Goal: Information Seeking & Learning: Learn about a topic

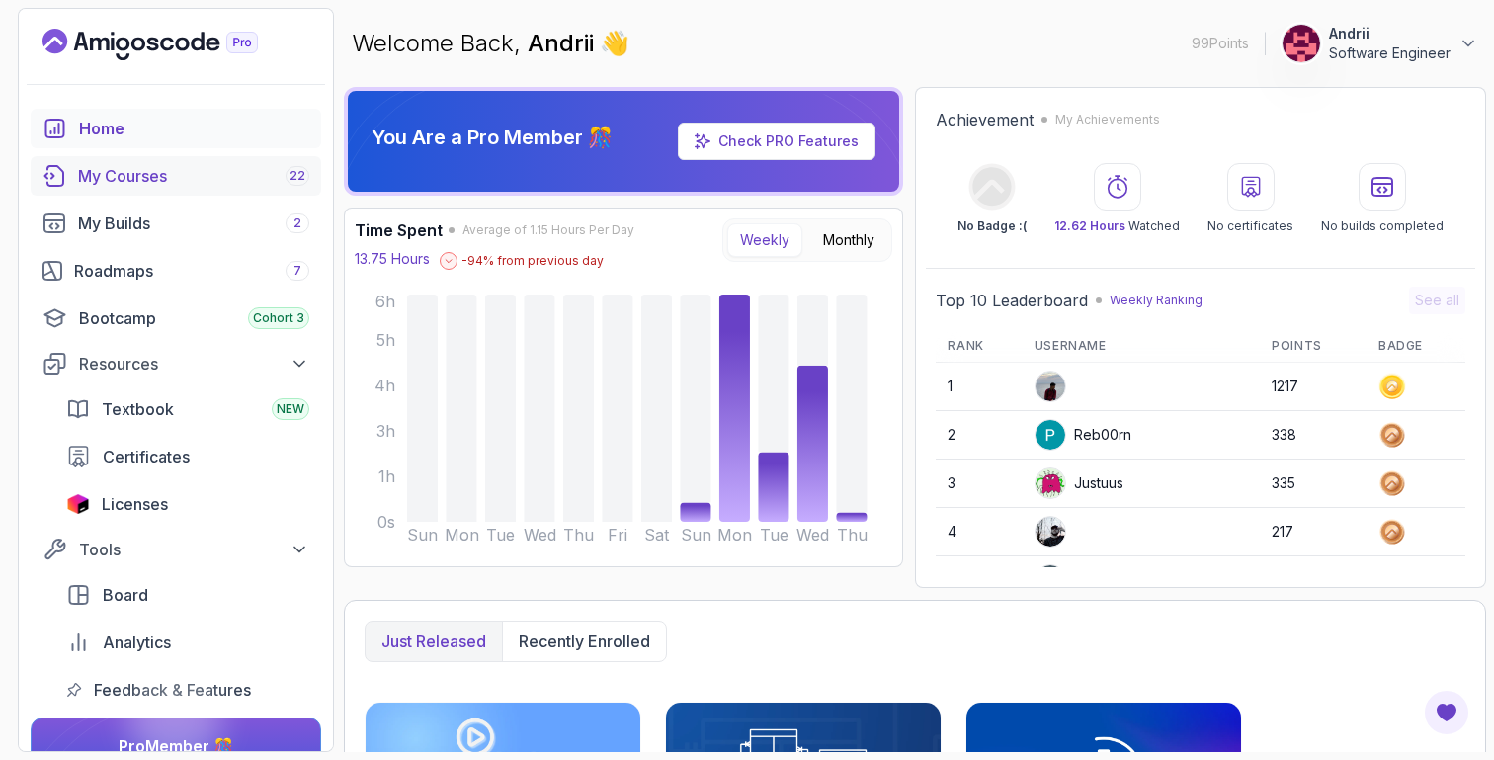
click at [210, 170] on div "My Courses 22" at bounding box center [193, 176] width 231 height 24
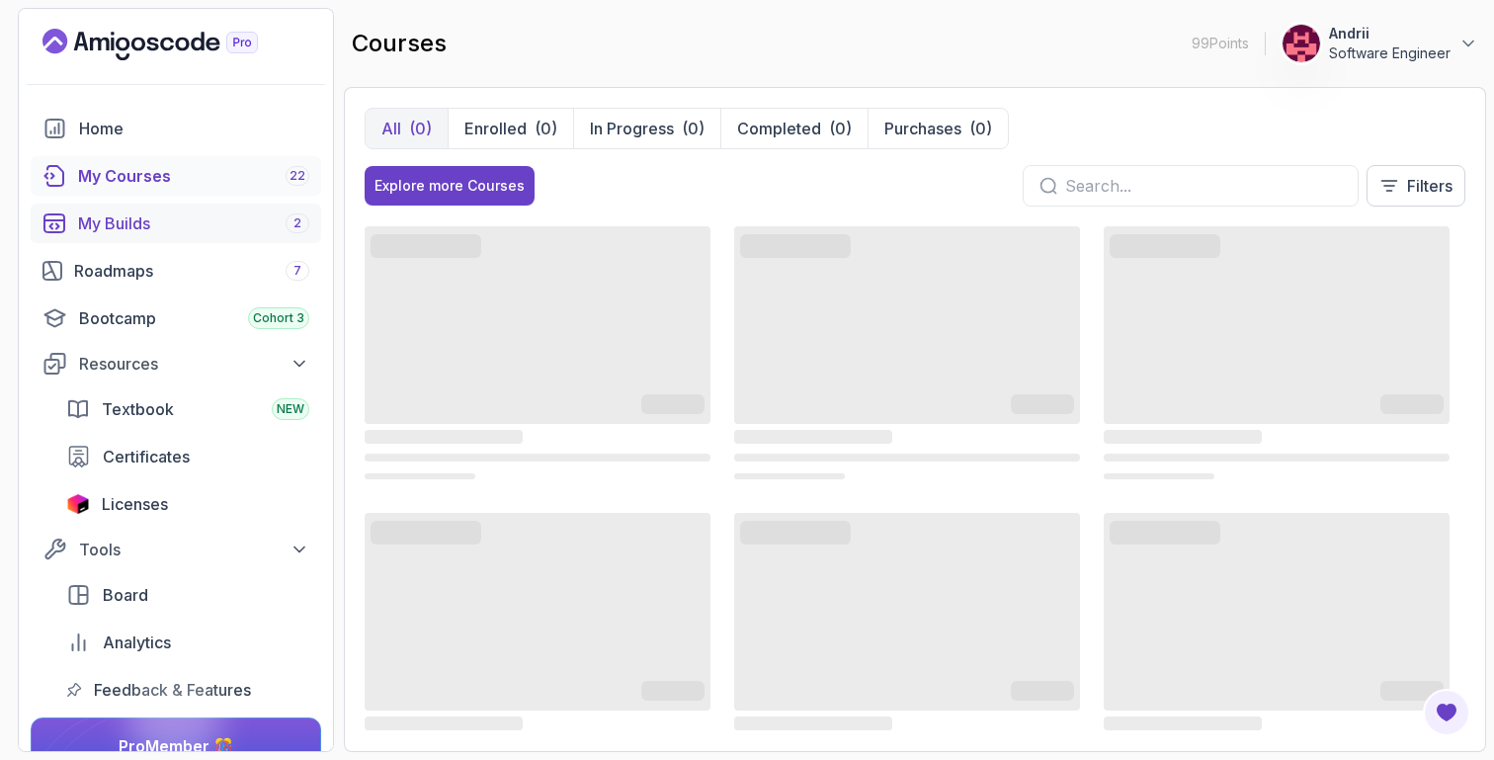
click at [189, 220] on div "My Builds 2" at bounding box center [193, 224] width 231 height 24
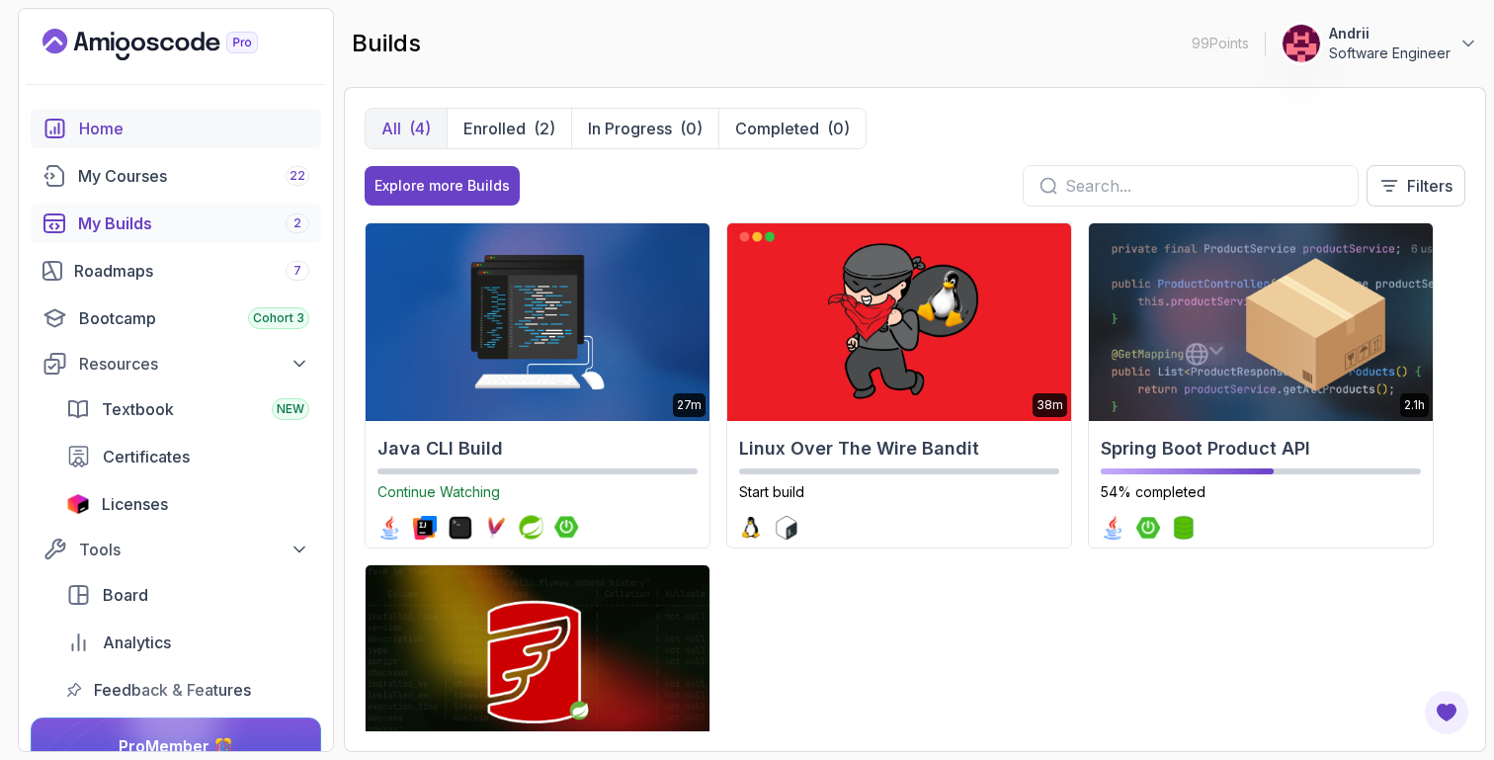
click at [181, 124] on div "Home" at bounding box center [194, 129] width 230 height 24
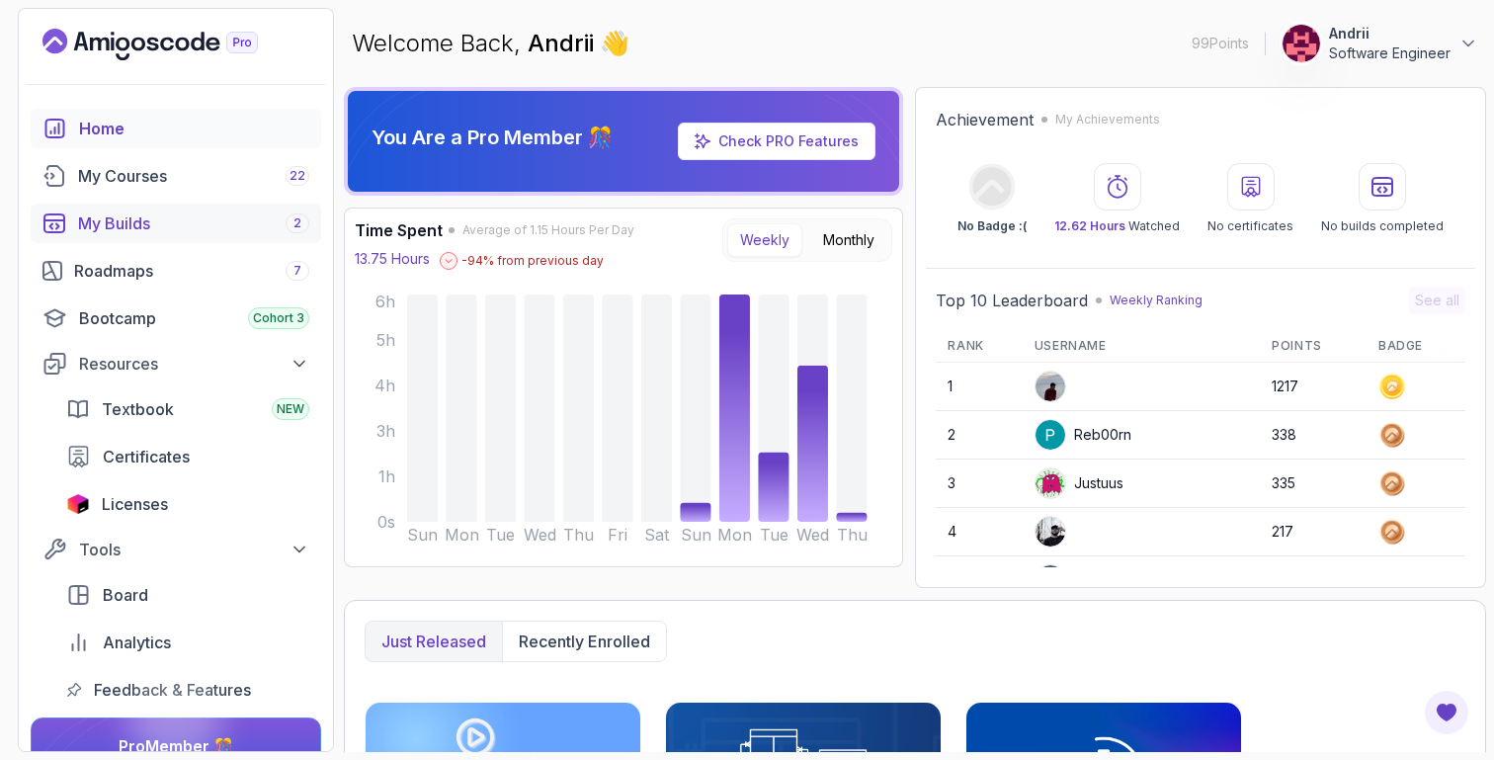
click at [159, 216] on div "My Builds 2" at bounding box center [193, 224] width 231 height 24
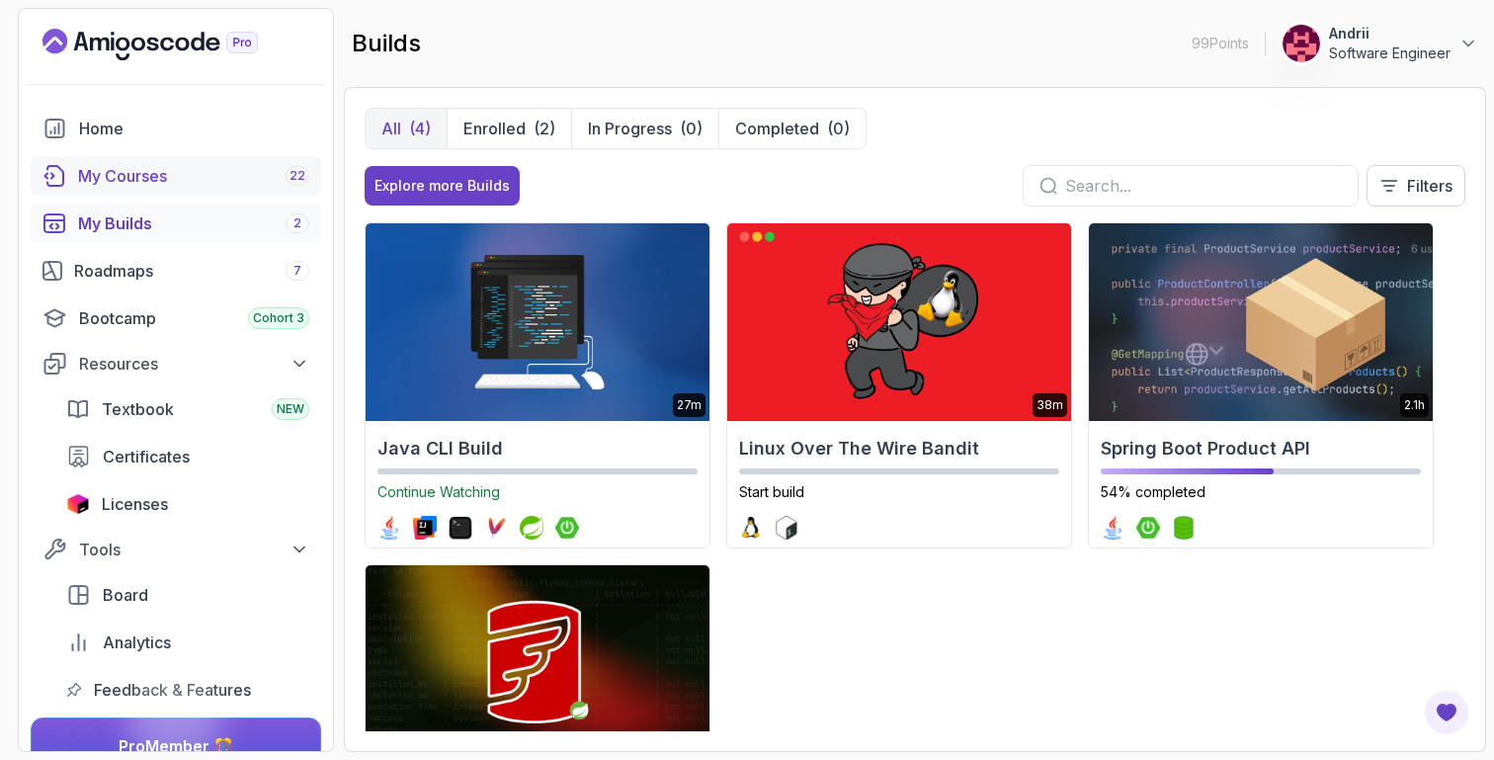
click at [201, 171] on div "My Courses 22" at bounding box center [193, 176] width 231 height 24
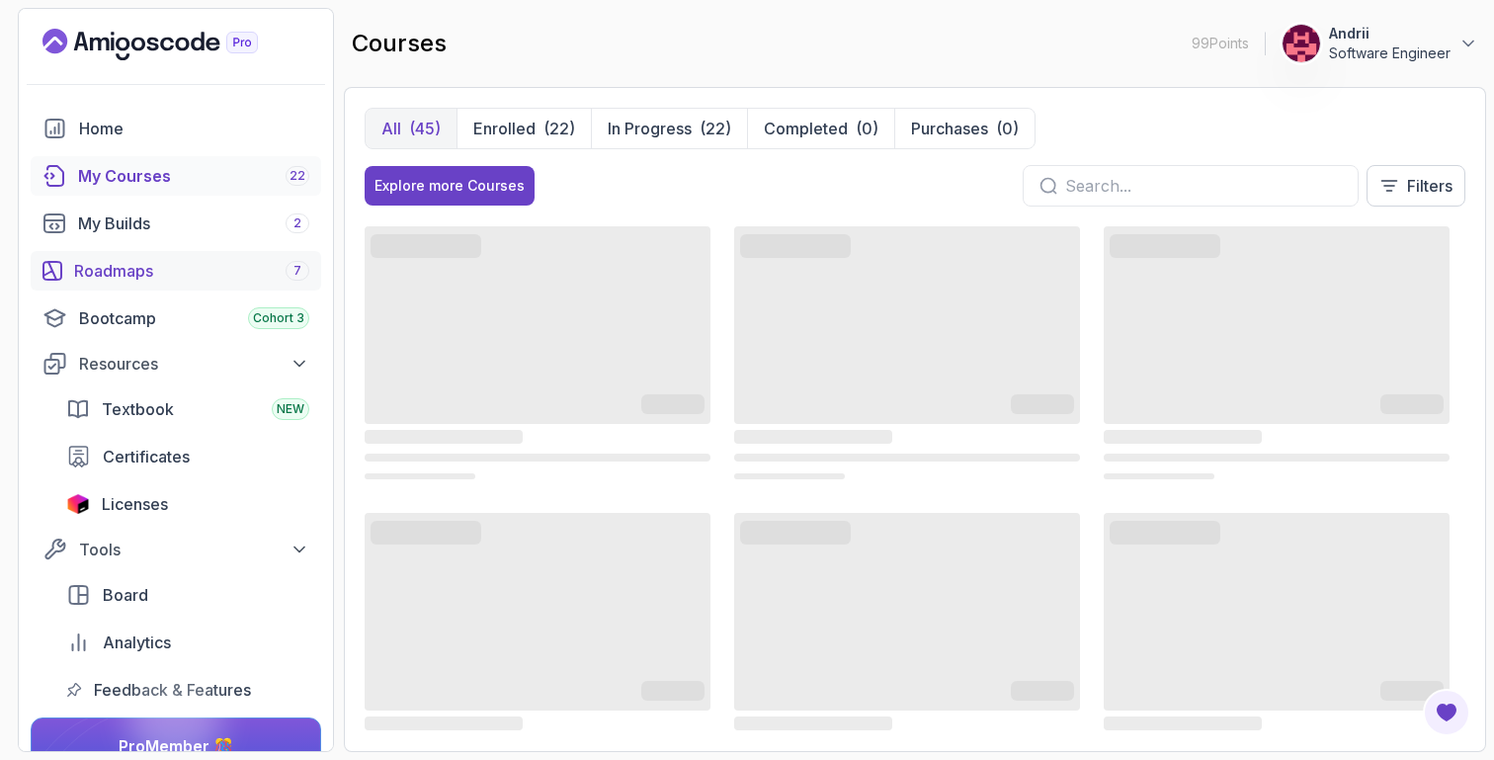
click at [190, 278] on div "Roadmaps 7" at bounding box center [191, 271] width 235 height 24
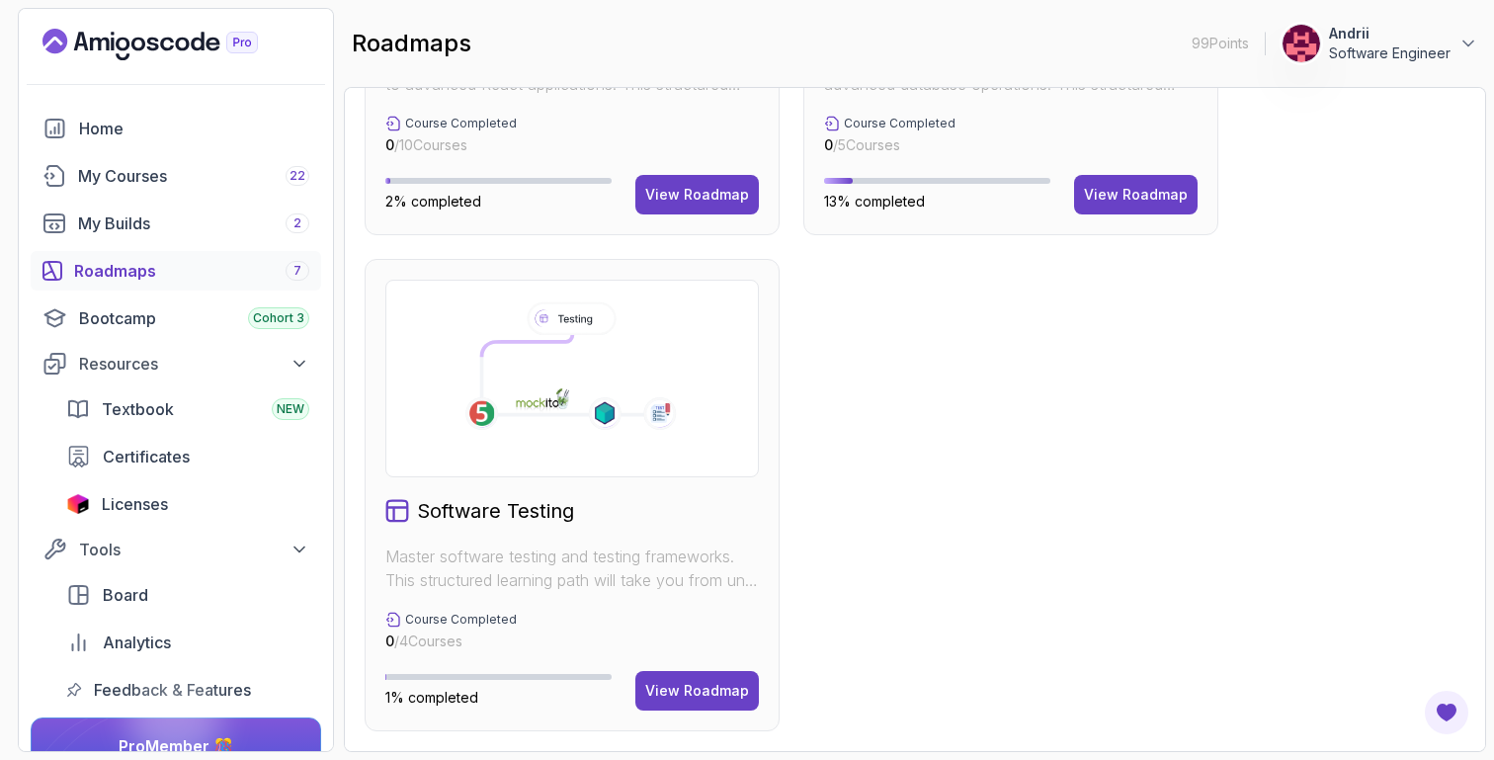
scroll to position [1077, 0]
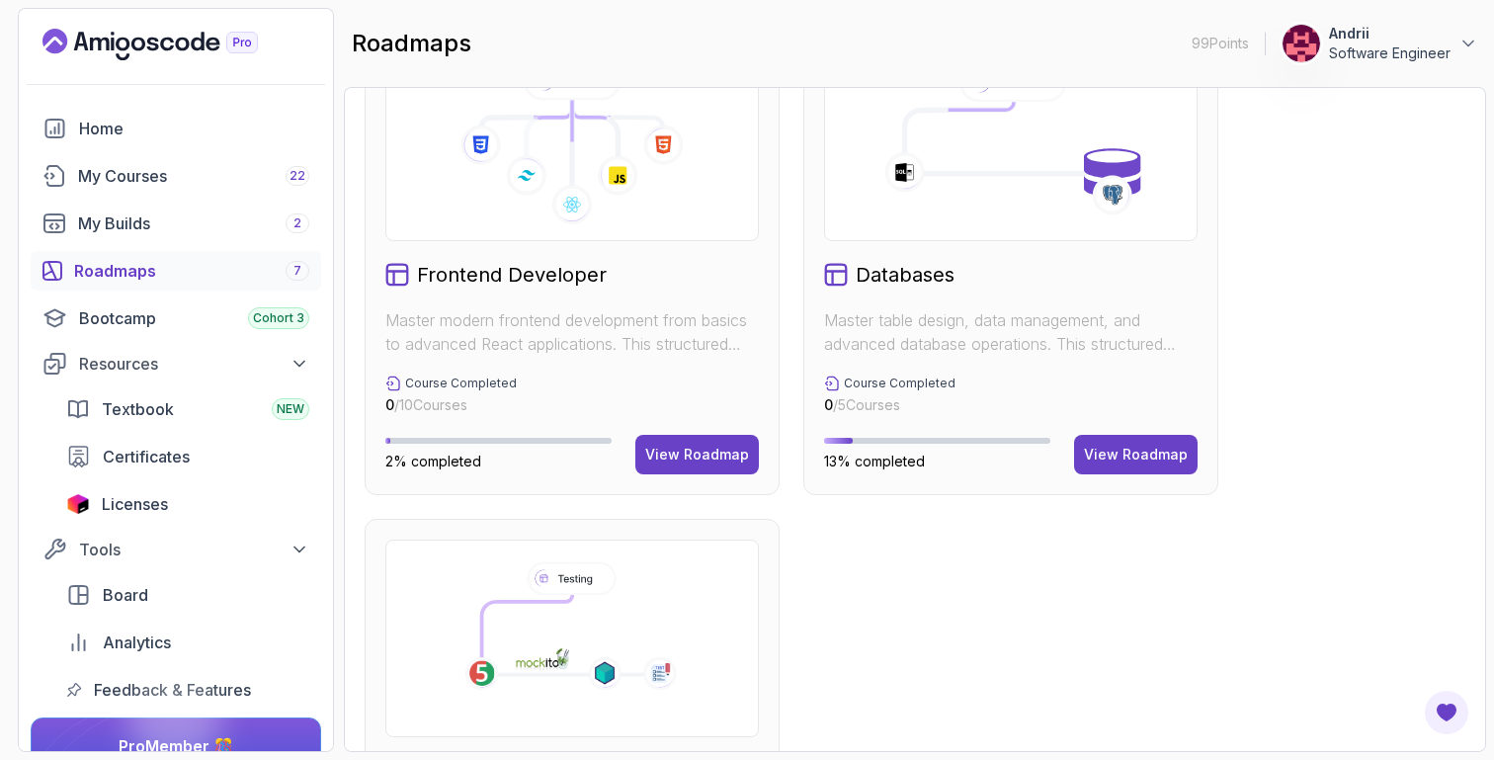
click at [1187, 476] on div "Databases Master table design, data management, and advanced database operation…" at bounding box center [1011, 259] width 415 height 472
click at [1185, 457] on div "View Roadmap" at bounding box center [1136, 455] width 104 height 20
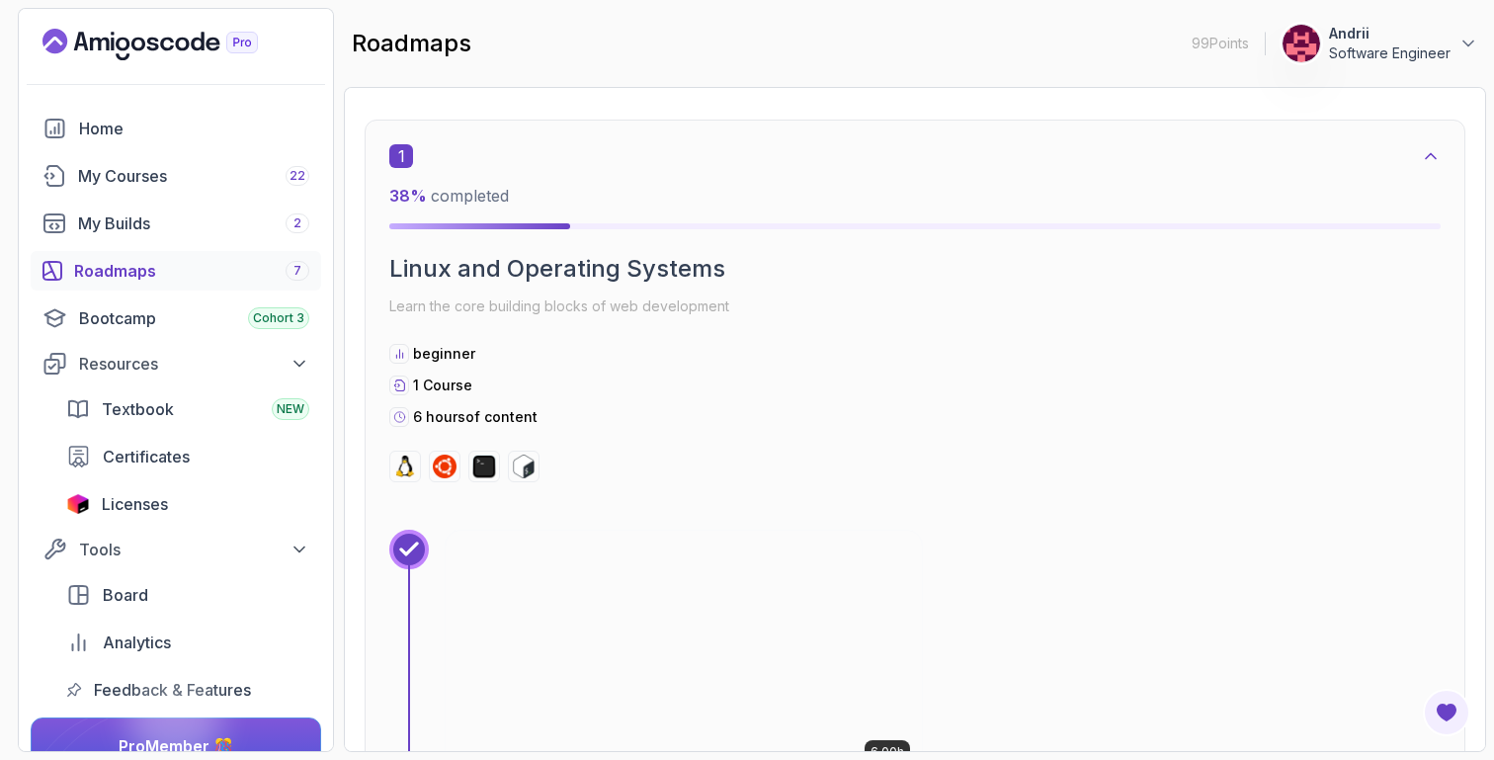
scroll to position [605, 0]
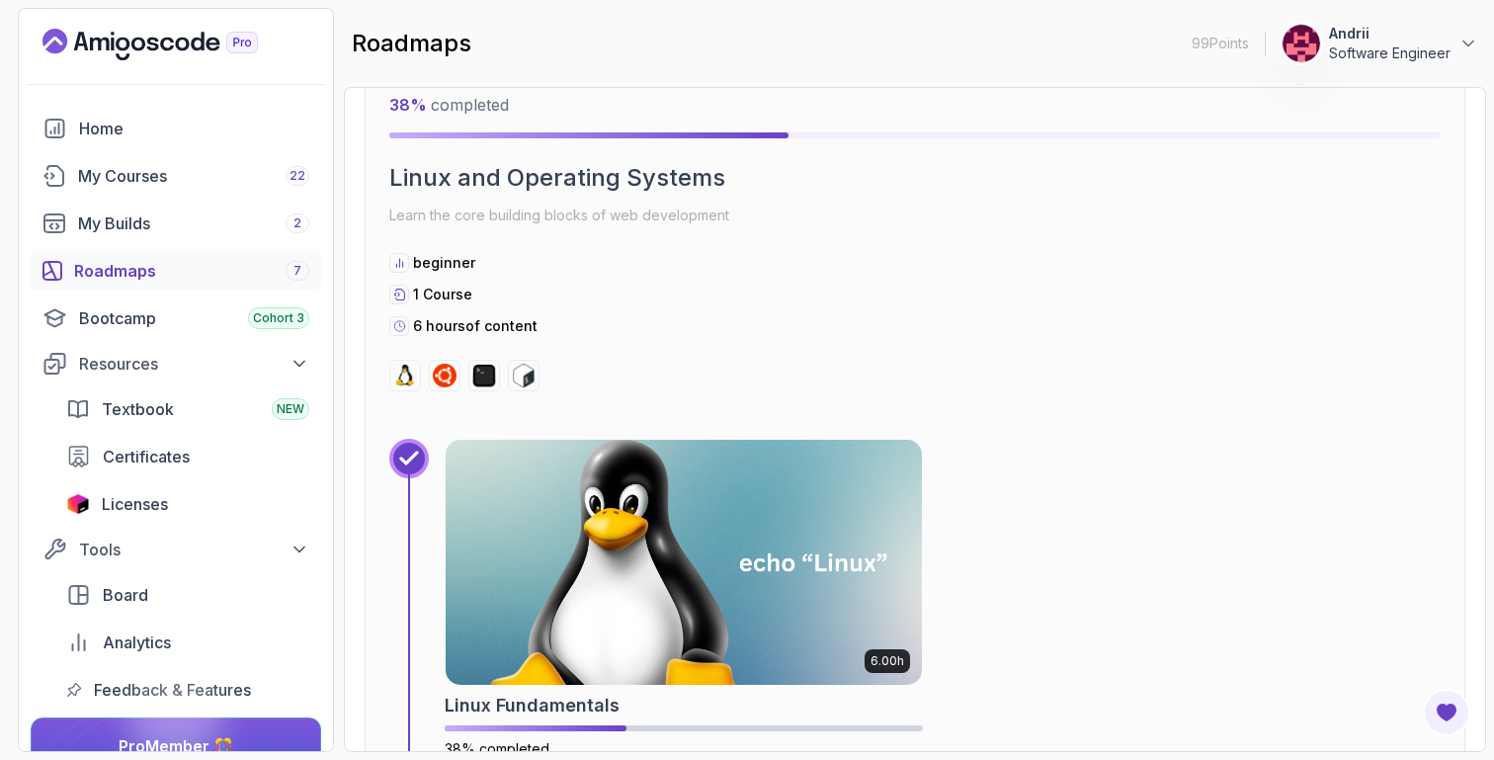
click at [605, 480] on img at bounding box center [684, 562] width 476 height 245
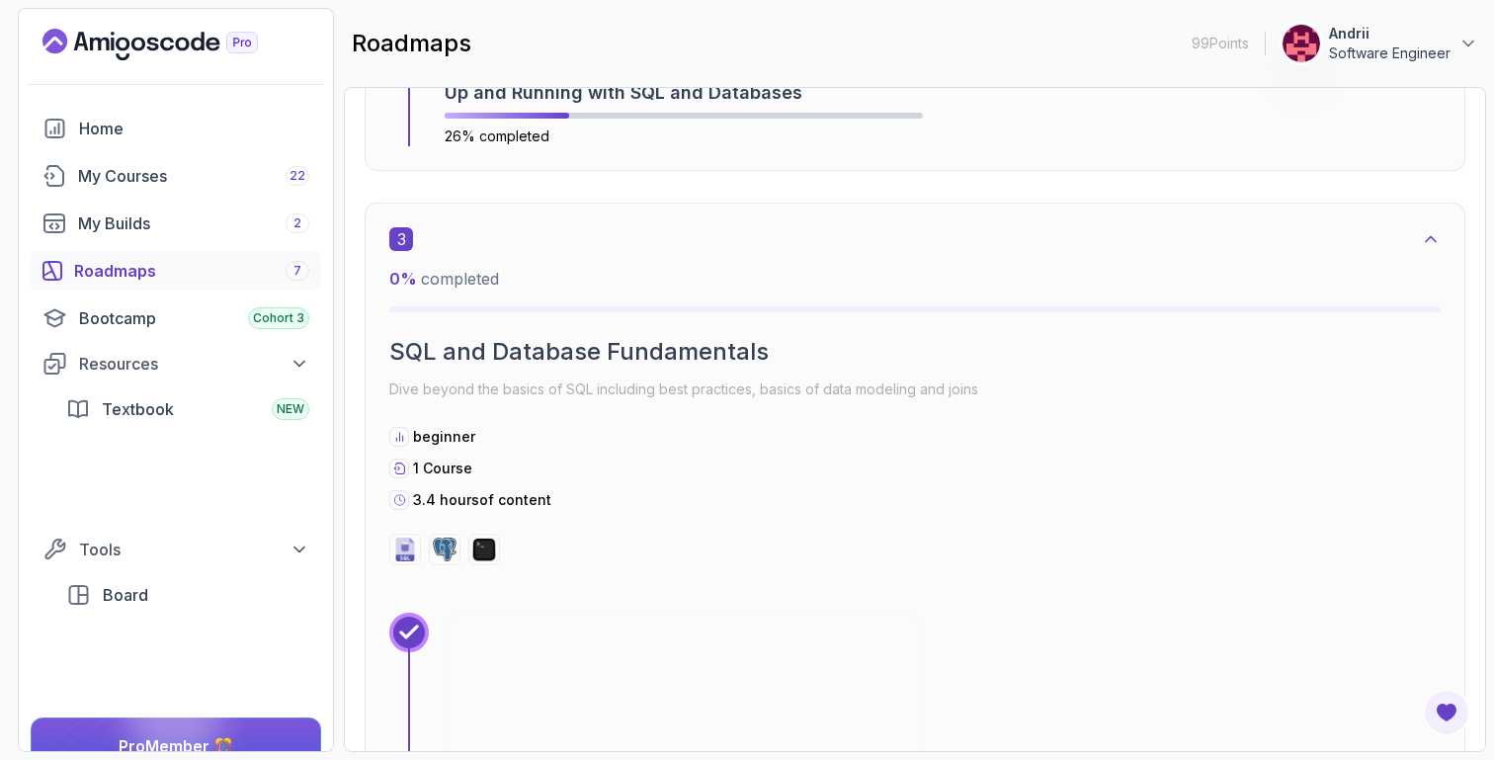
scroll to position [2012, 0]
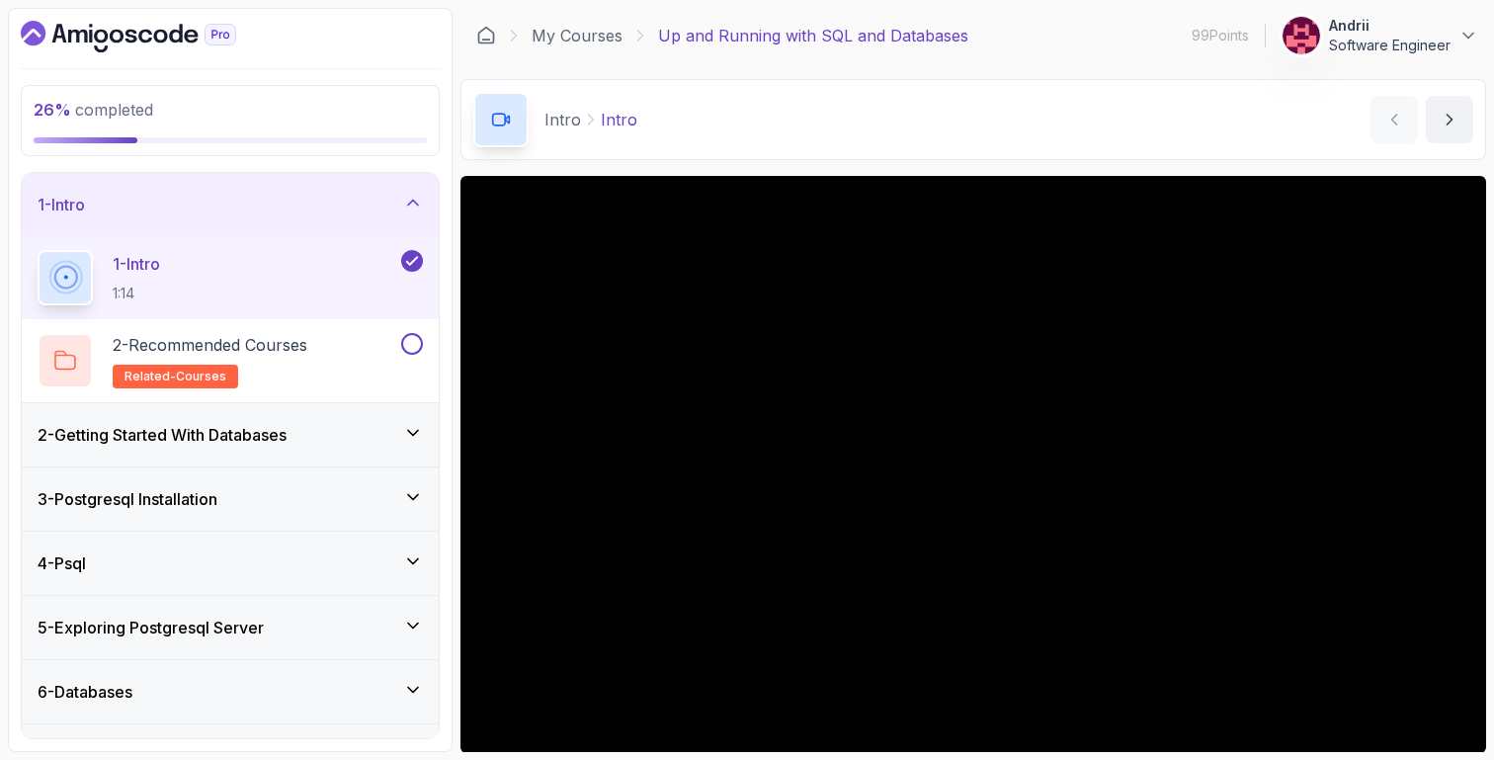
click at [311, 535] on div "4 - Psql" at bounding box center [230, 563] width 417 height 63
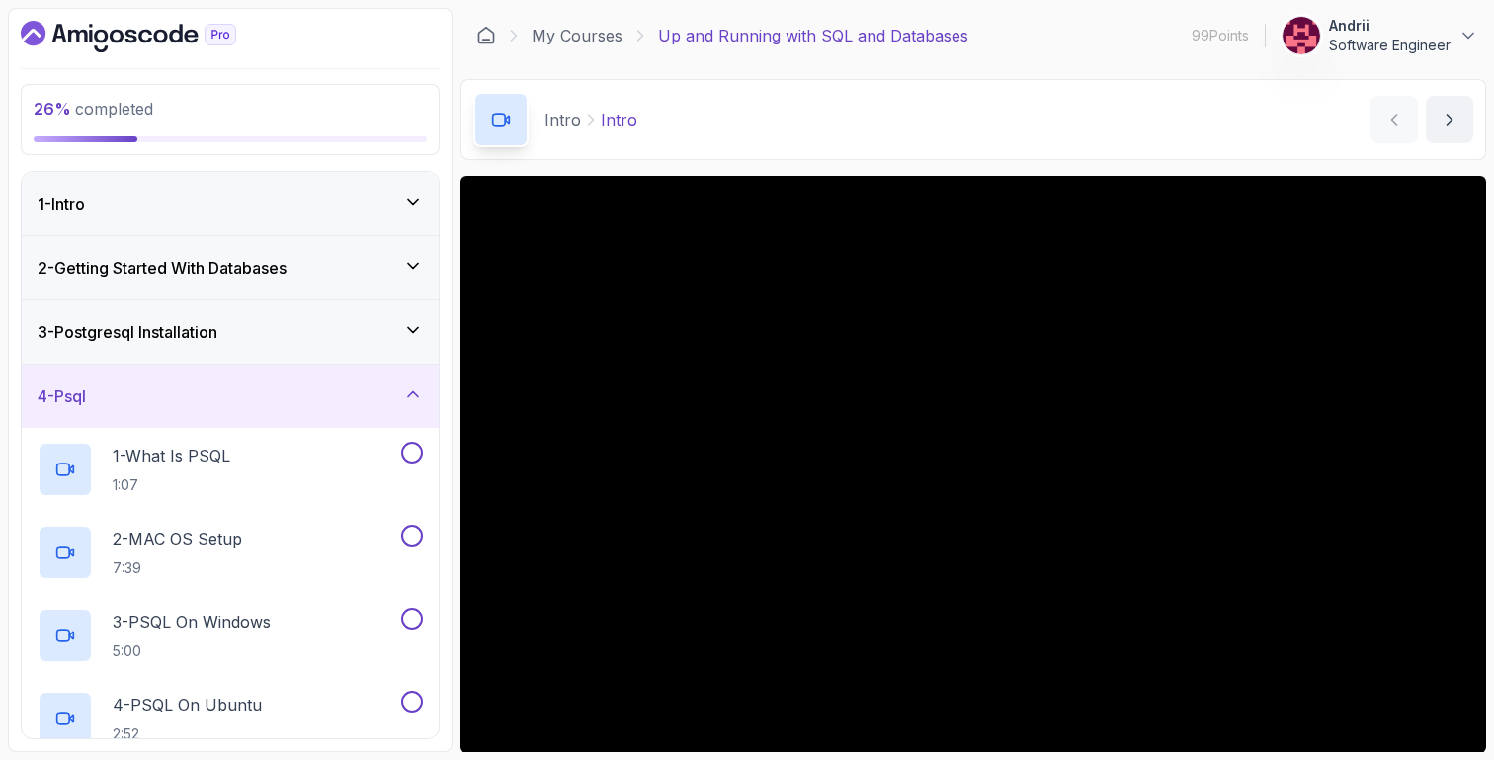
click at [236, 309] on div "3 - Postgresql Installation" at bounding box center [230, 331] width 417 height 63
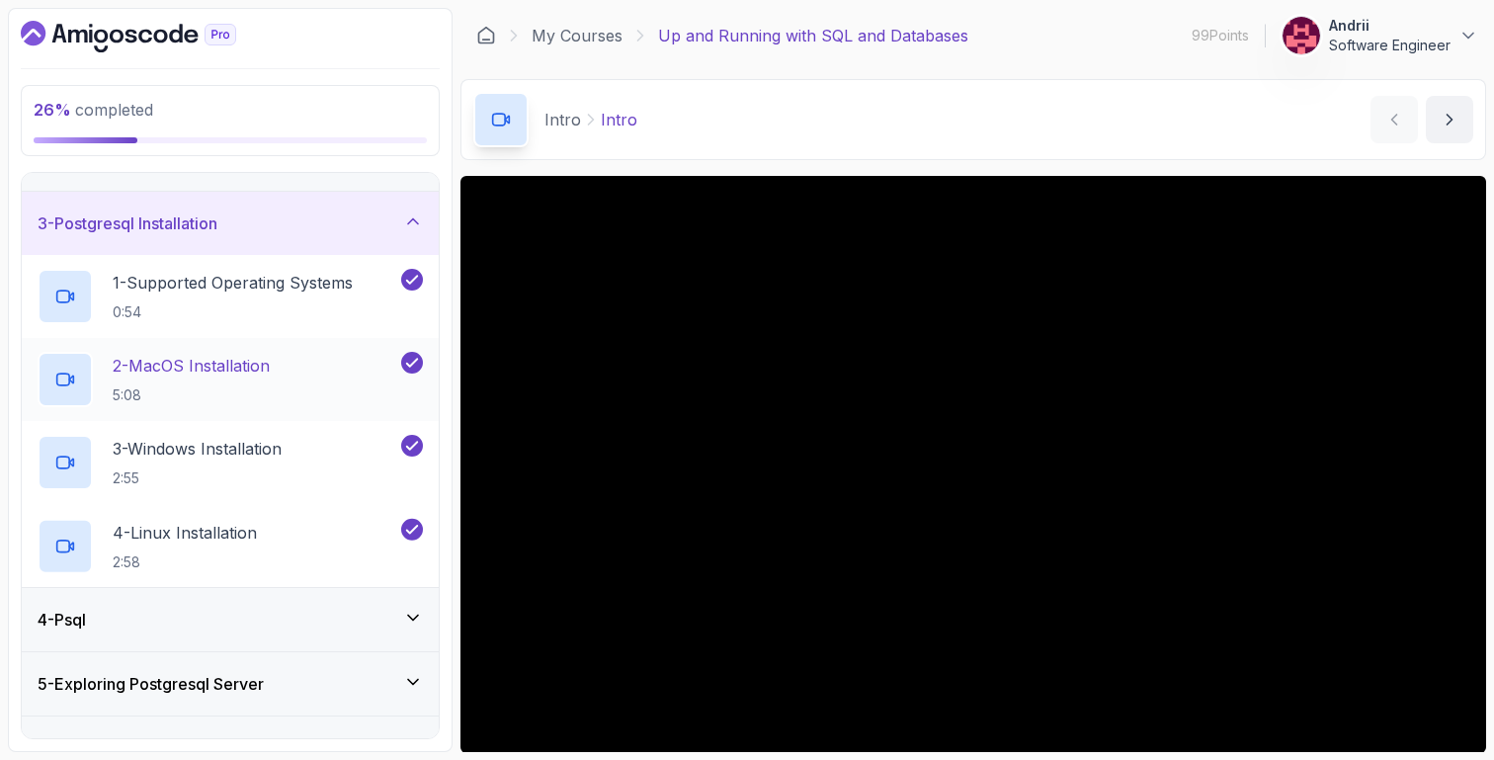
scroll to position [208, 0]
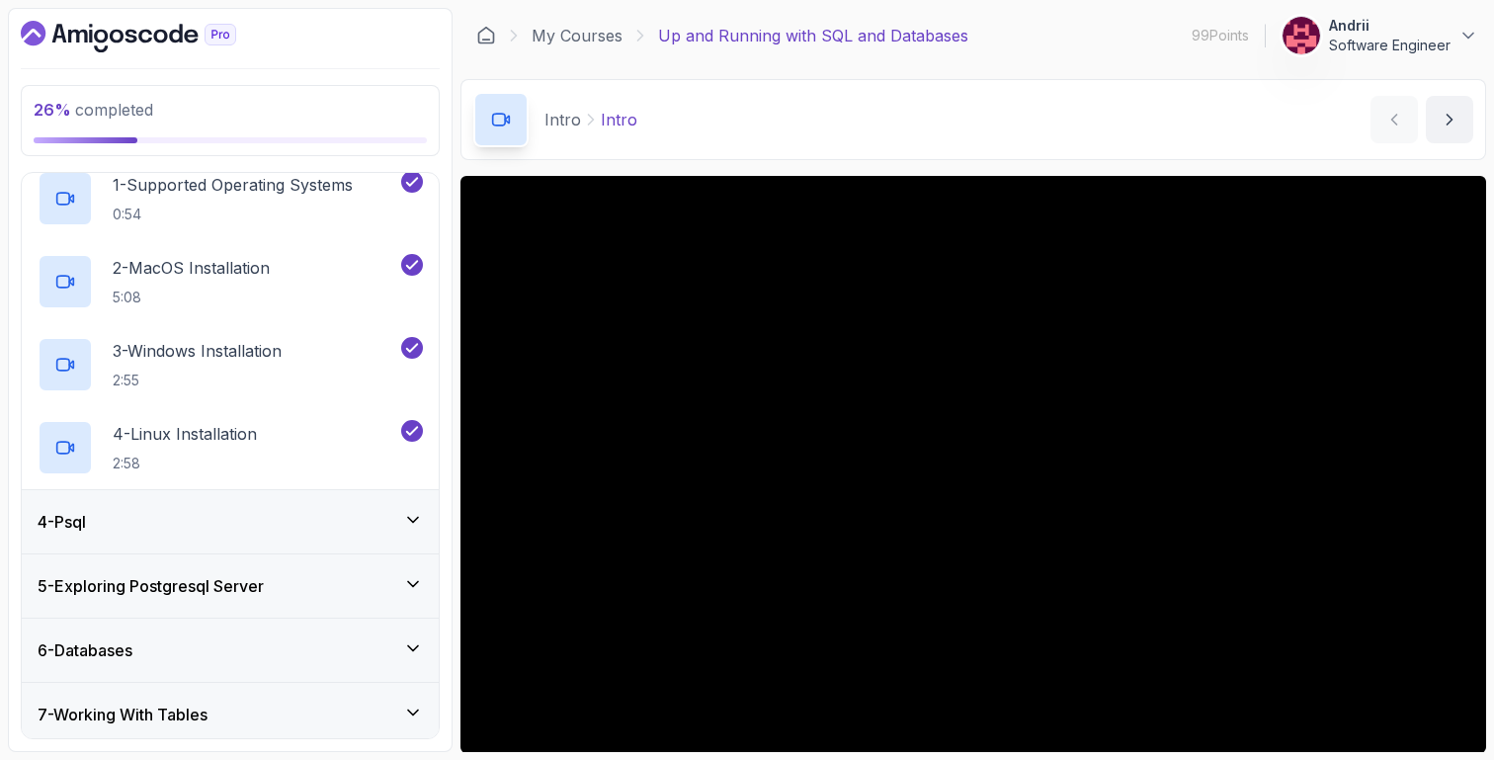
click at [266, 507] on div "4 - Psql" at bounding box center [230, 521] width 417 height 63
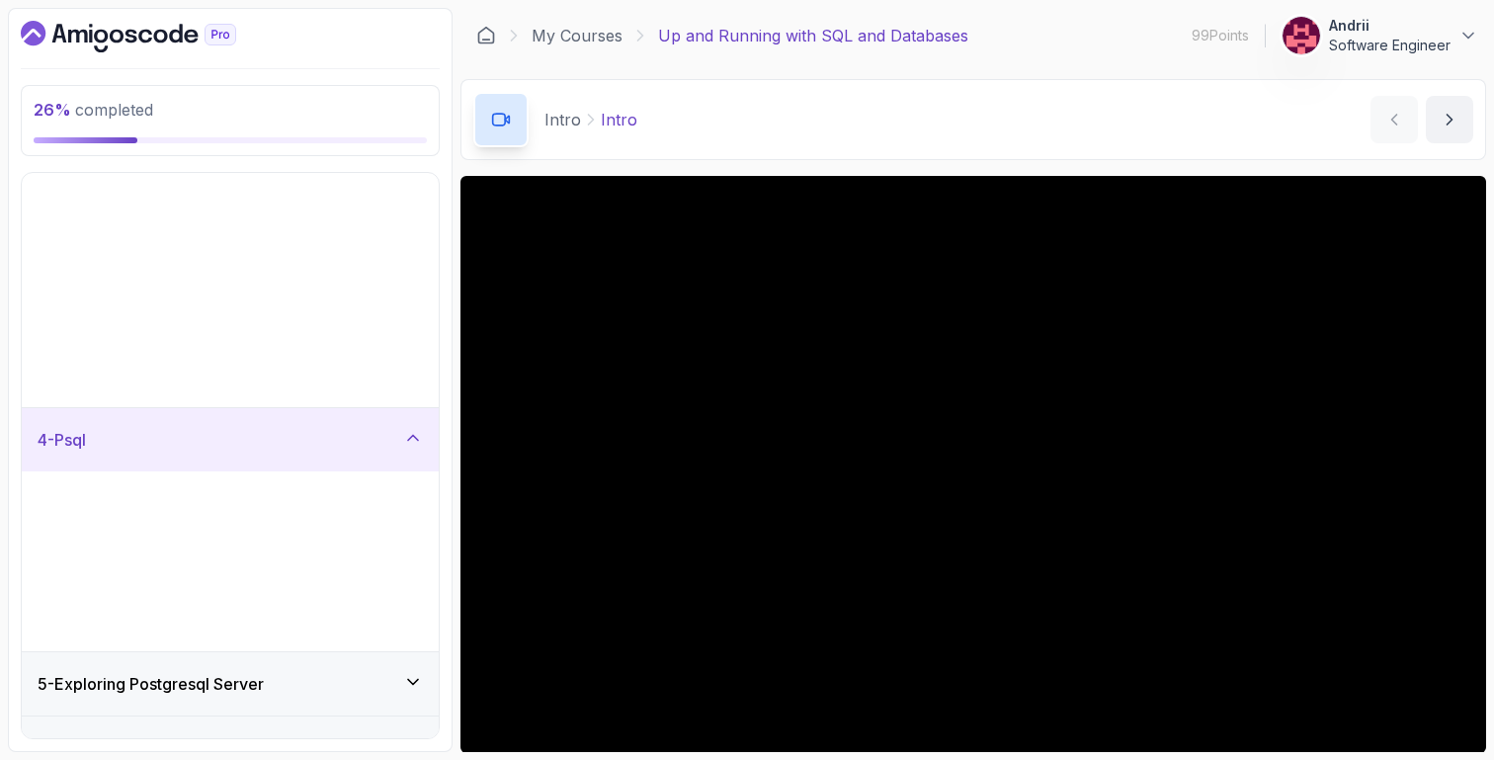
scroll to position [0, 0]
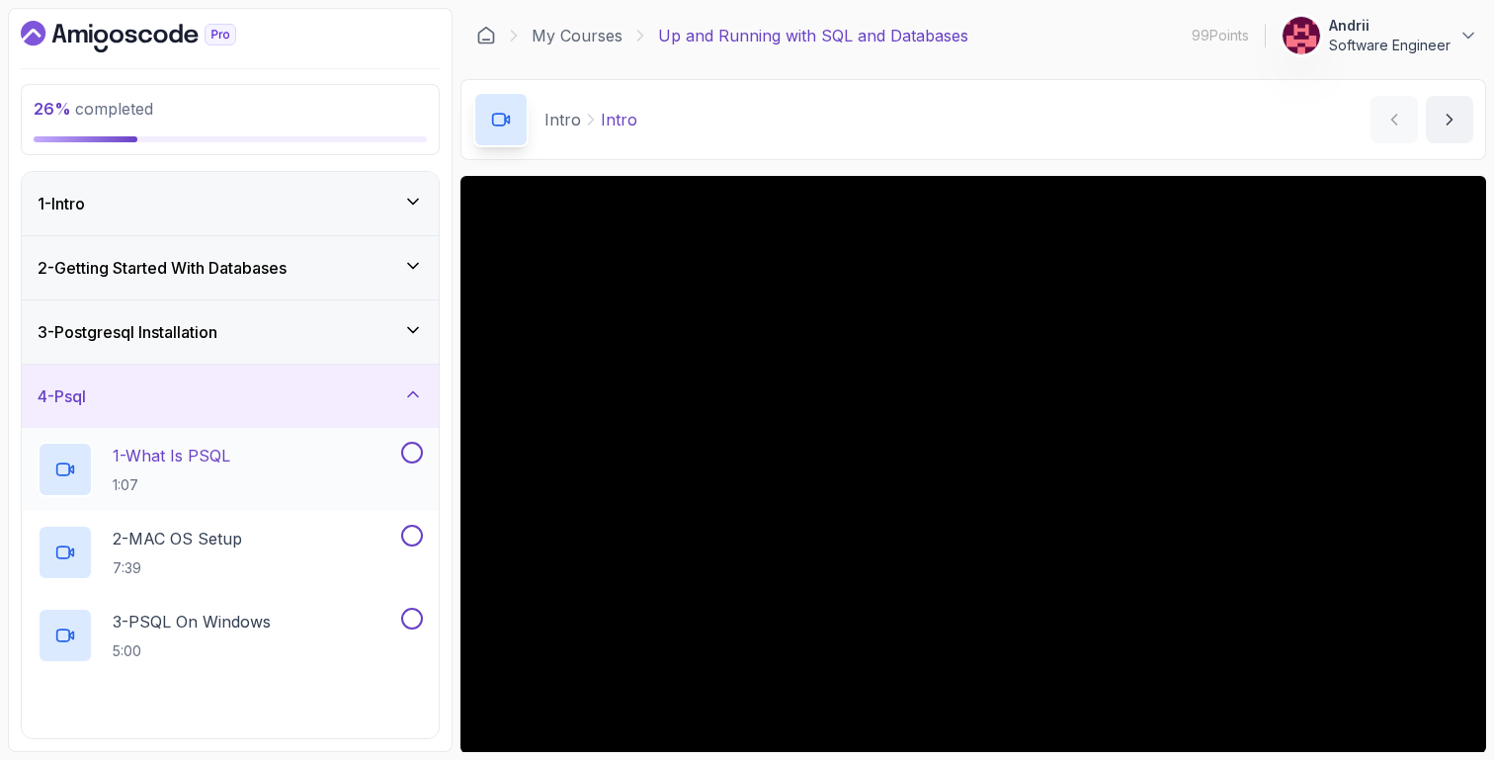
click at [210, 442] on div "1 - What Is PSQL 1:07" at bounding box center [218, 469] width 360 height 55
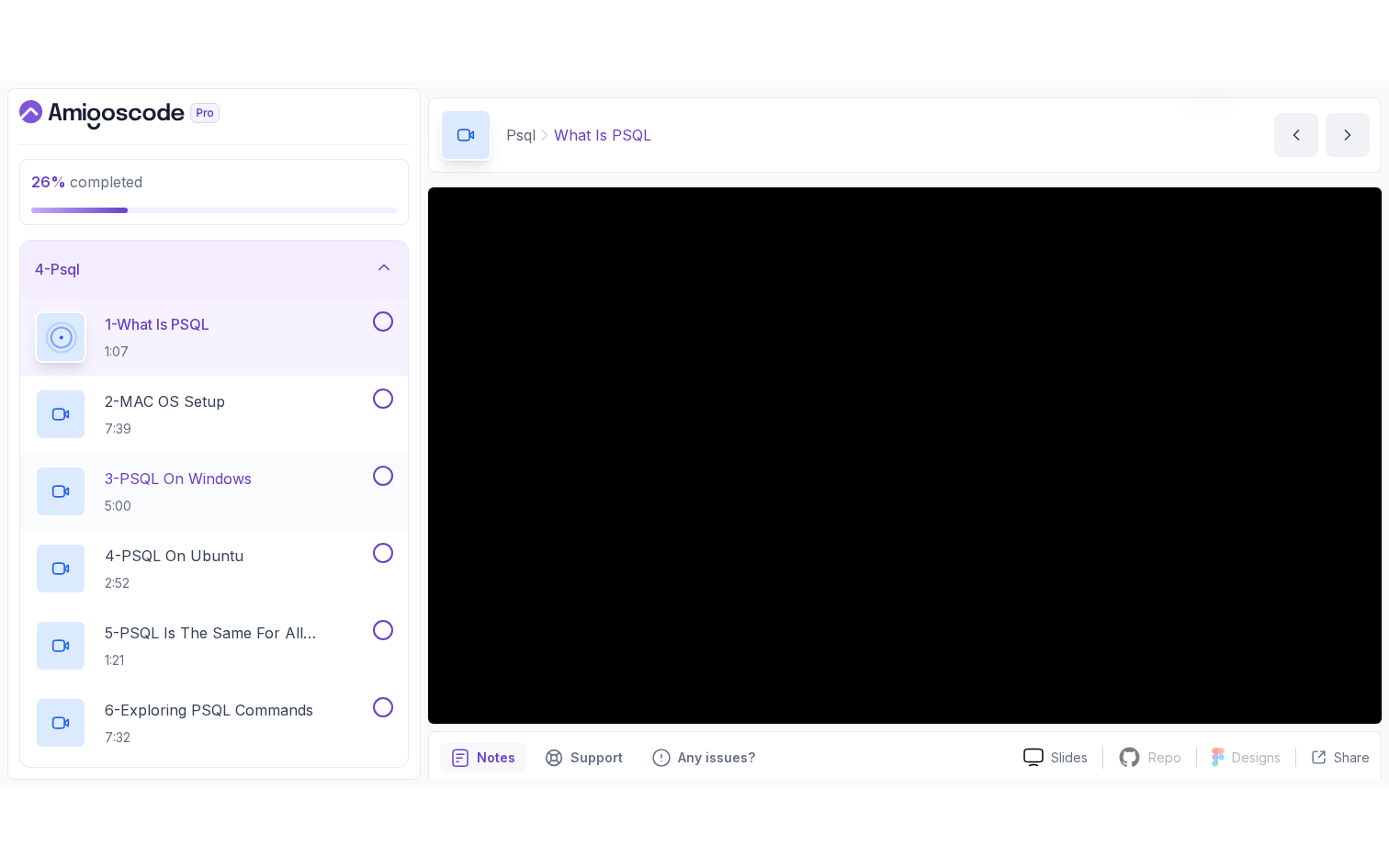
scroll to position [178, 0]
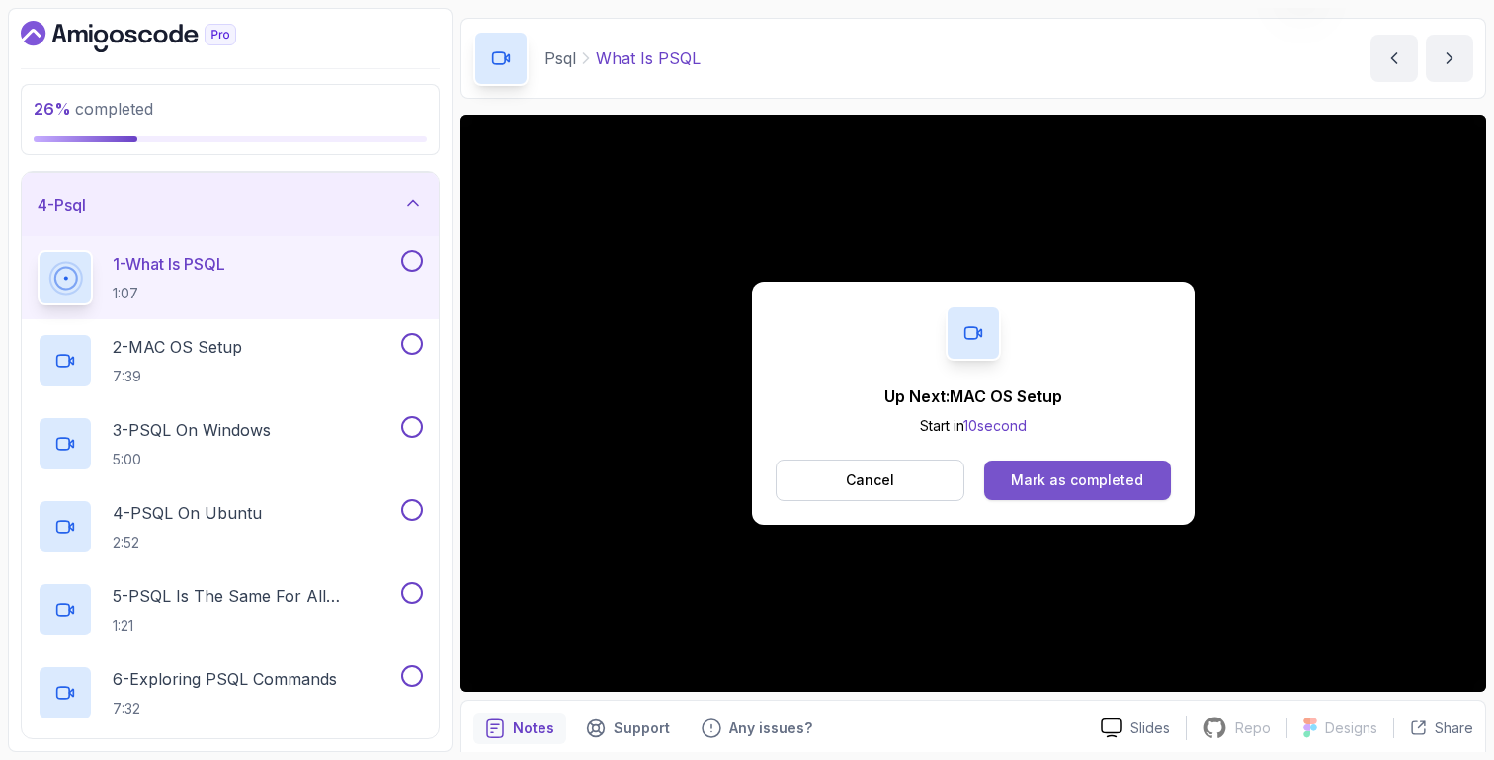
click at [1062, 485] on div "Mark as completed" at bounding box center [1077, 480] width 132 height 20
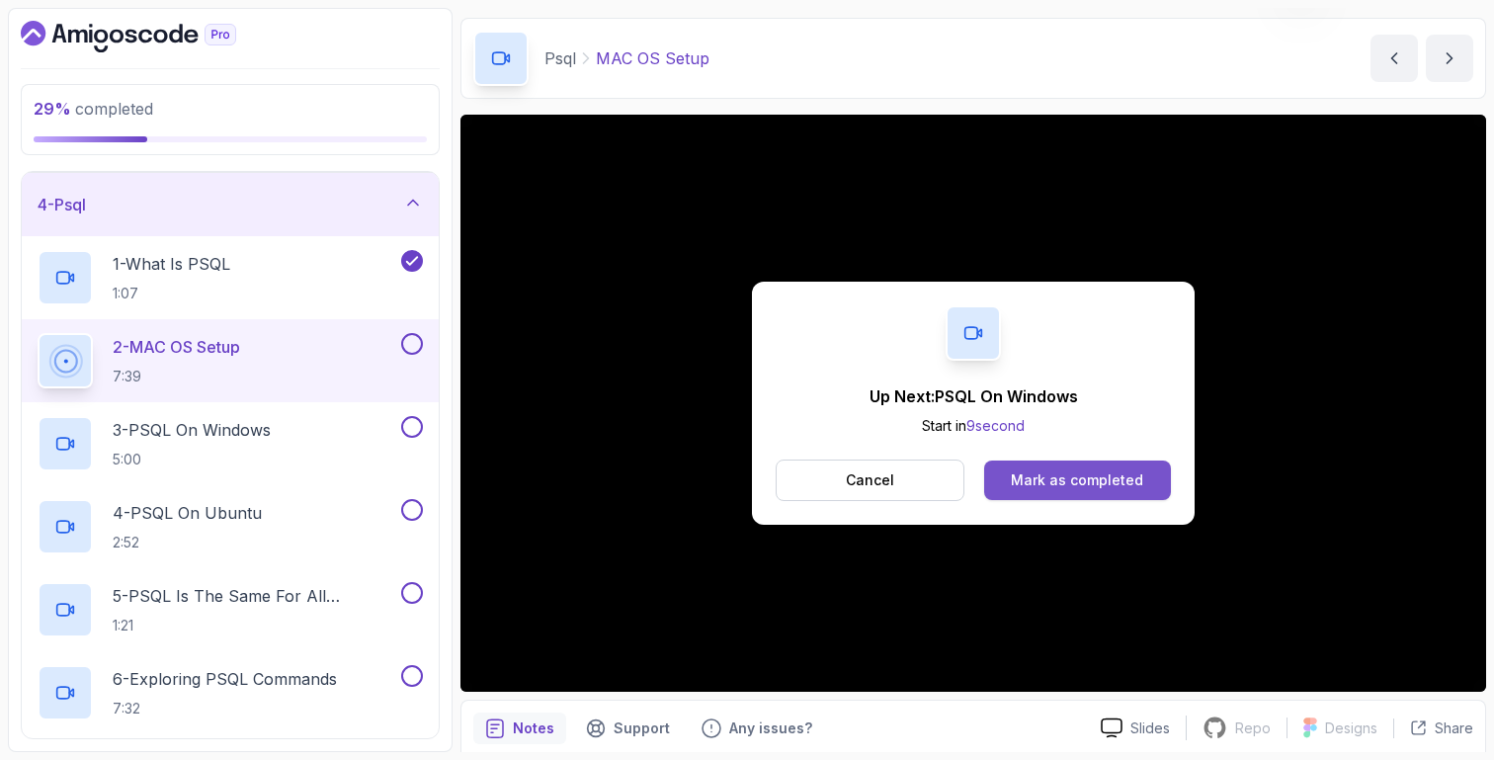
click at [1039, 473] on div "Mark as completed" at bounding box center [1077, 480] width 132 height 20
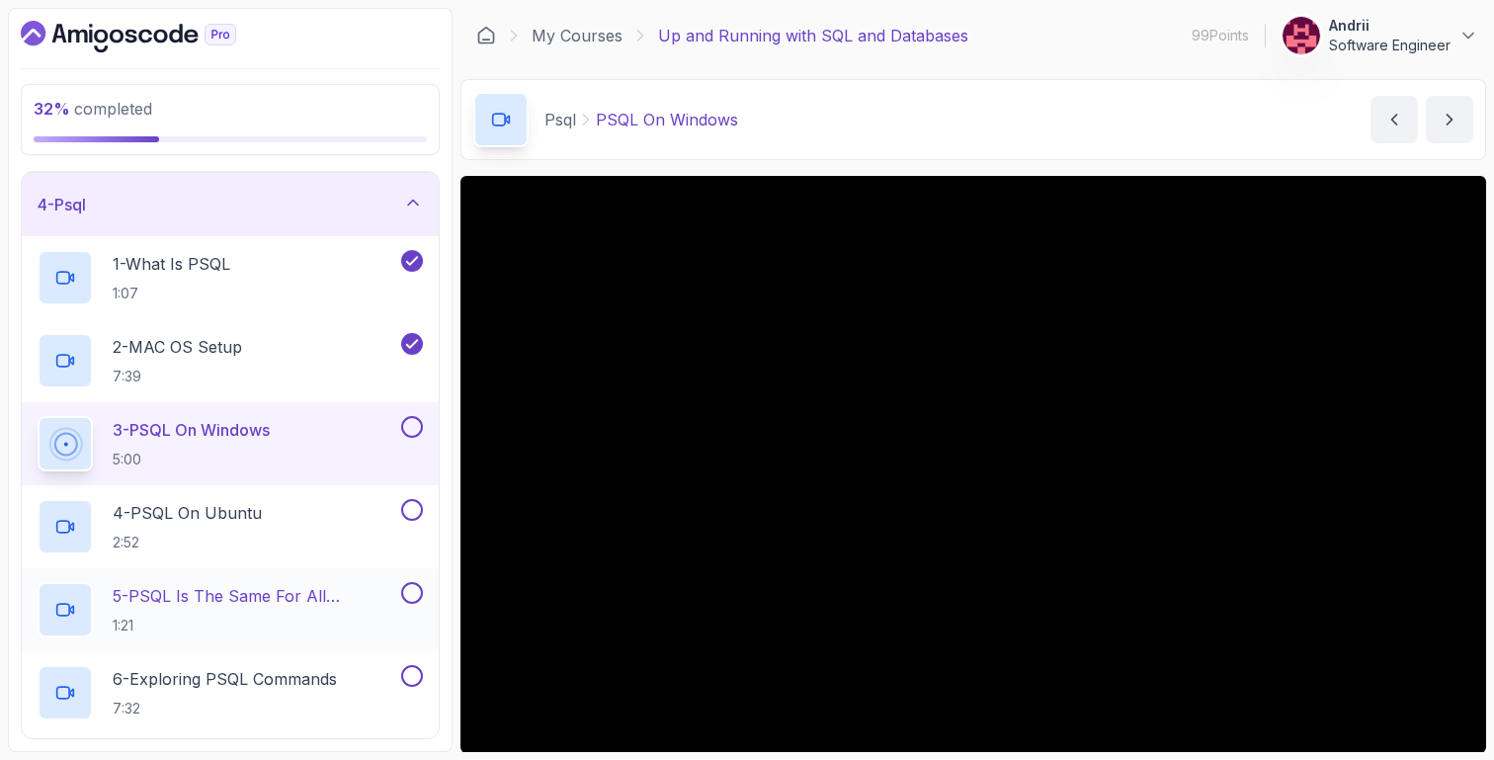
click at [292, 614] on h2 "5 - PSQL Is The Same For All Operating Systems 1:21" at bounding box center [255, 609] width 285 height 51
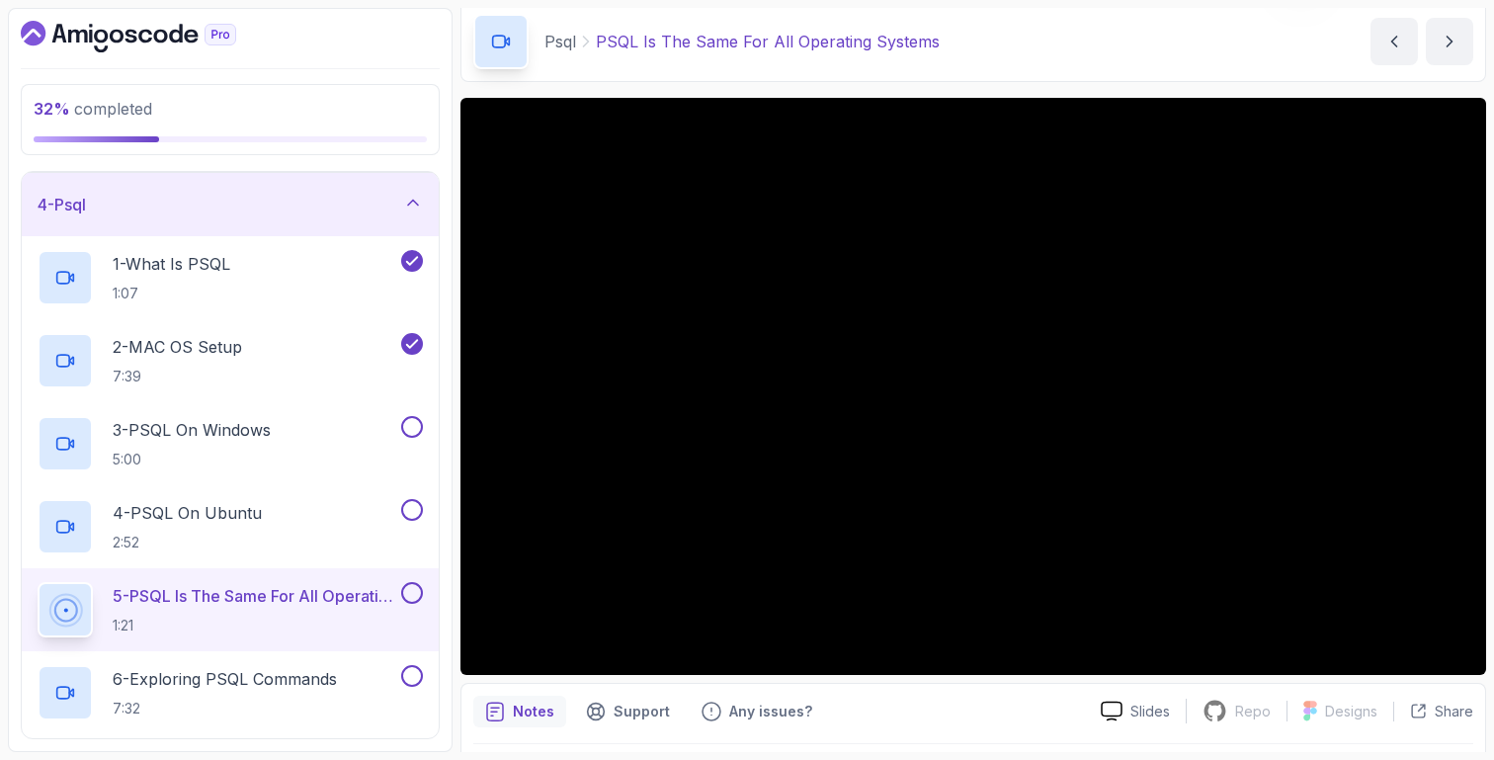
scroll to position [80, 0]
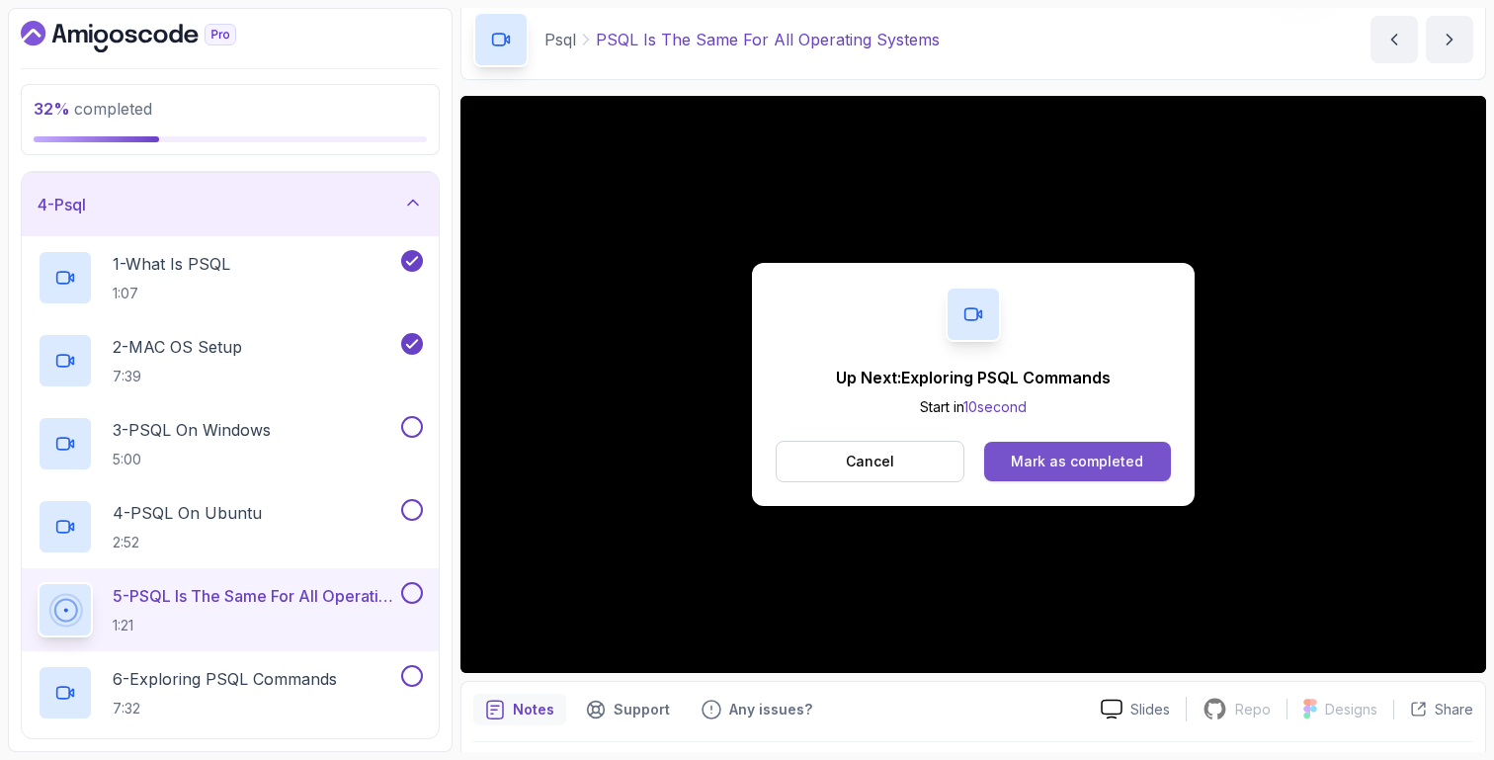
click at [1036, 449] on button "Mark as completed" at bounding box center [1077, 462] width 187 height 40
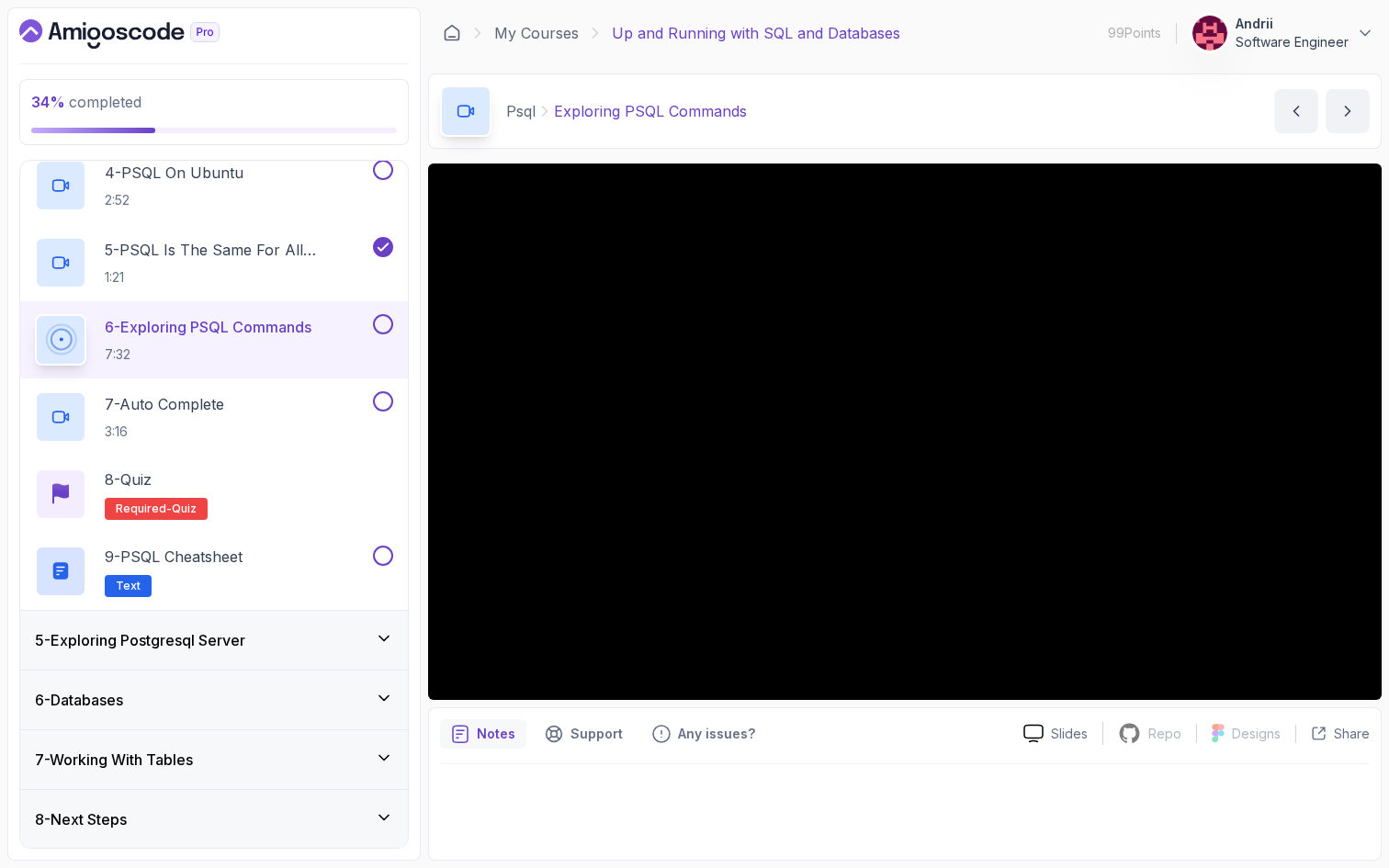
scroll to position [485, 0]
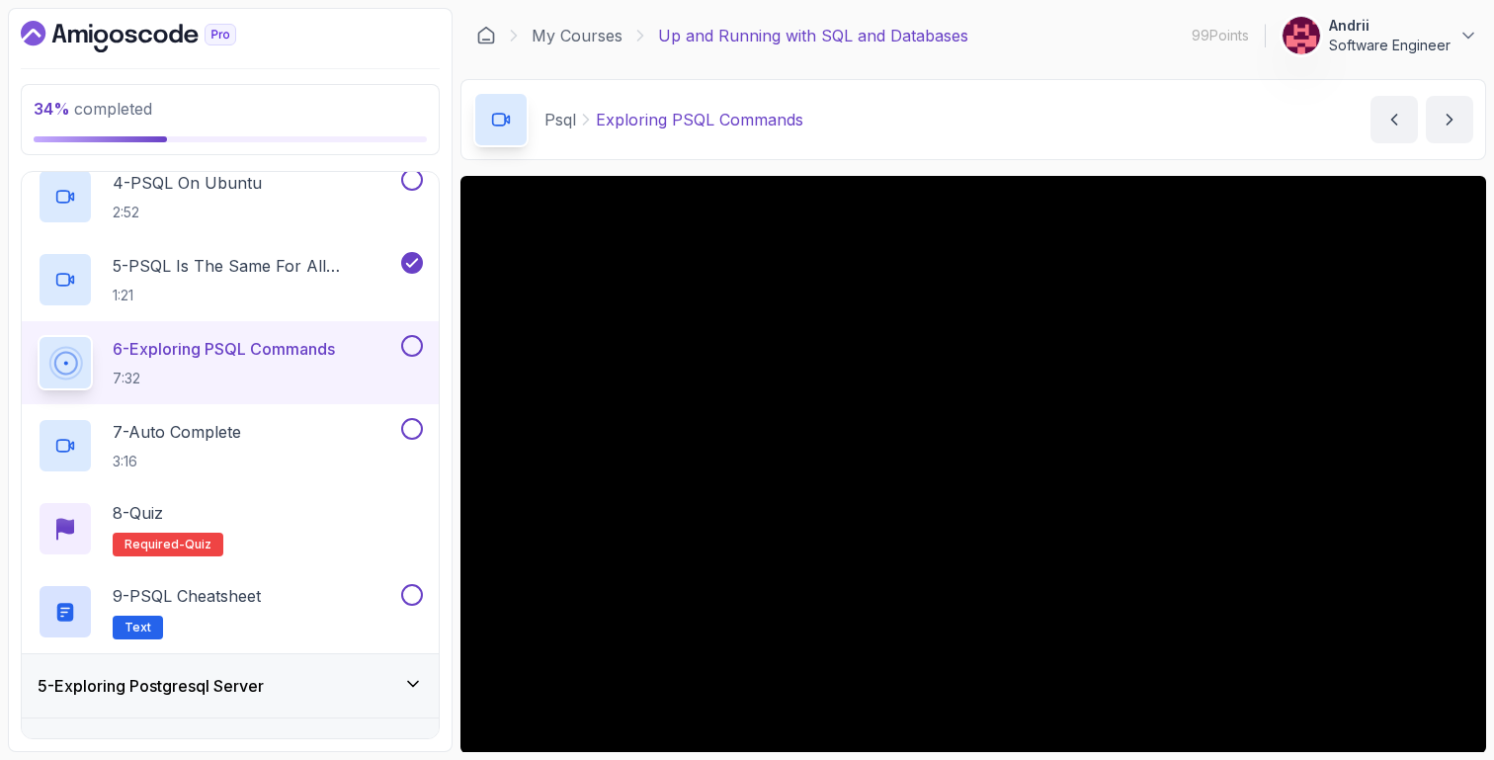
click at [914, 148] on div "Psql Exploring PSQL Commands Exploring PSQL Commands by [PERSON_NAME]" at bounding box center [974, 119] width 1026 height 81
click at [967, 164] on main "My Courses Up and Running with SQL and Databases 99 Points Andrii Software Engi…" at bounding box center [974, 380] width 1026 height 744
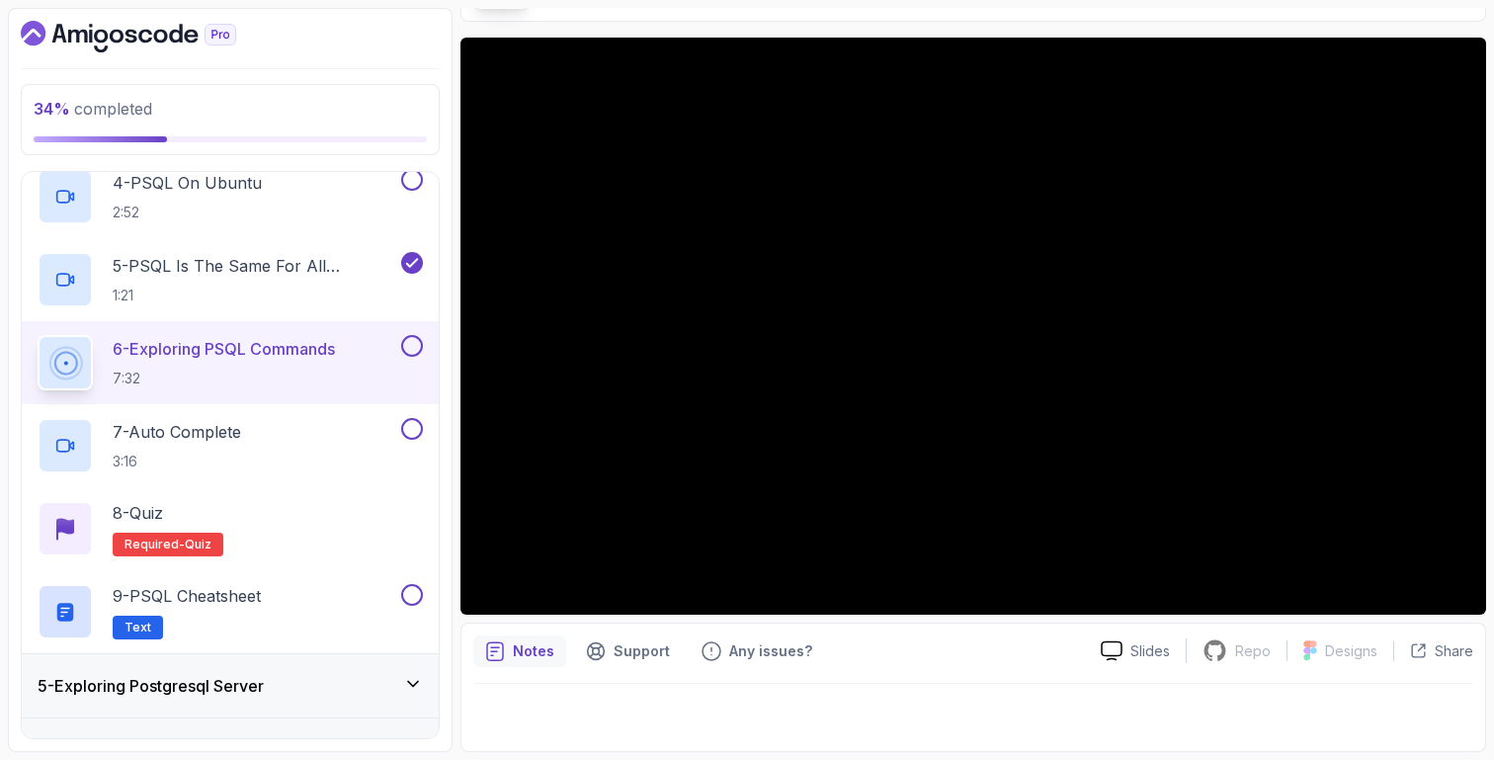
scroll to position [0, 0]
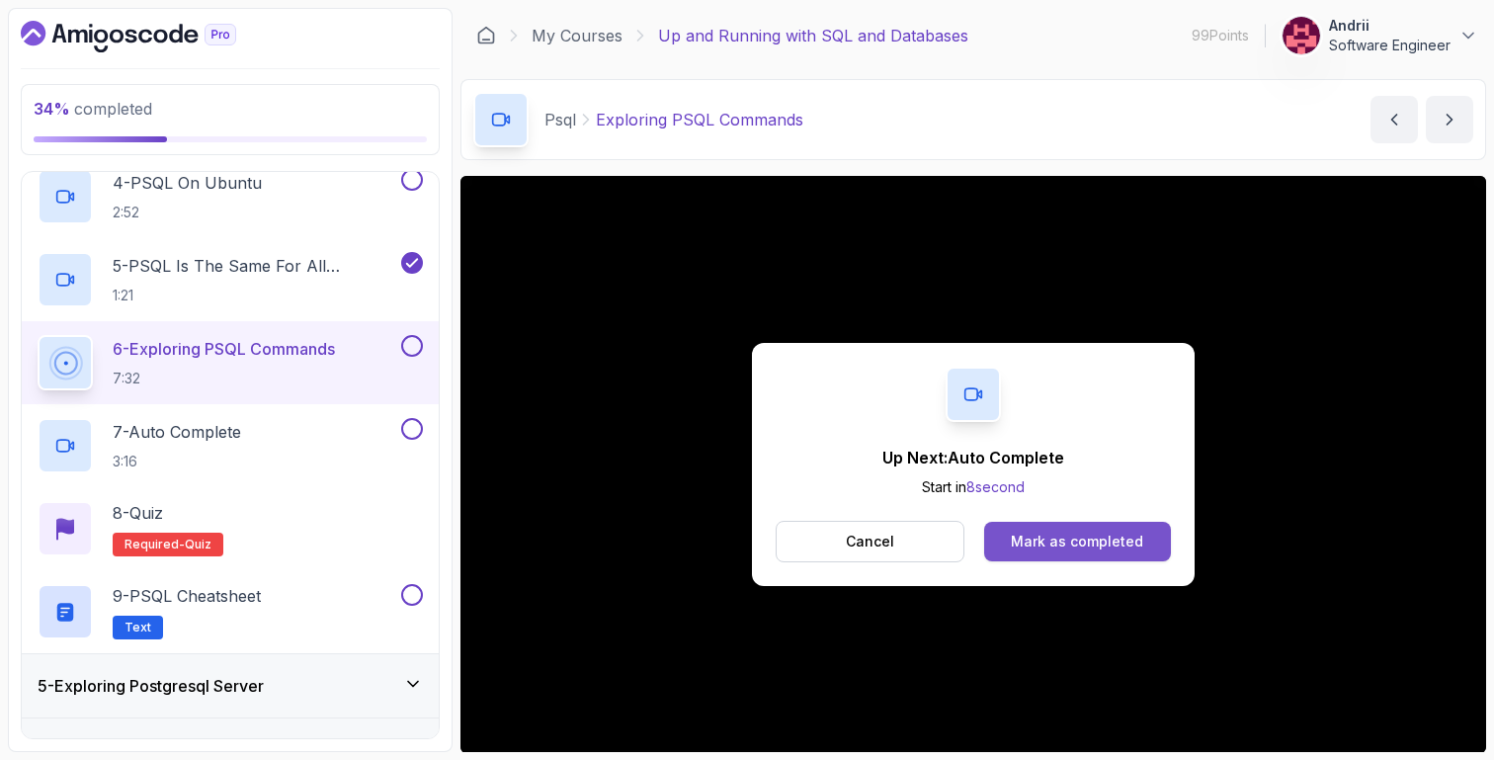
click at [1101, 545] on div "Mark as completed" at bounding box center [1077, 542] width 132 height 20
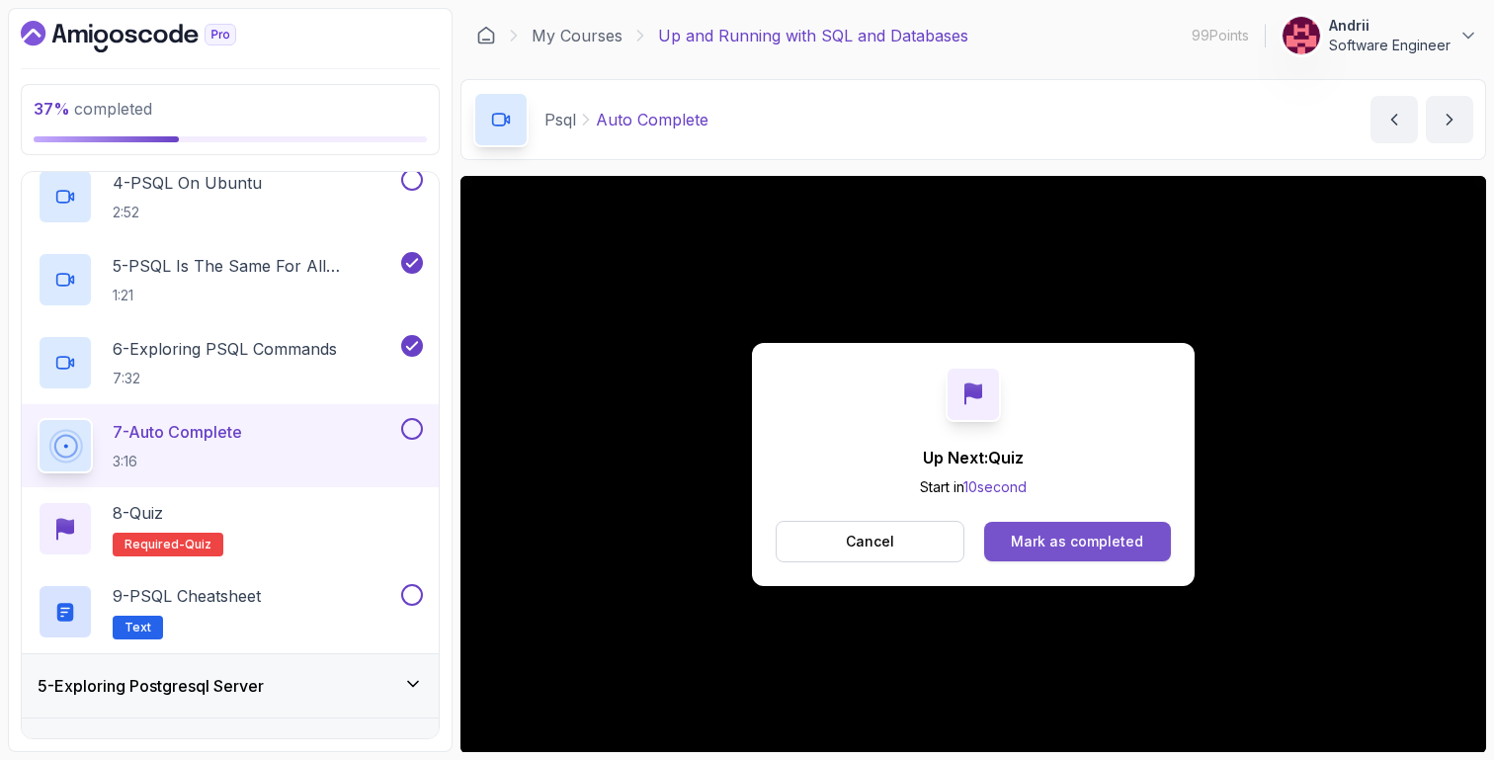
click at [1041, 534] on div "Mark as completed" at bounding box center [1077, 542] width 132 height 20
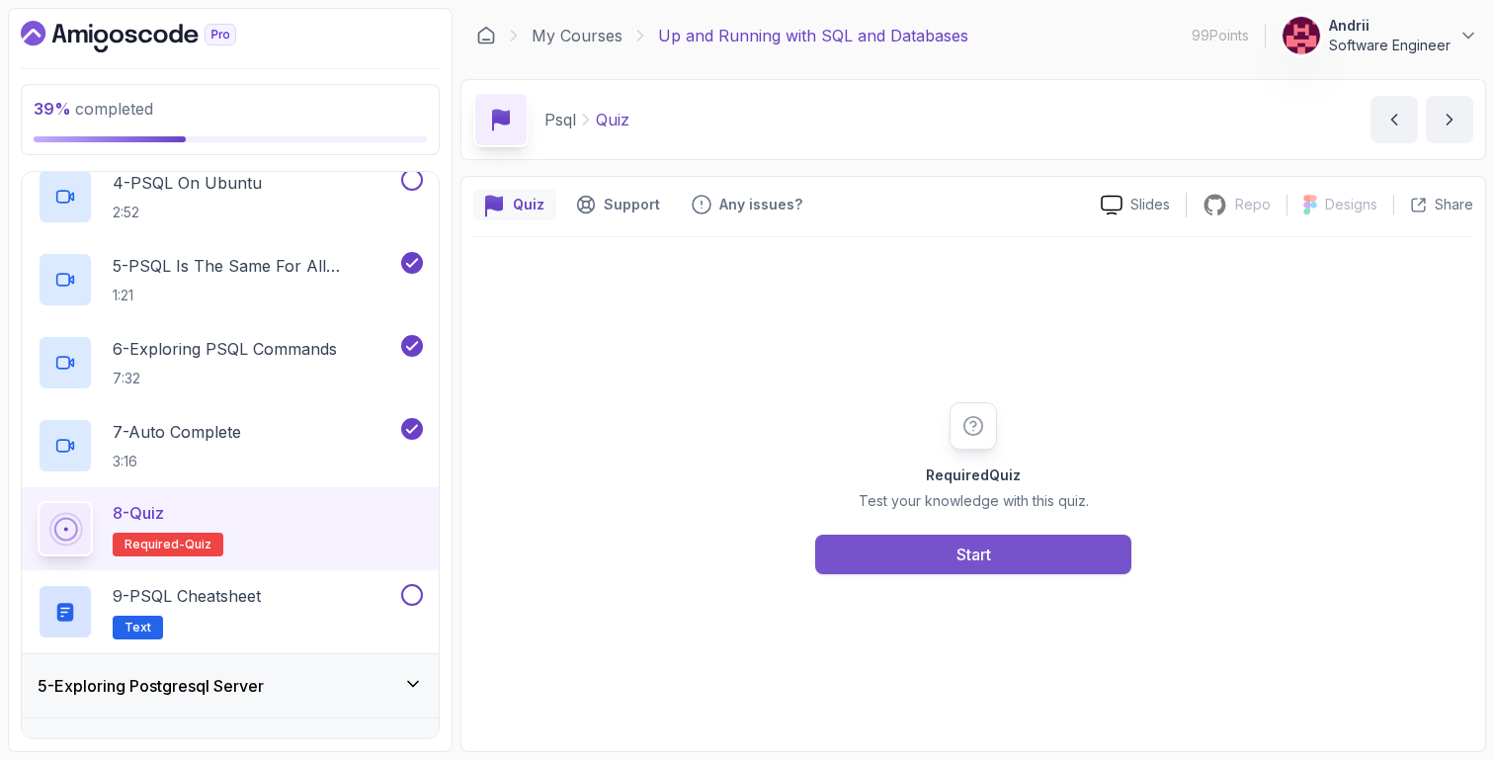
click at [1025, 563] on button "Start" at bounding box center [973, 555] width 316 height 40
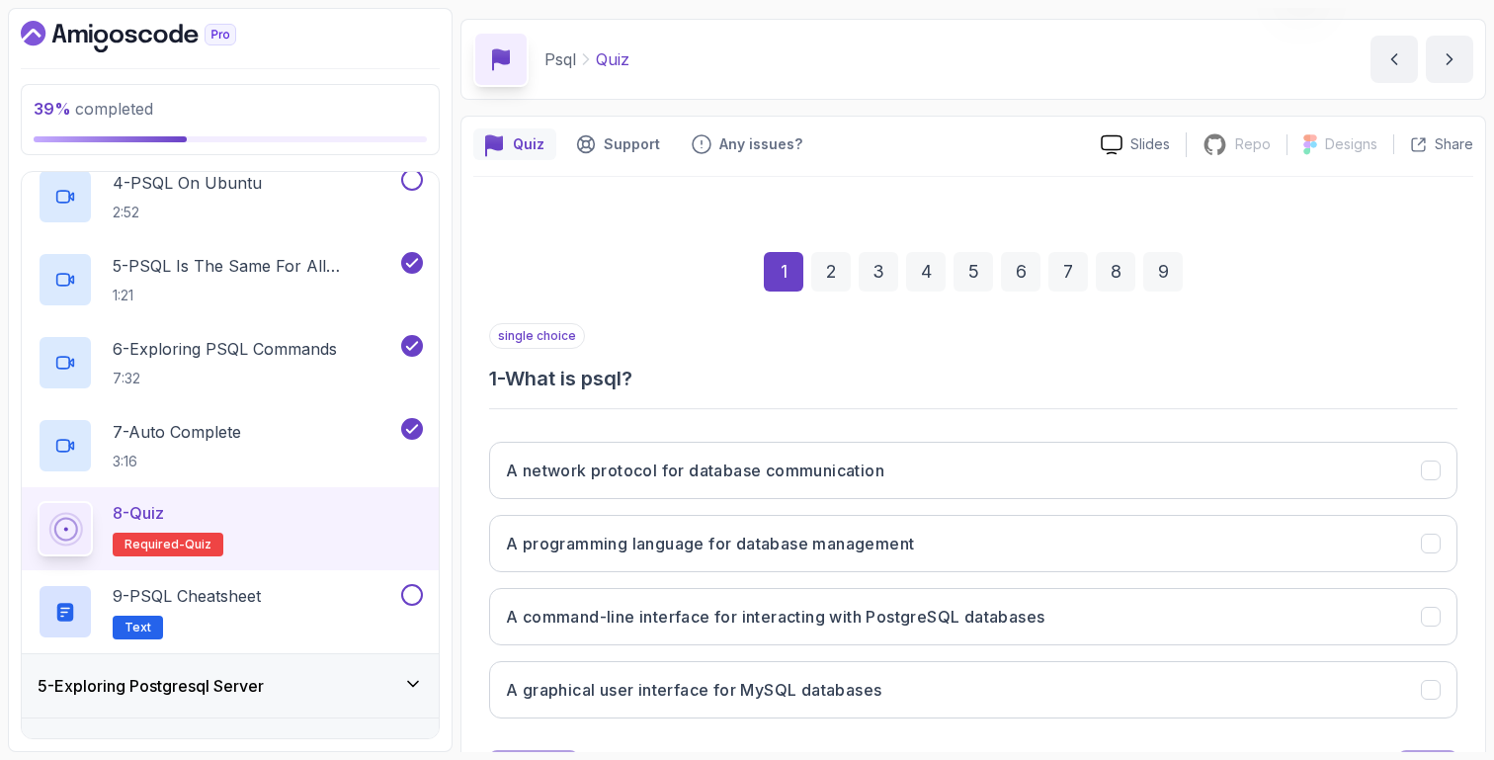
scroll to position [154, 0]
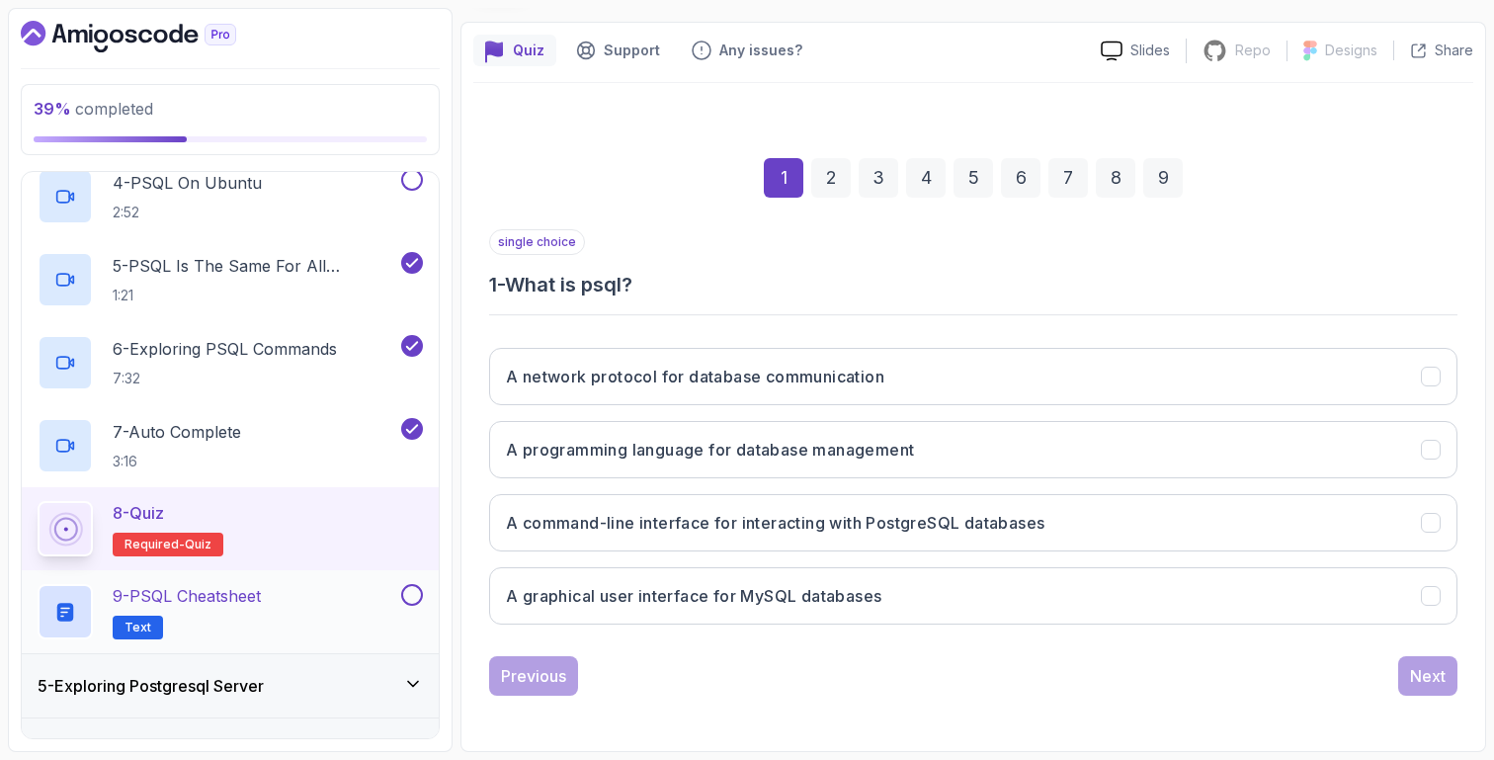
click at [292, 590] on div "9 - PSQL Cheatsheet Text" at bounding box center [218, 611] width 360 height 55
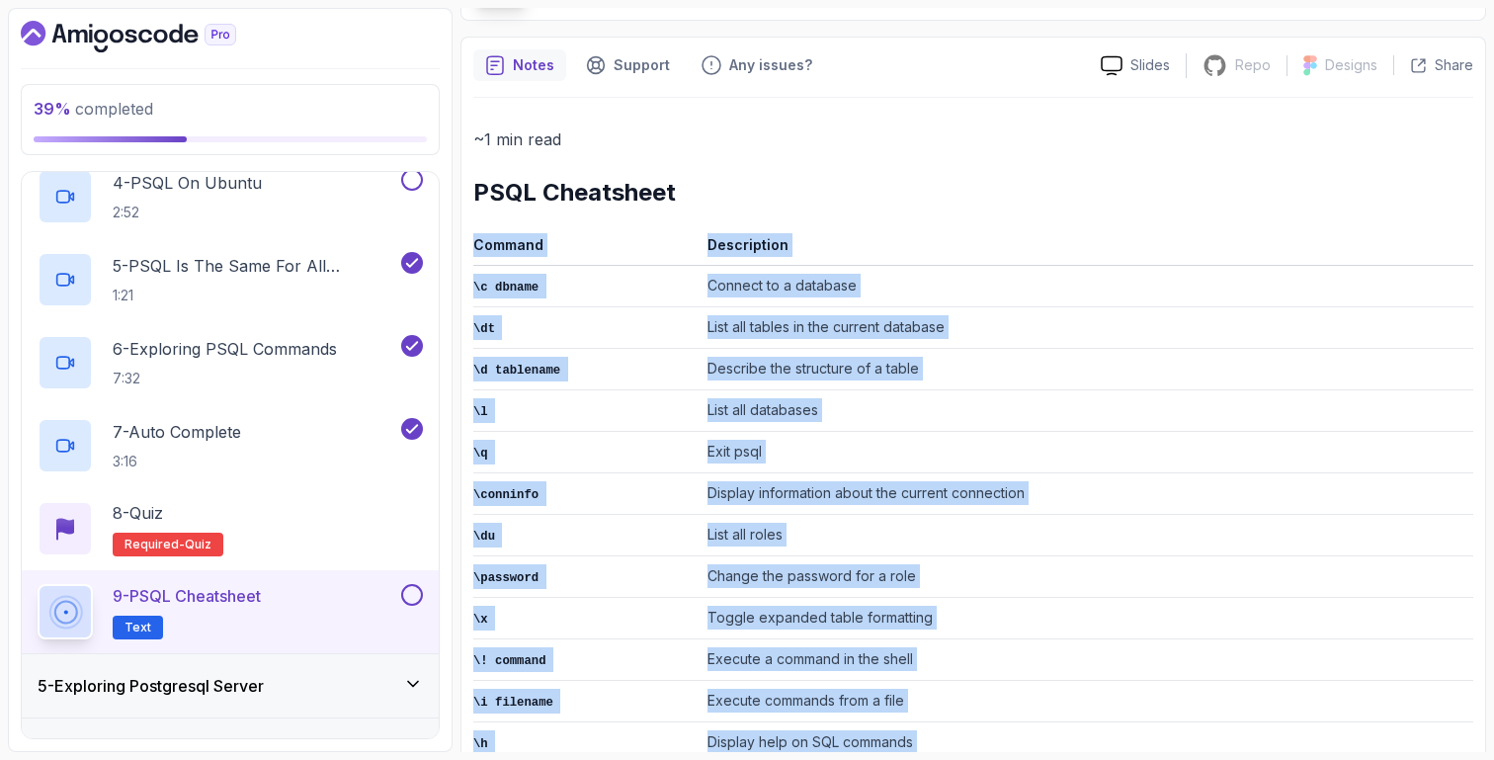
scroll to position [503, 0]
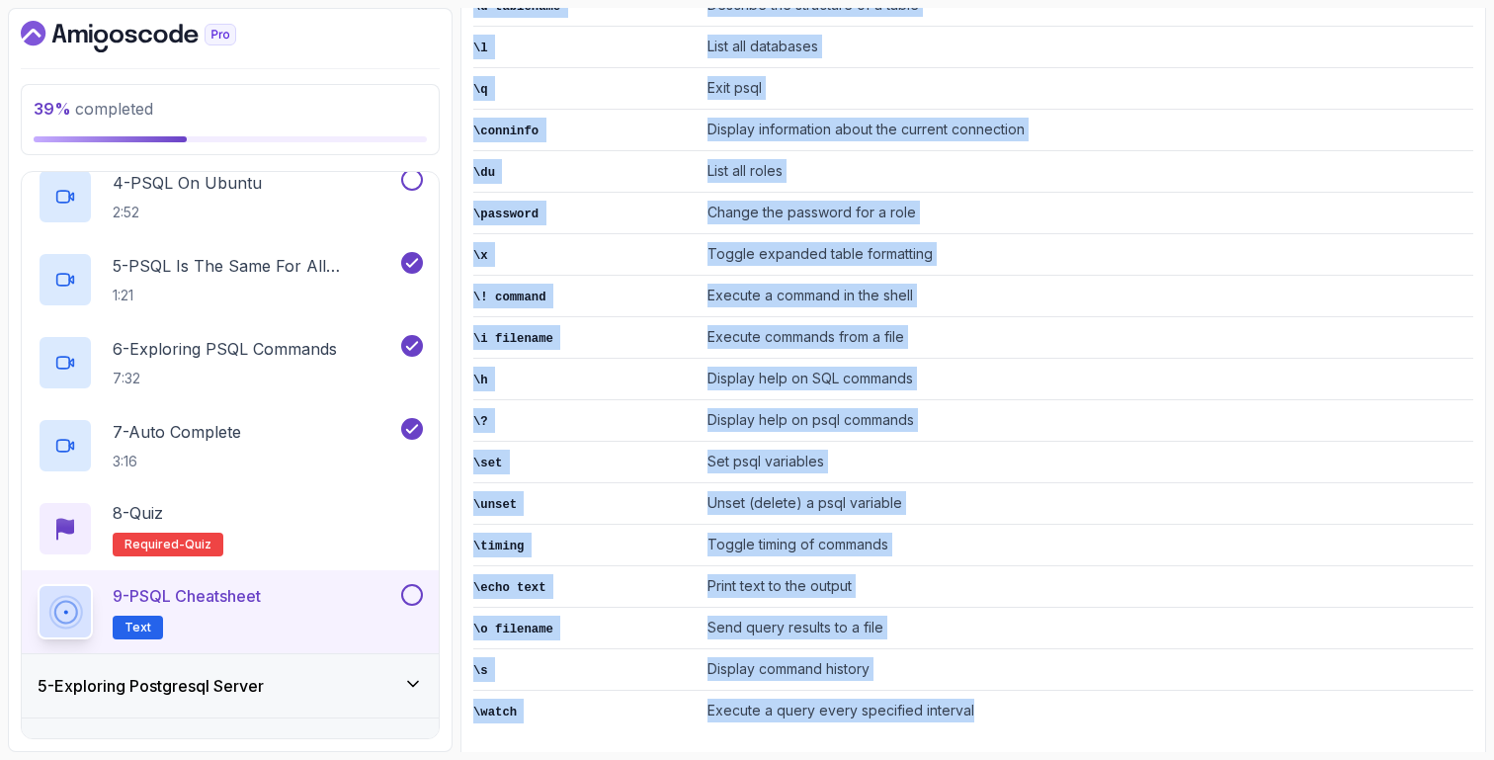
drag, startPoint x: 470, startPoint y: 281, endPoint x: 982, endPoint y: 684, distance: 651.7
click at [982, 684] on div "Notes Support Any issues? Slides Repo Repository not available Designs Design n…" at bounding box center [974, 222] width 1026 height 1099
copy div "Command Description \c dbname Connect to a database \dt List all tables in the …"
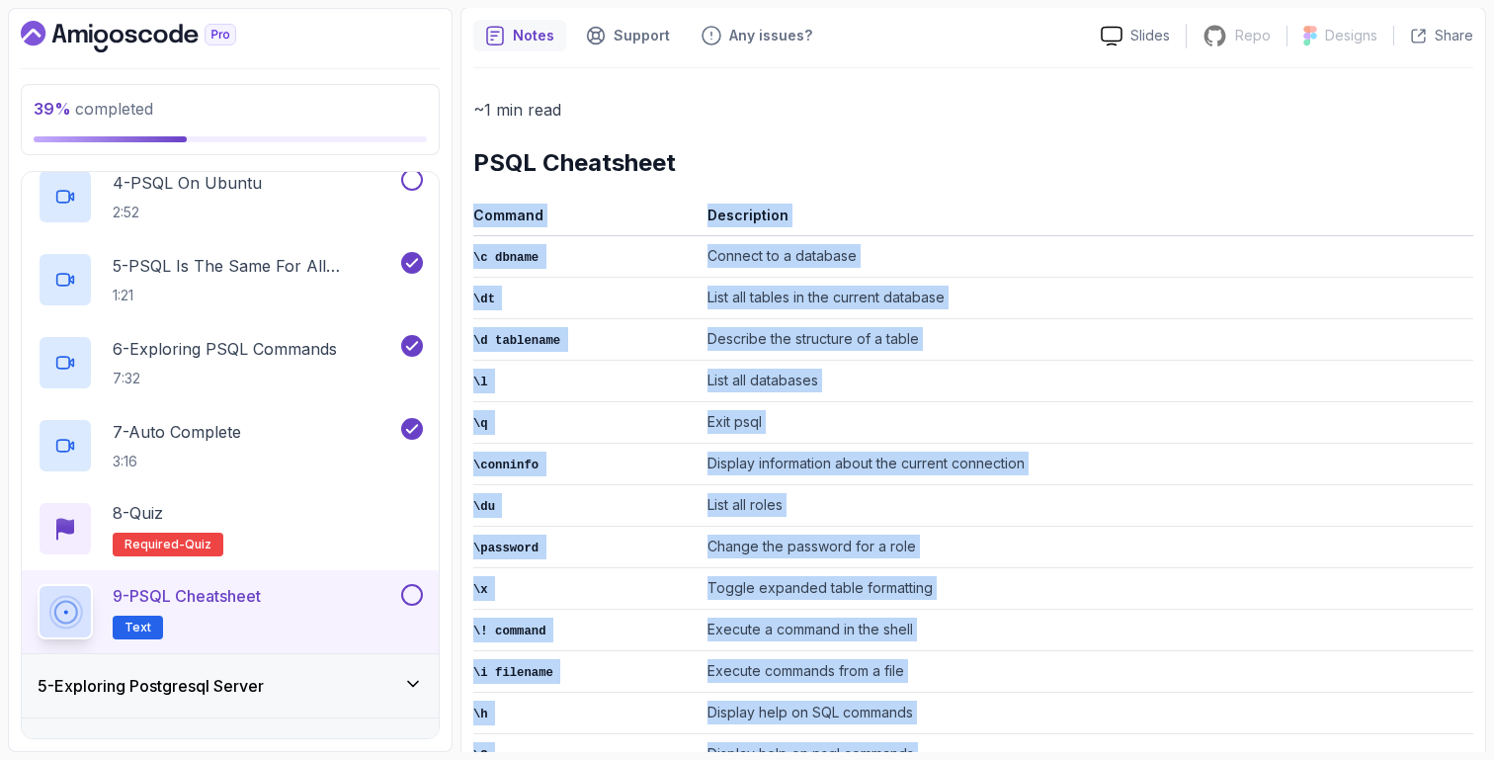
scroll to position [158, 0]
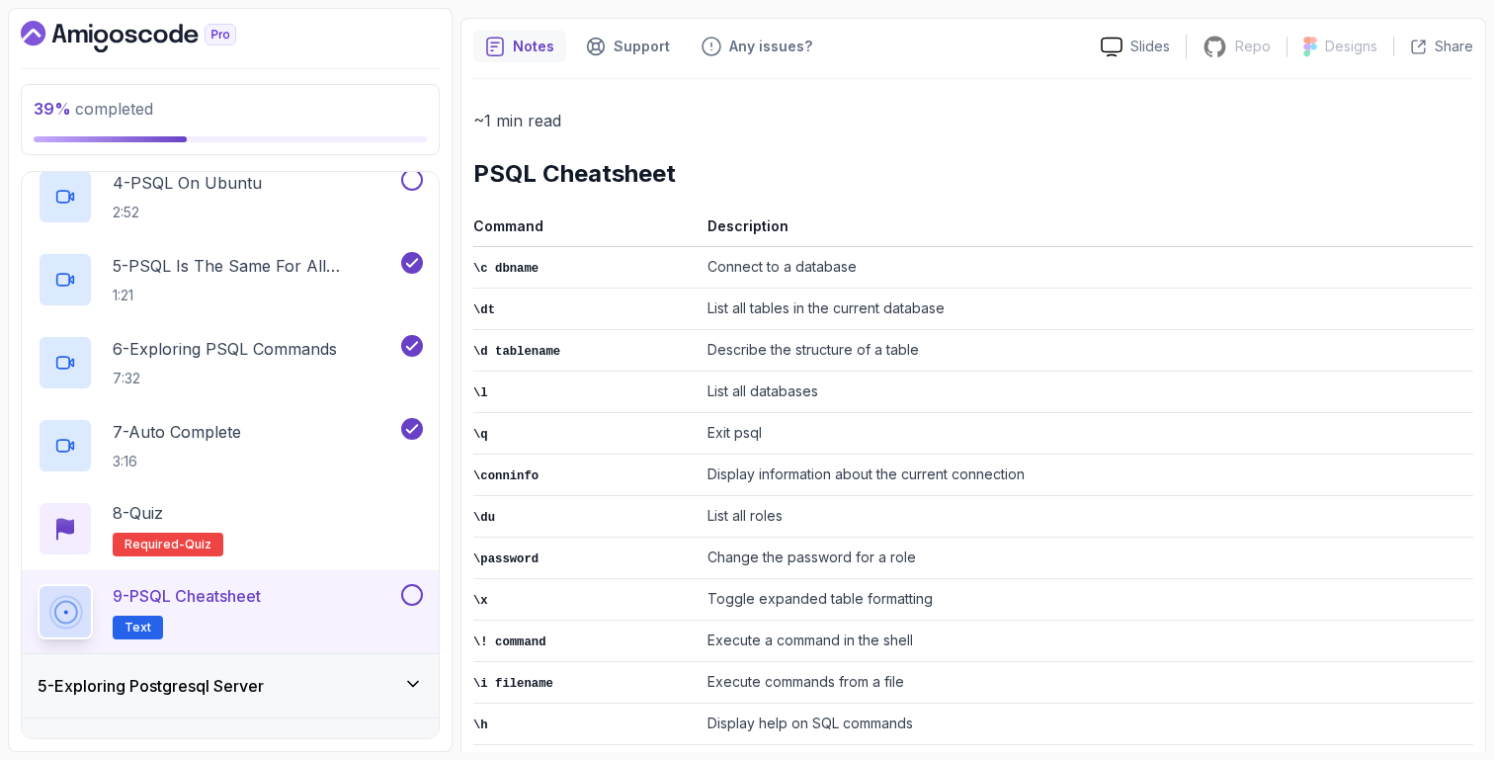
click at [540, 268] on td "\c dbname" at bounding box center [586, 268] width 226 height 42
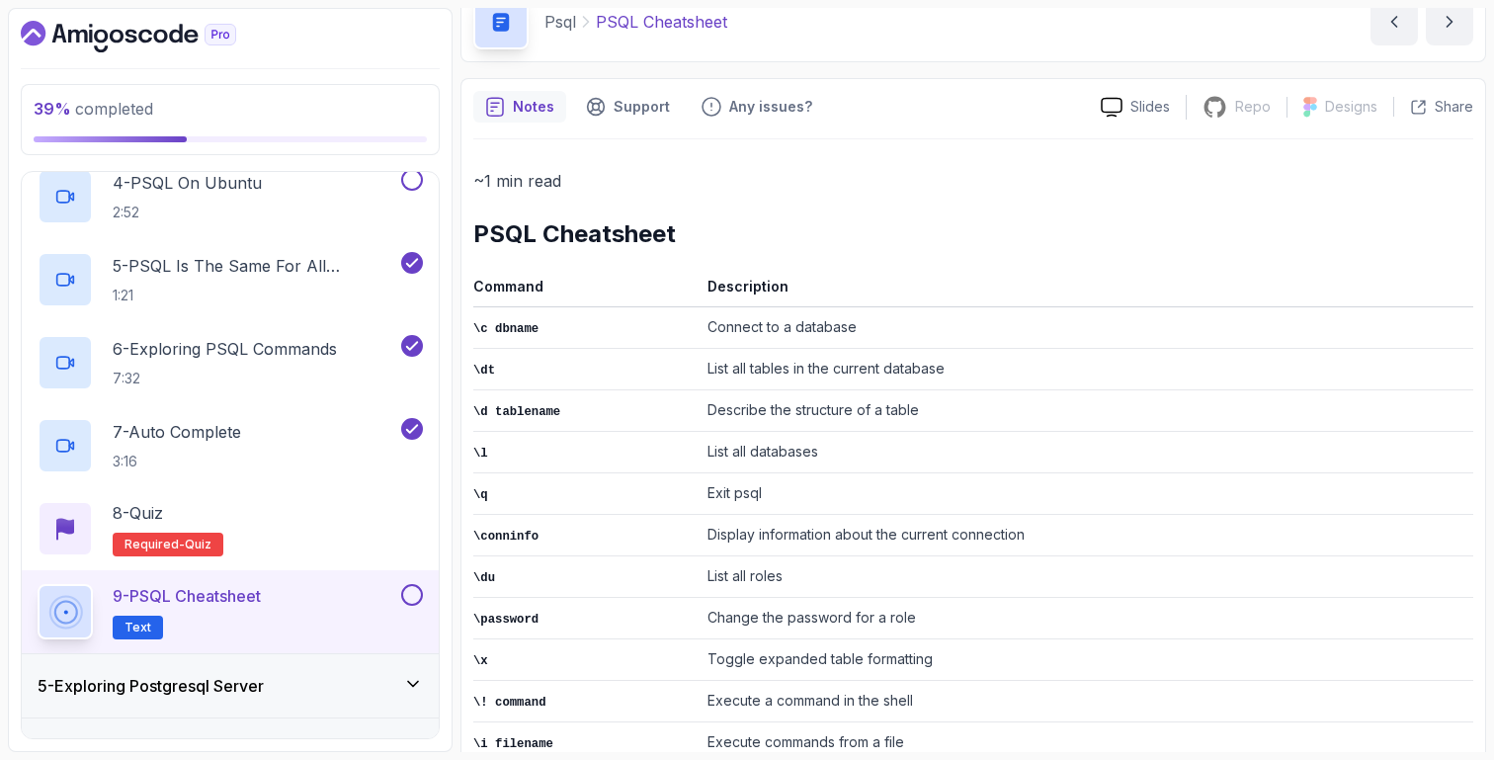
scroll to position [68, 0]
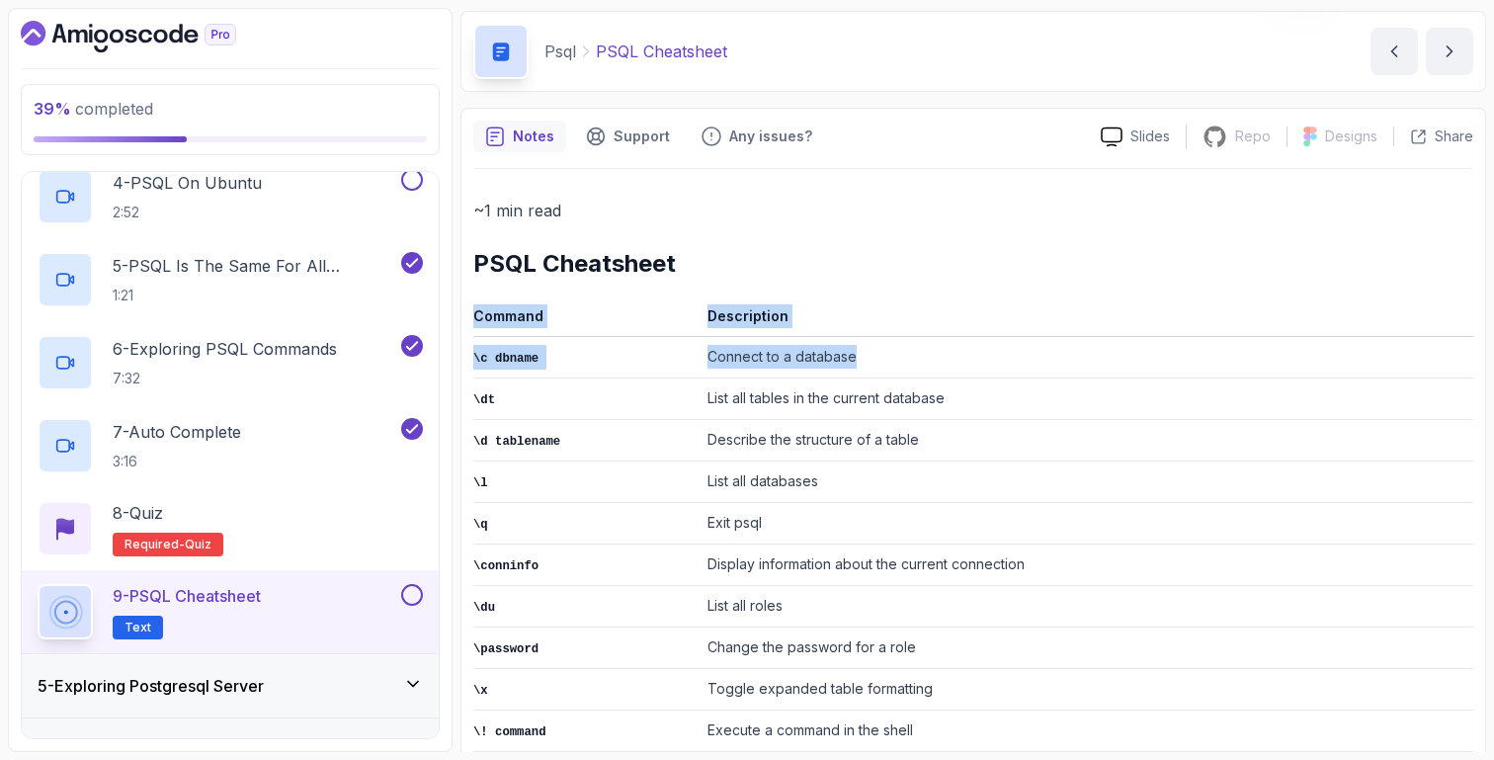
drag, startPoint x: 468, startPoint y: 359, endPoint x: 870, endPoint y: 359, distance: 401.3
click at [870, 359] on div "Notes Support Any issues? Slides Repo Repository not available Designs Design n…" at bounding box center [974, 657] width 1026 height 1099
click at [870, 359] on td "Connect to a database" at bounding box center [1087, 358] width 774 height 42
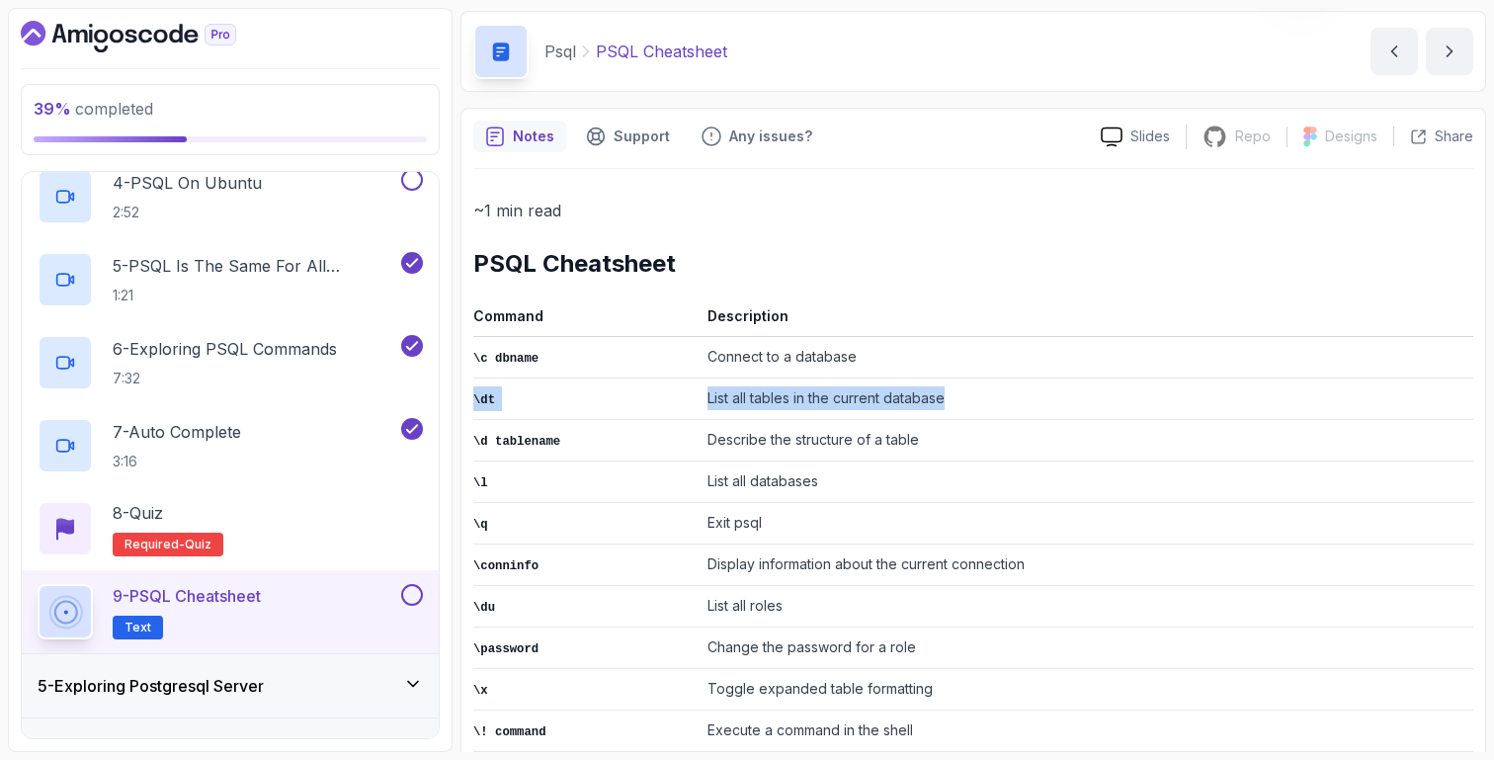
drag, startPoint x: 473, startPoint y: 401, endPoint x: 953, endPoint y: 402, distance: 479.4
click at [953, 402] on tr "\dt List all tables in the current database" at bounding box center [973, 400] width 1000 height 42
click at [953, 402] on td "List all tables in the current database" at bounding box center [1087, 400] width 774 height 42
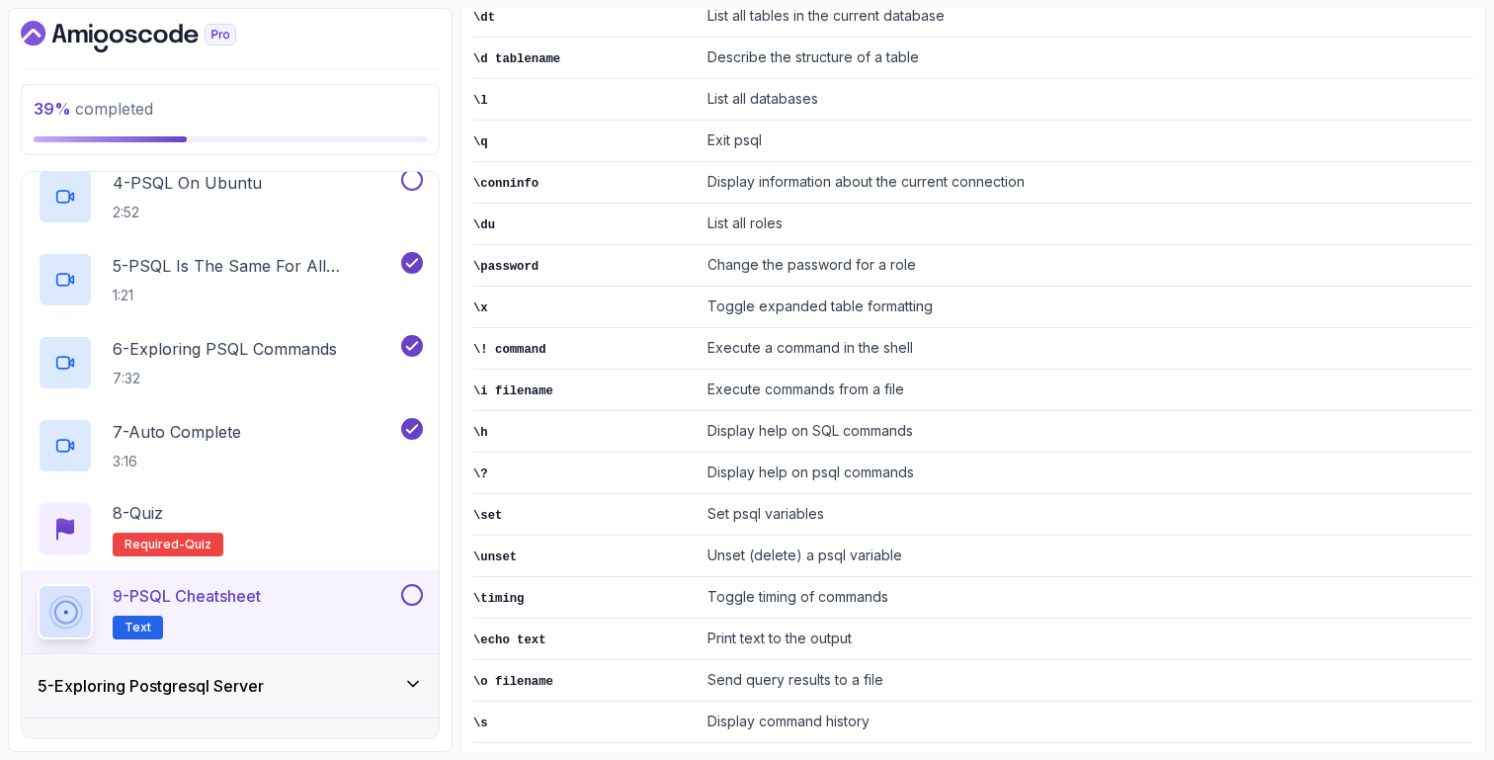
scroll to position [460, 0]
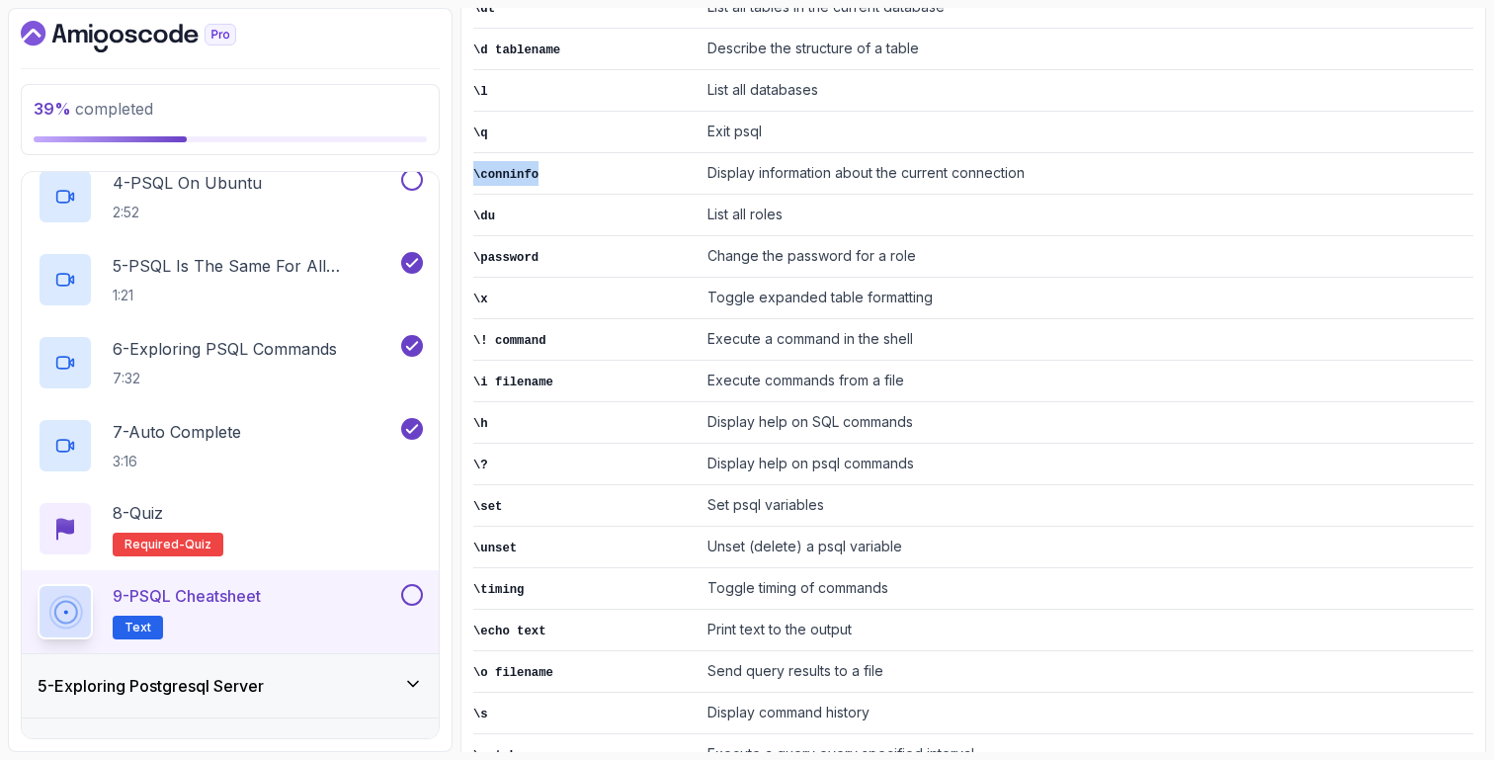
drag, startPoint x: 557, startPoint y: 165, endPoint x: 474, endPoint y: 162, distance: 83.1
click at [474, 164] on td "\conninfo" at bounding box center [586, 174] width 226 height 42
copy code "\conninfo"
drag, startPoint x: 697, startPoint y: 287, endPoint x: 902, endPoint y: 292, distance: 205.6
click at [901, 292] on tr "\x Toggle expanded table formatting" at bounding box center [973, 299] width 1000 height 42
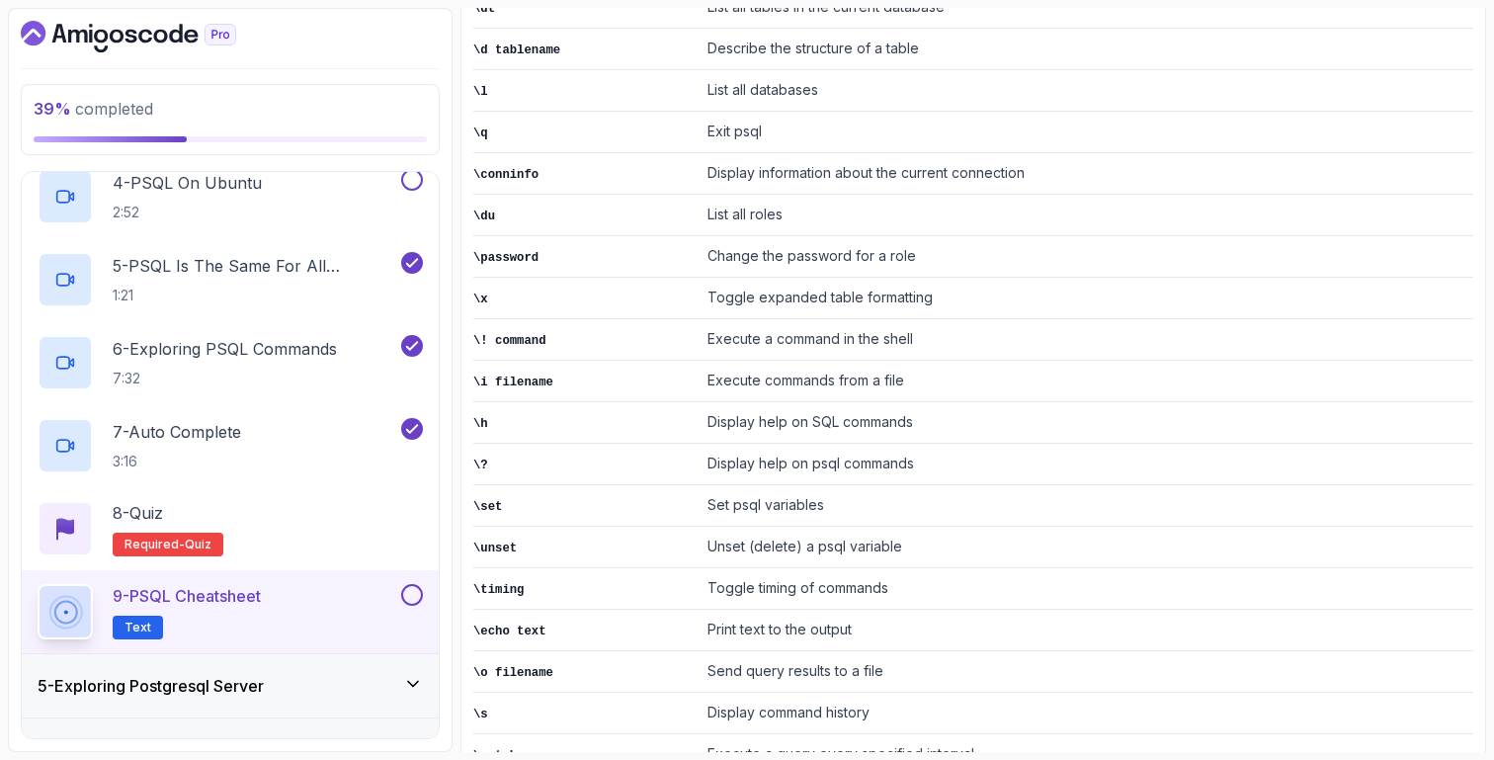
click at [902, 323] on td "Execute a command in the shell" at bounding box center [1087, 340] width 774 height 42
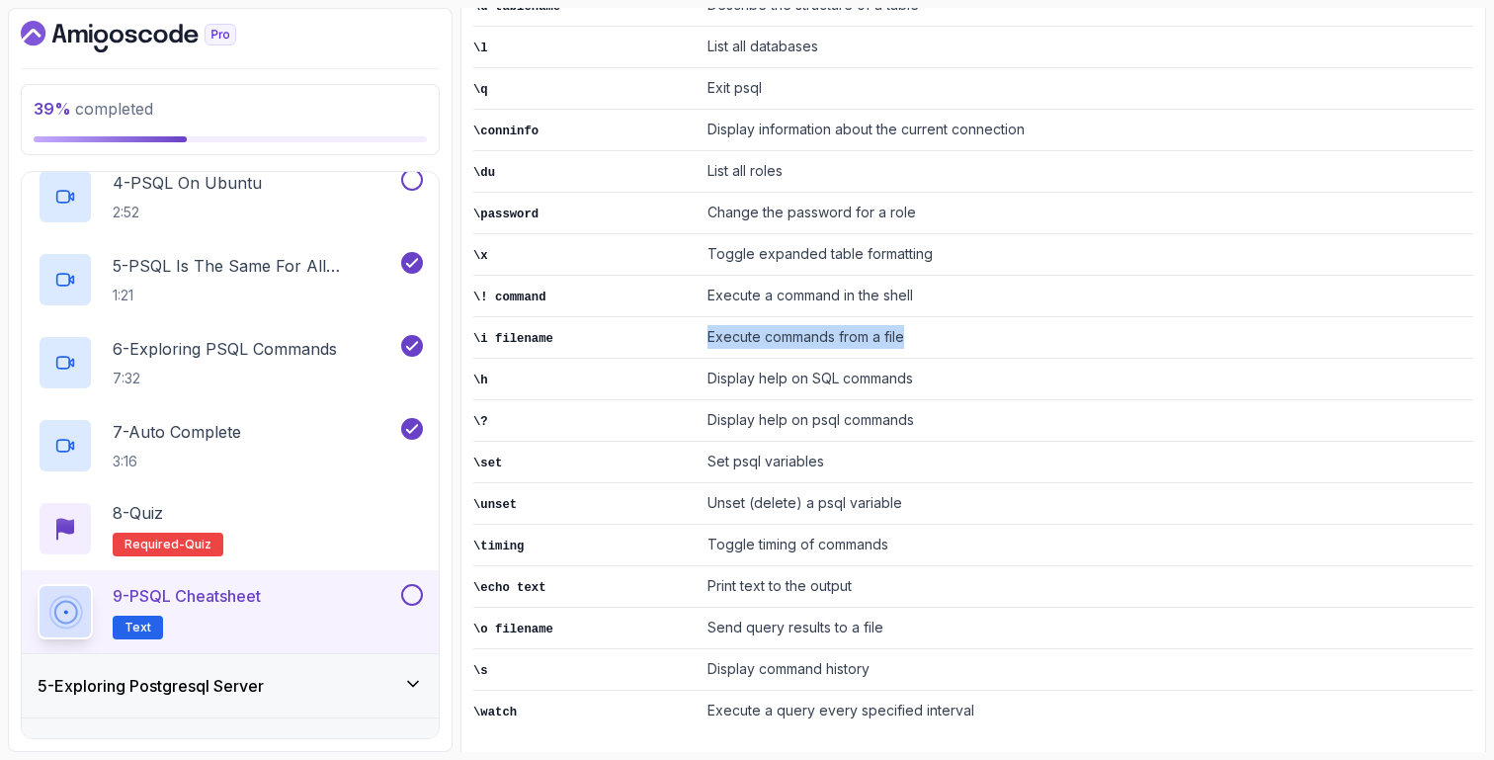
drag, startPoint x: 708, startPoint y: 327, endPoint x: 954, endPoint y: 328, distance: 246.1
click at [954, 328] on td "Execute commands from a file" at bounding box center [1087, 338] width 774 height 42
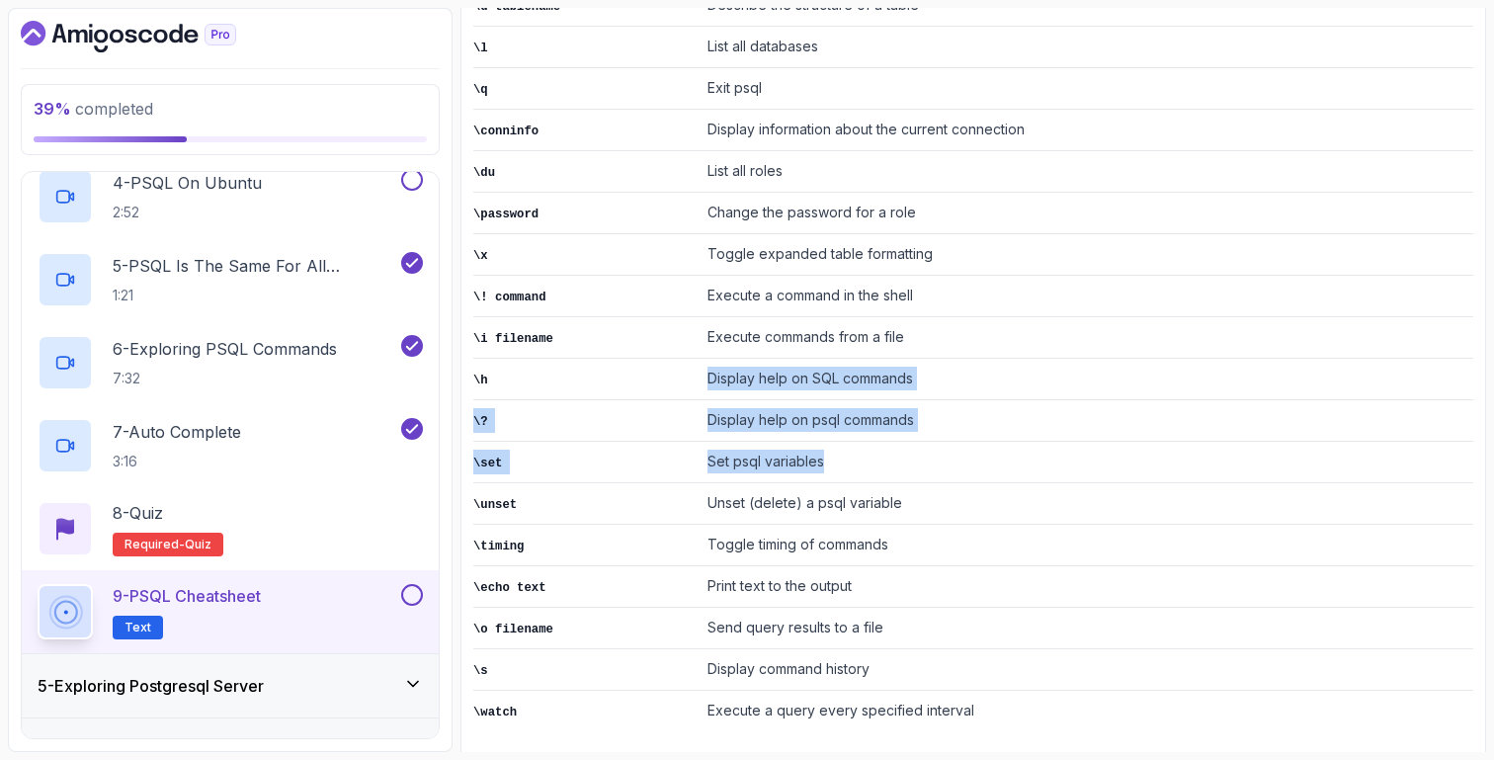
drag, startPoint x: 707, startPoint y: 372, endPoint x: 979, endPoint y: 463, distance: 287.5
click at [979, 463] on tbody "\c dbname Connect to a database \dt List all tables in the current database \d …" at bounding box center [973, 317] width 1000 height 830
click at [979, 463] on td "Set psql variables" at bounding box center [1087, 463] width 774 height 42
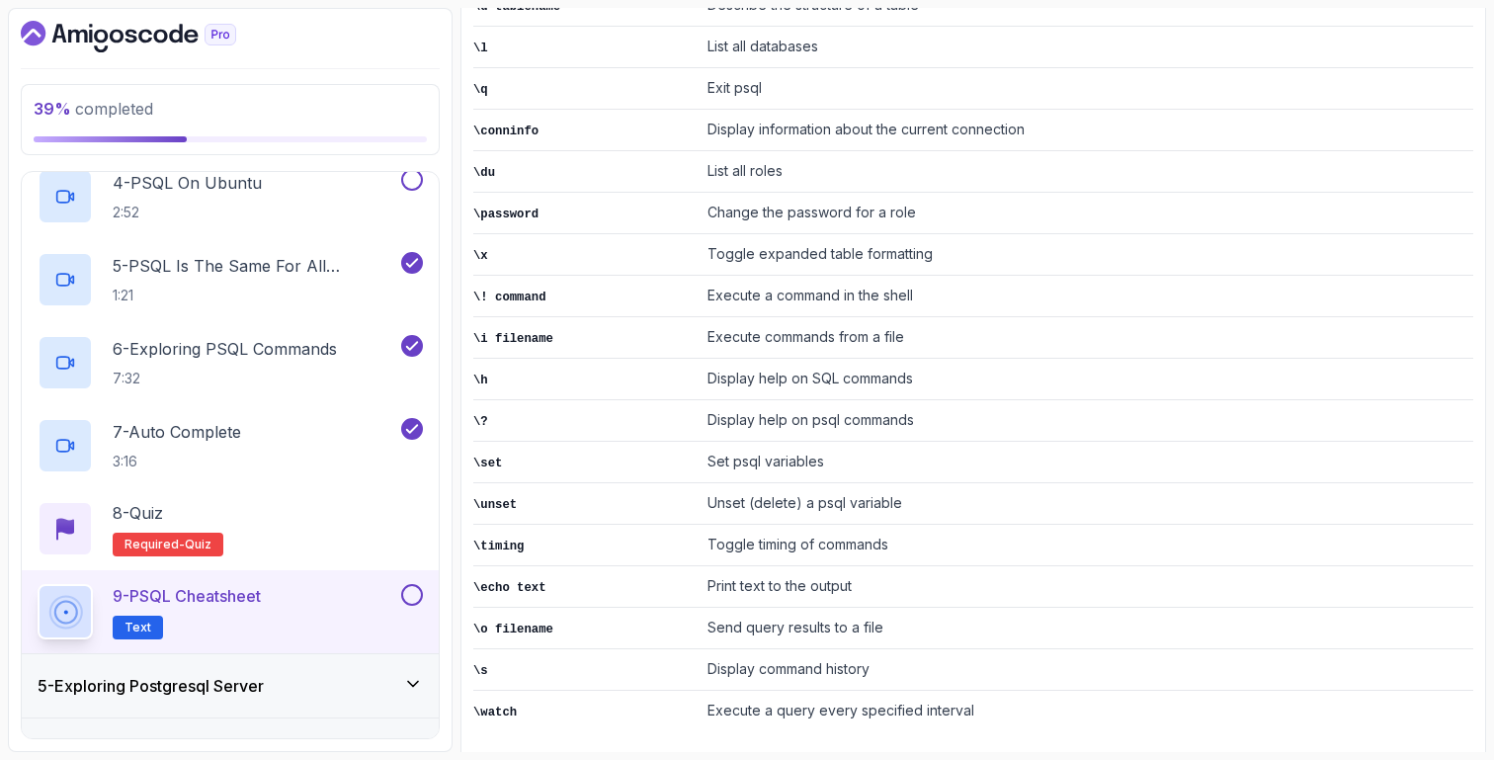
scroll to position [0, 0]
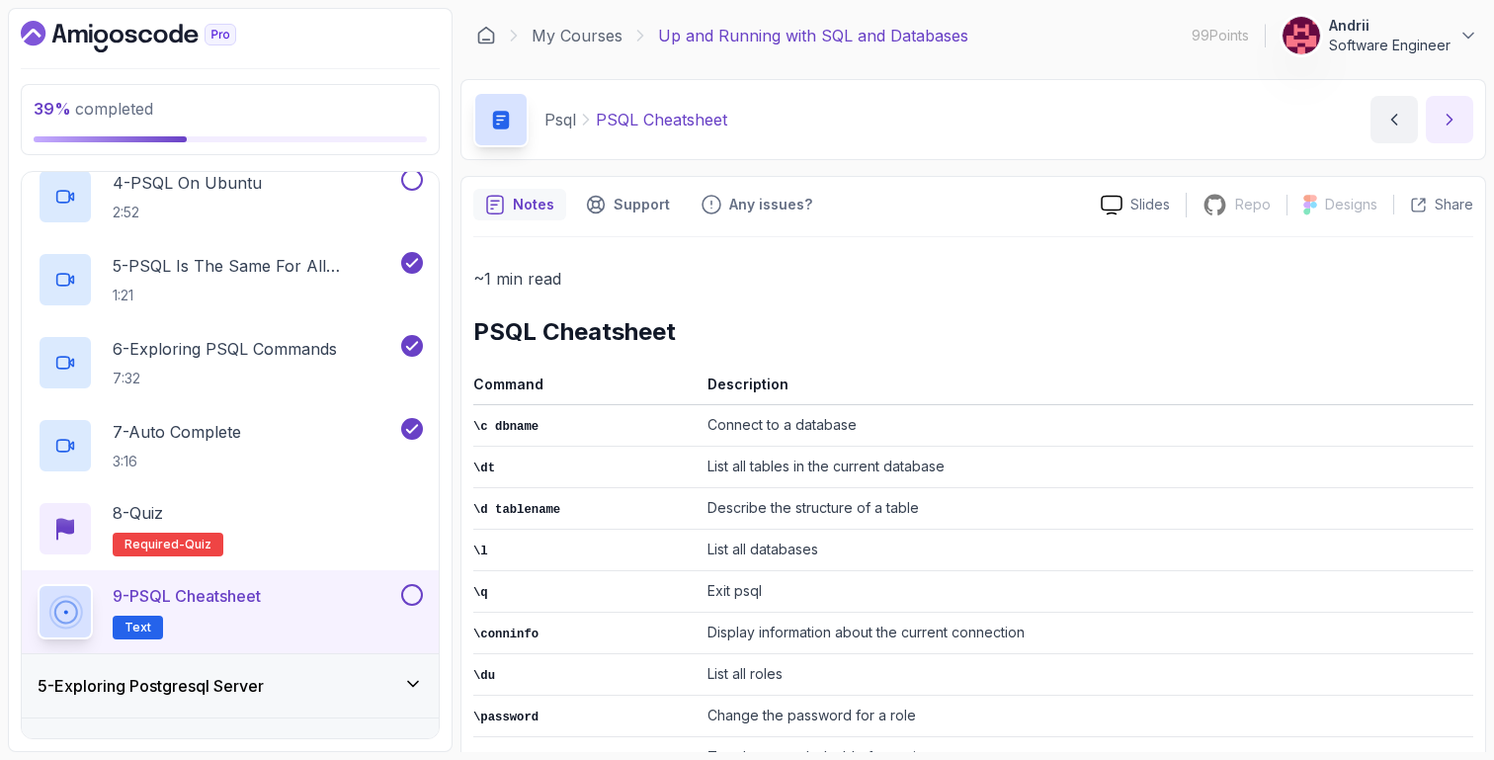
click at [1446, 114] on icon "next content" at bounding box center [1450, 120] width 20 height 20
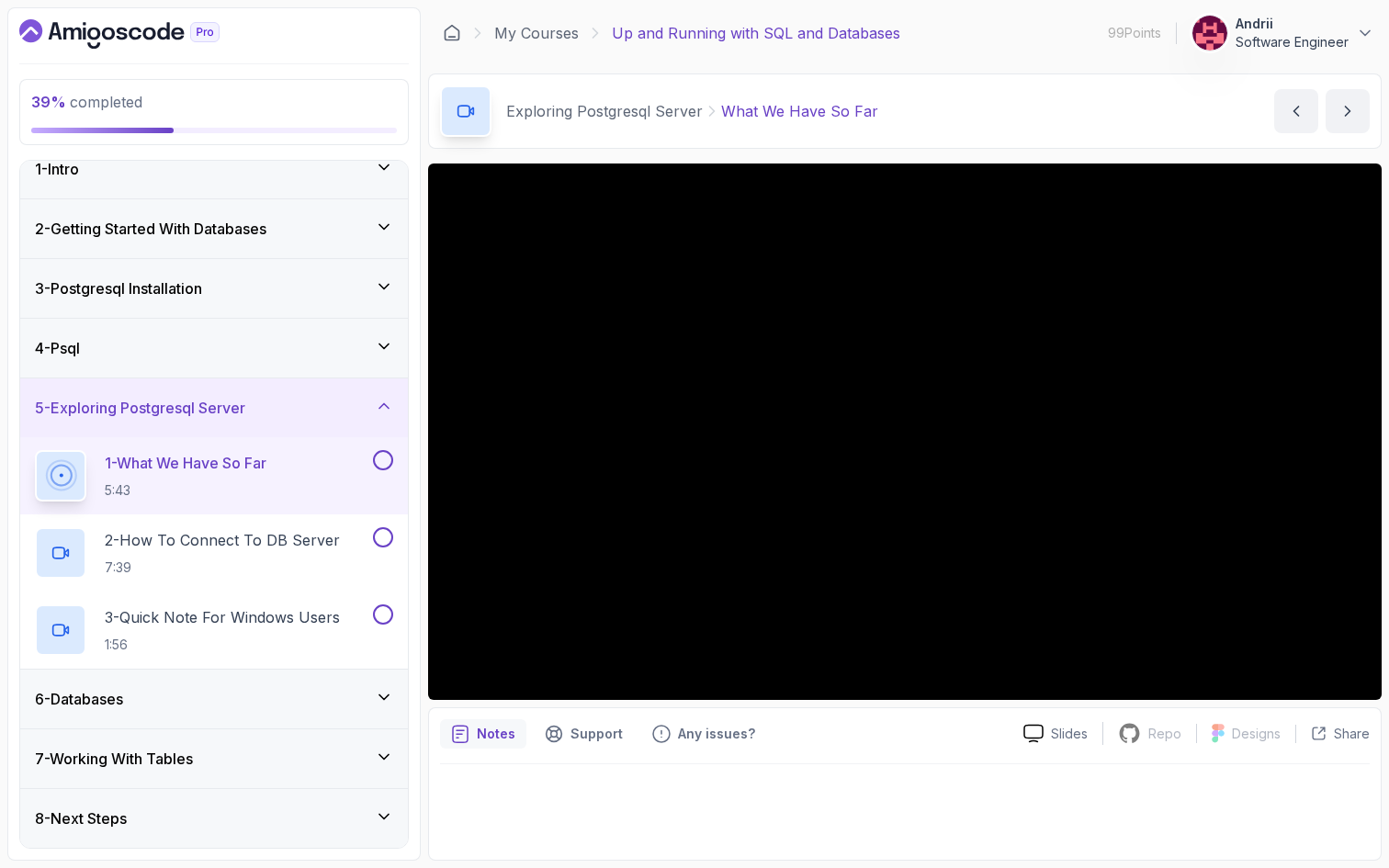
scroll to position [182, 0]
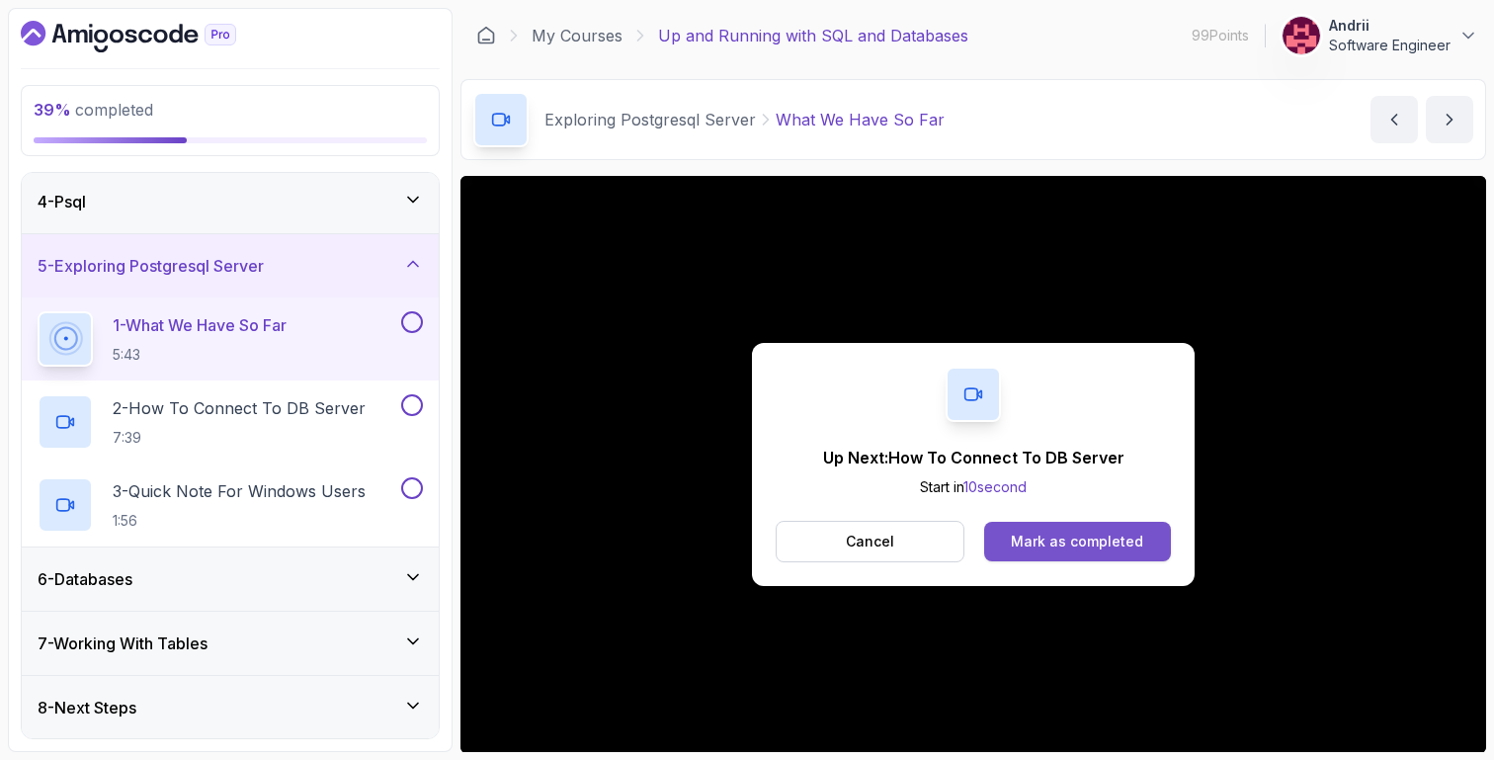
click at [1060, 532] on div "Mark as completed" at bounding box center [1077, 542] width 132 height 20
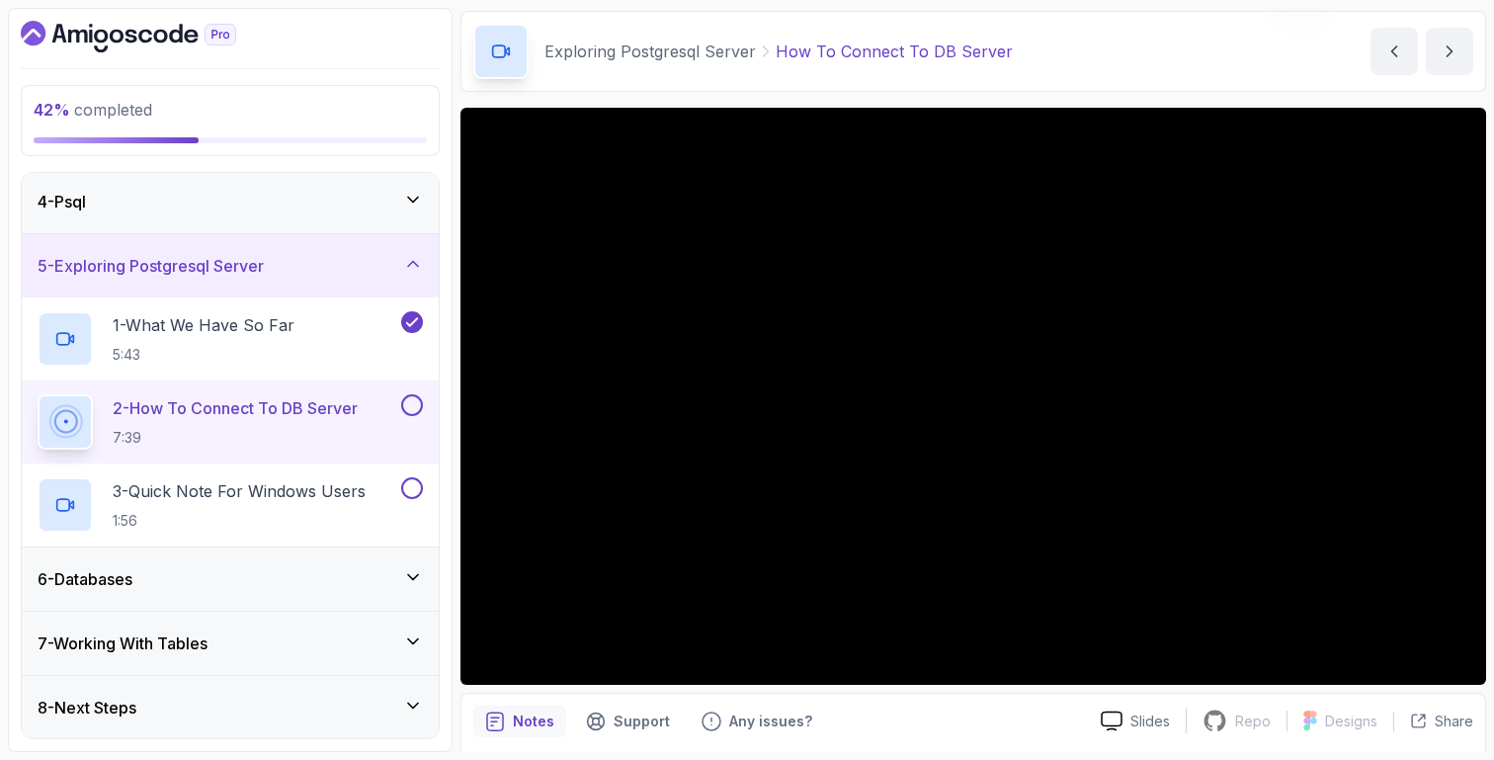
scroll to position [138, 0]
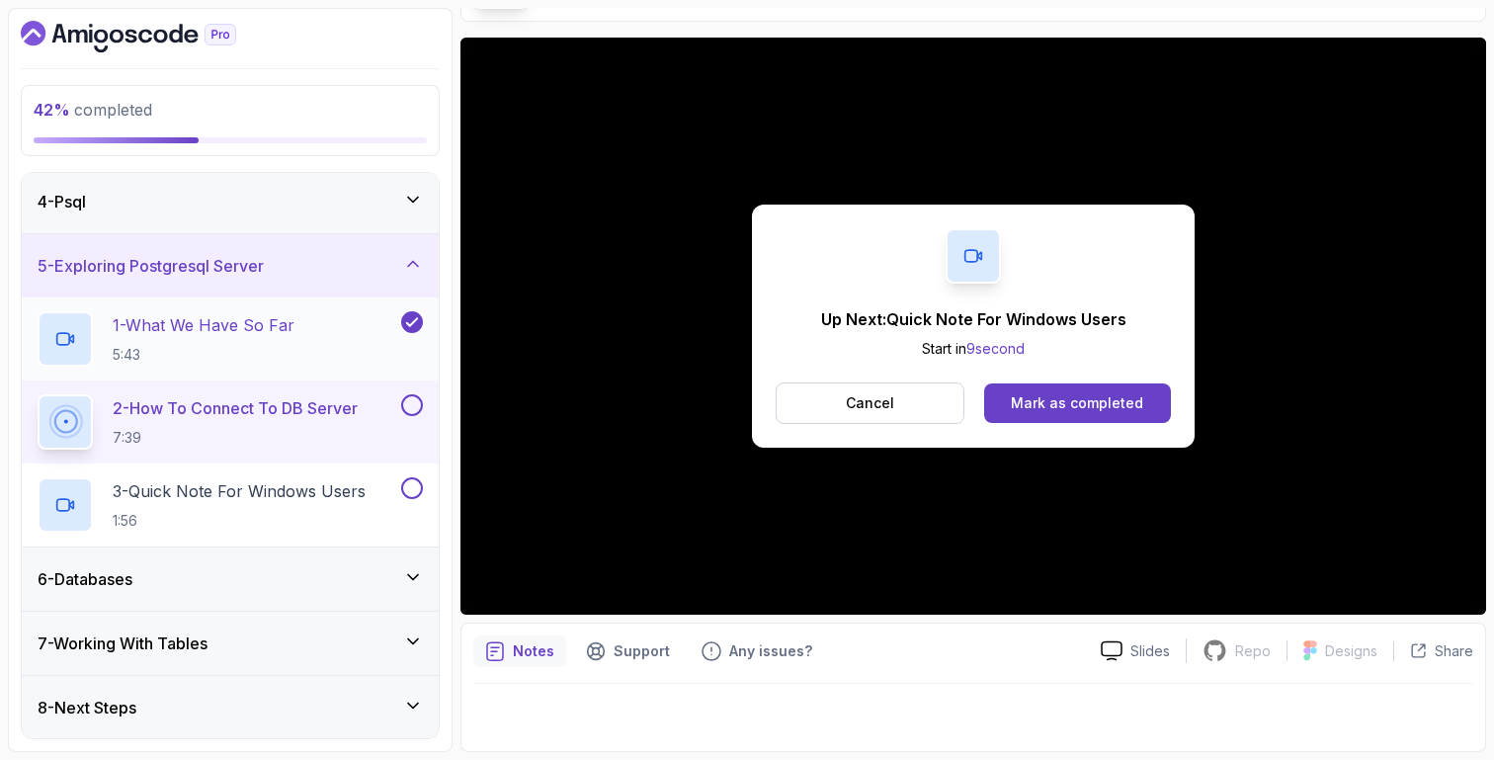
click at [330, 351] on div "1 - What We Have So Far 5:43" at bounding box center [218, 338] width 360 height 55
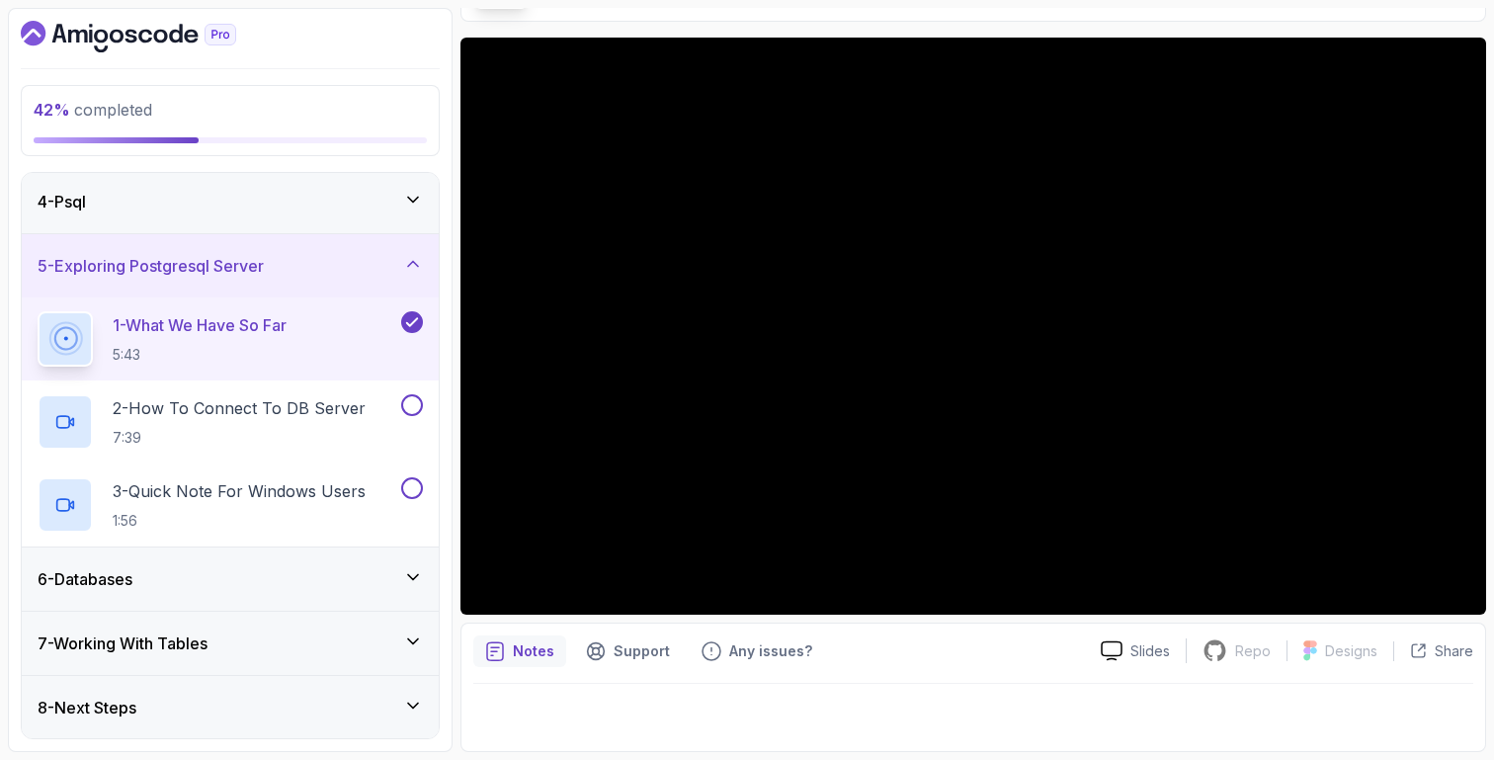
click at [324, 188] on div "4 - Psql" at bounding box center [230, 201] width 417 height 63
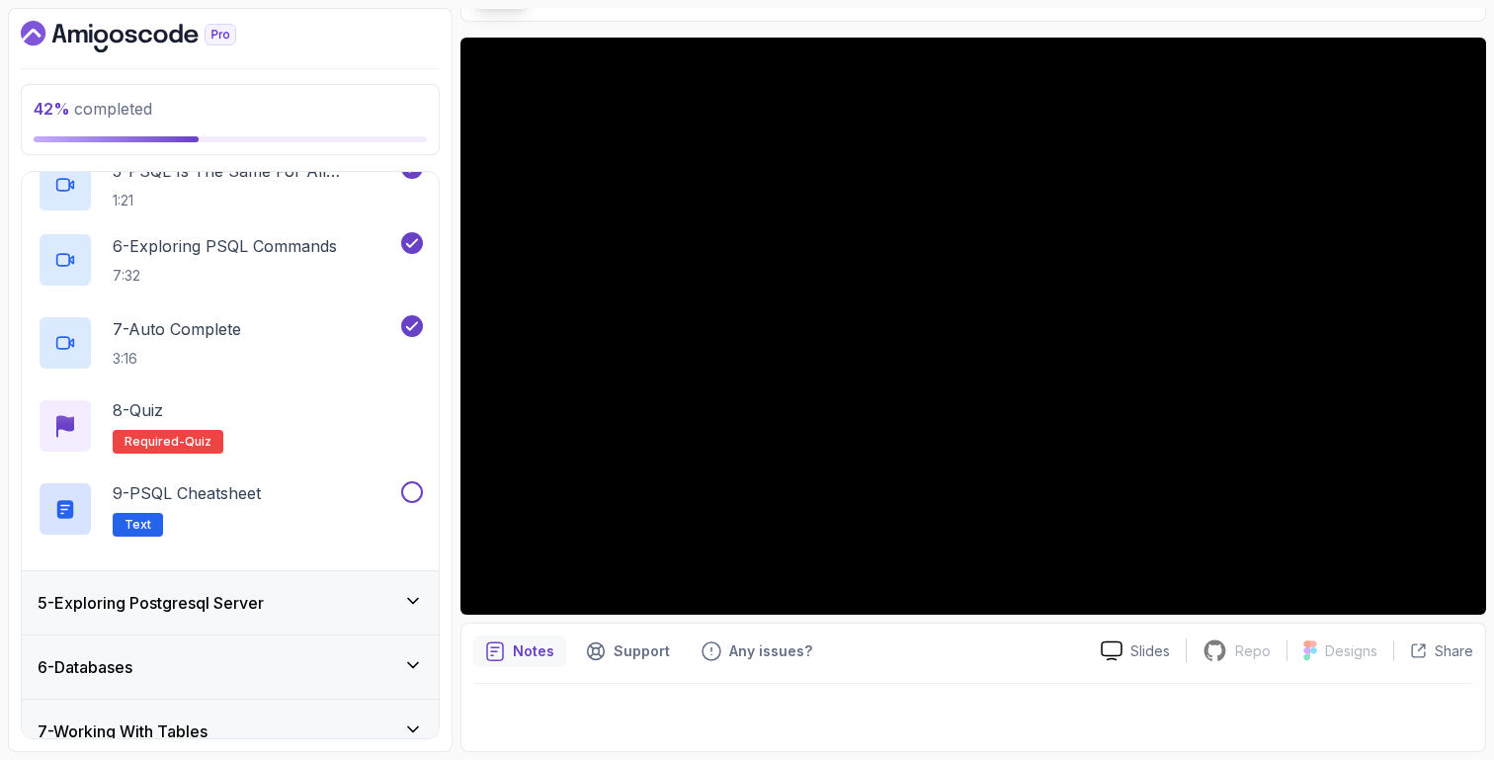
scroll to position [682, 0]
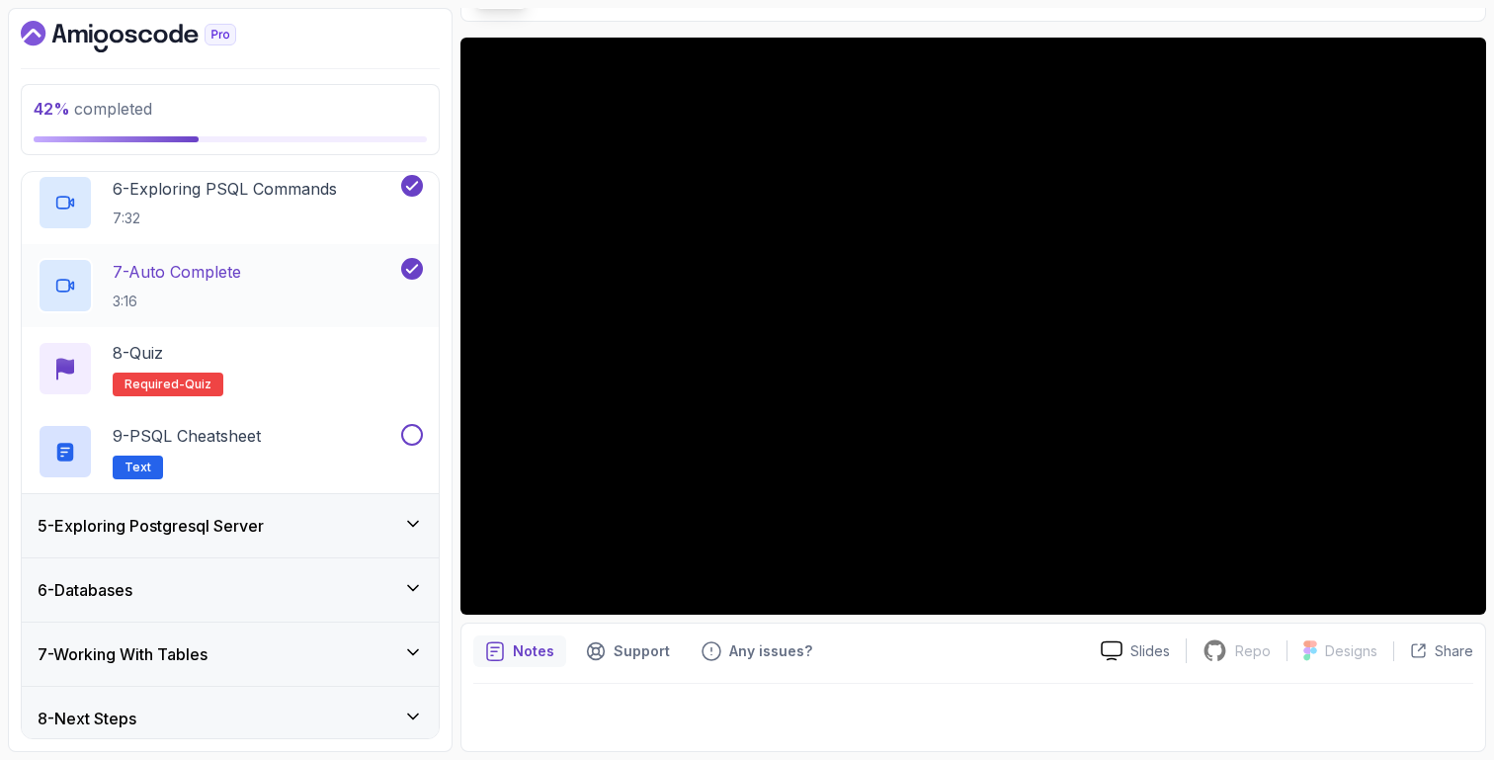
click at [310, 302] on div "7 - Auto Complete 3:16" at bounding box center [218, 285] width 360 height 55
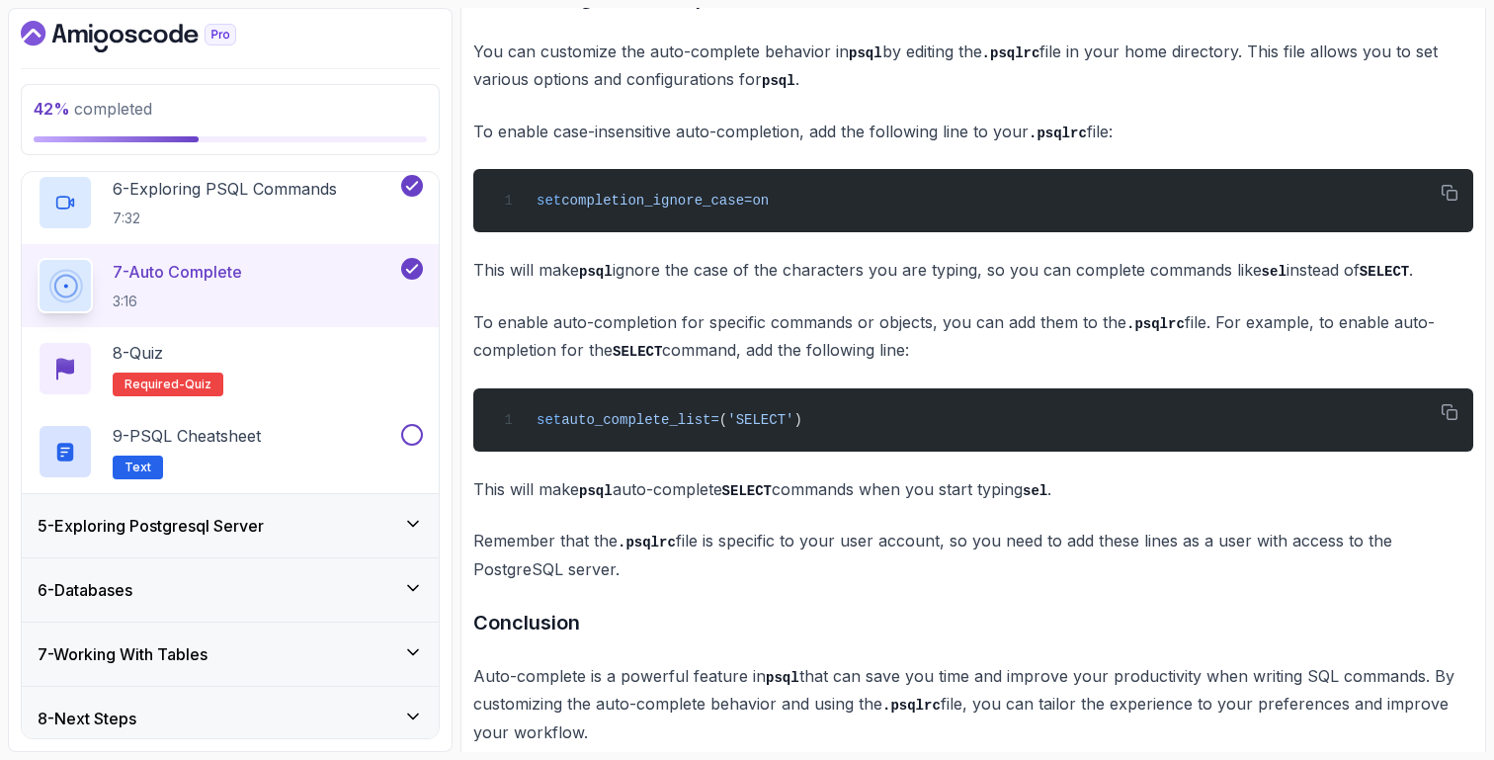
scroll to position [1299, 0]
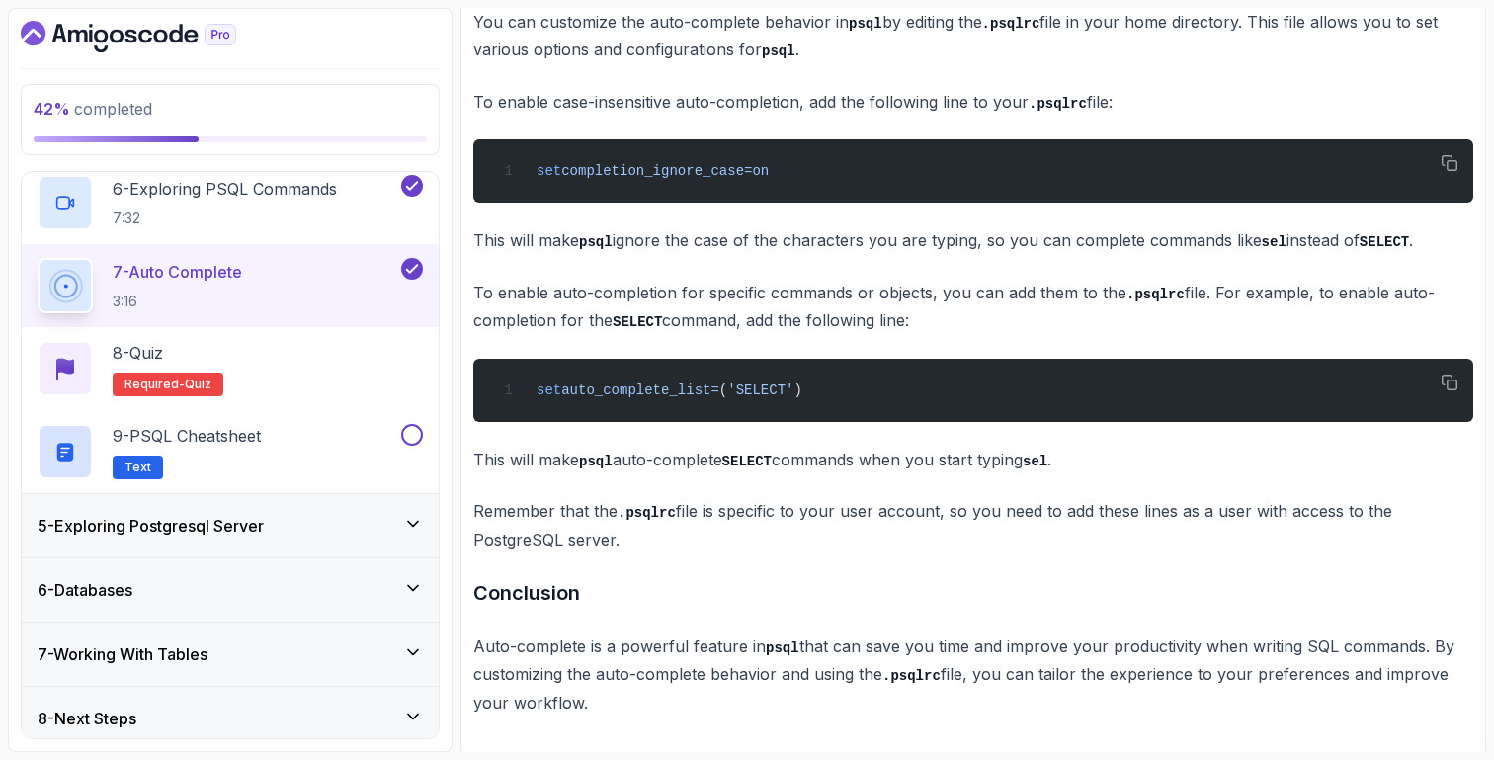
click at [342, 532] on div "5 - Exploring Postgresql Server" at bounding box center [230, 526] width 385 height 24
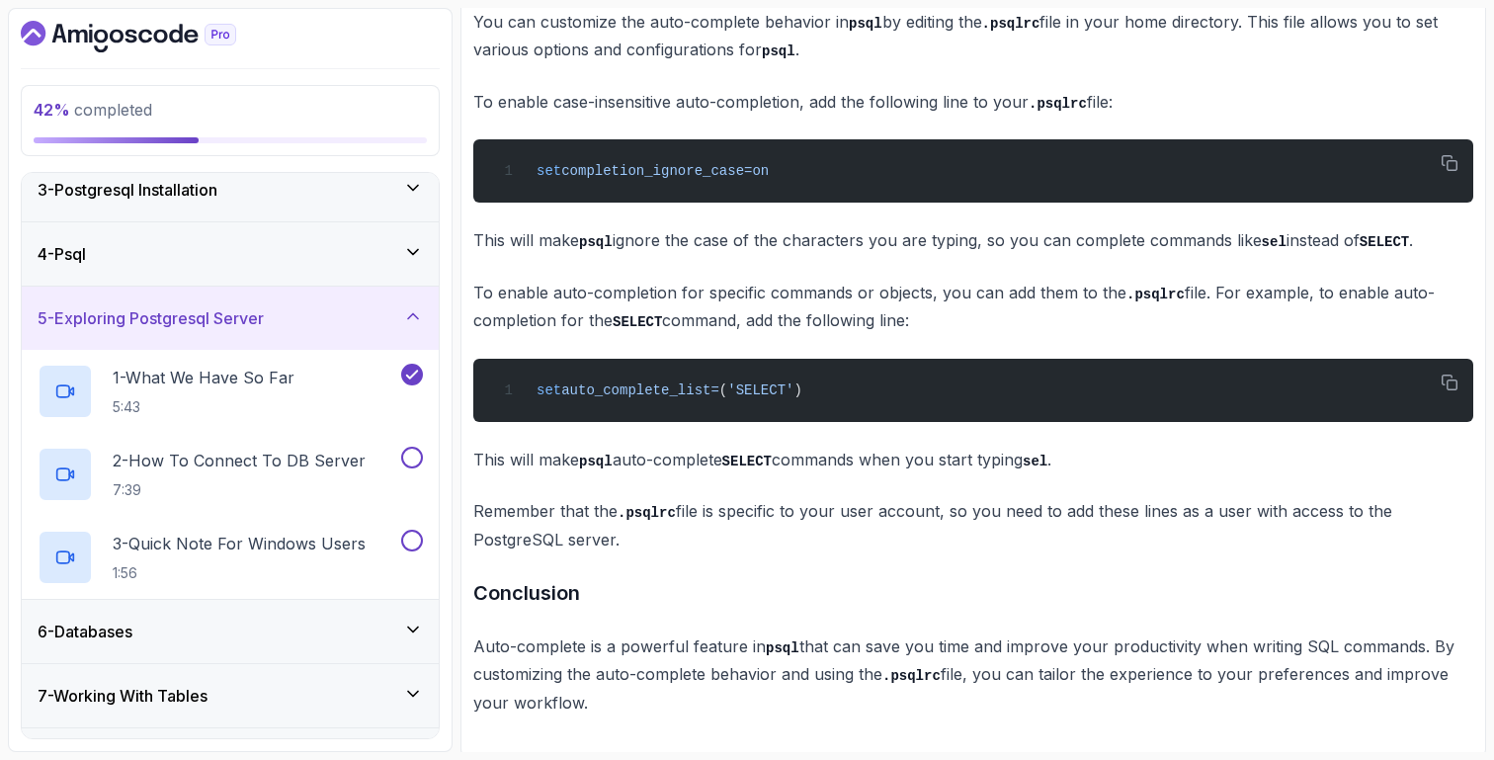
scroll to position [157, 0]
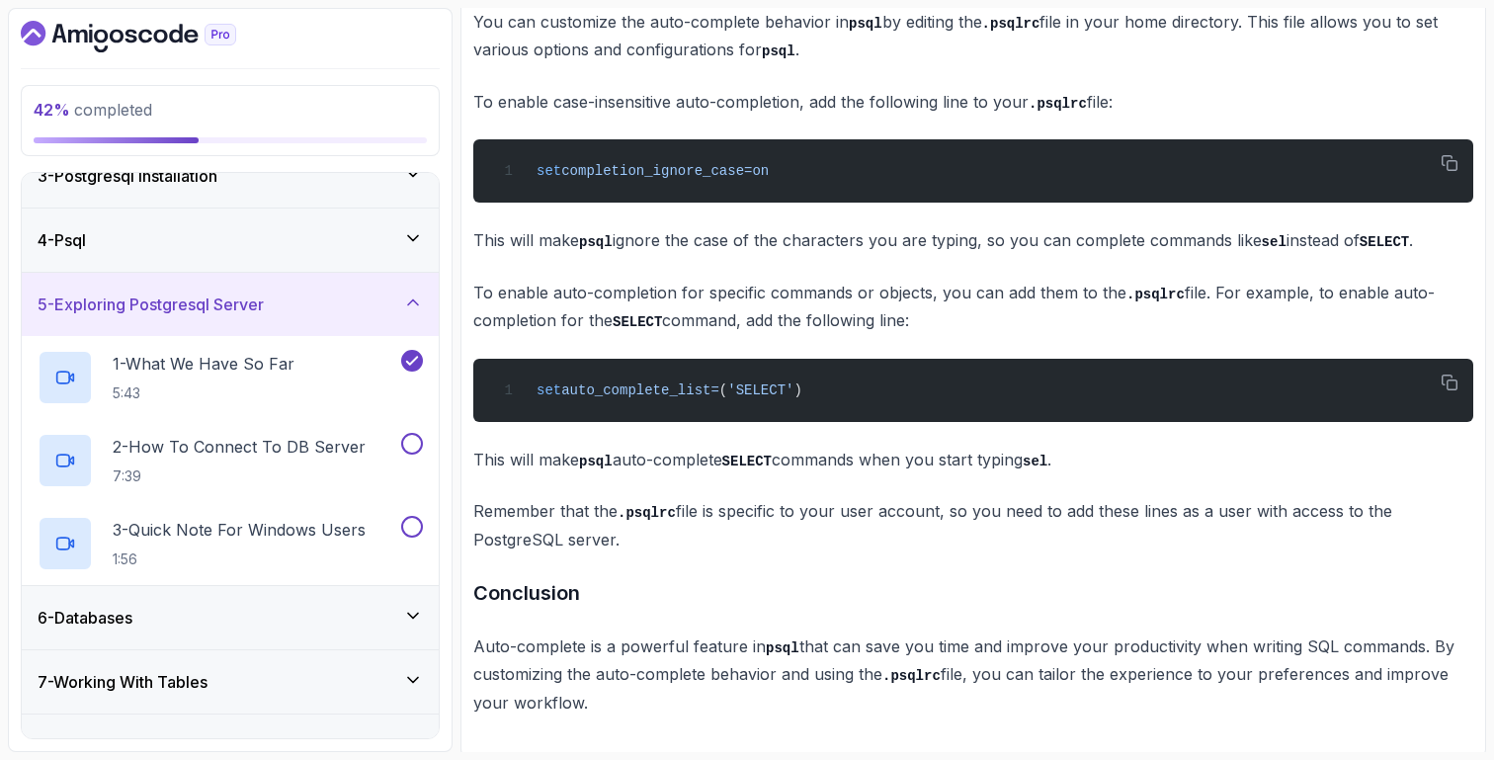
click at [342, 532] on p "3 - Quick Note For Windows Users" at bounding box center [239, 530] width 253 height 24
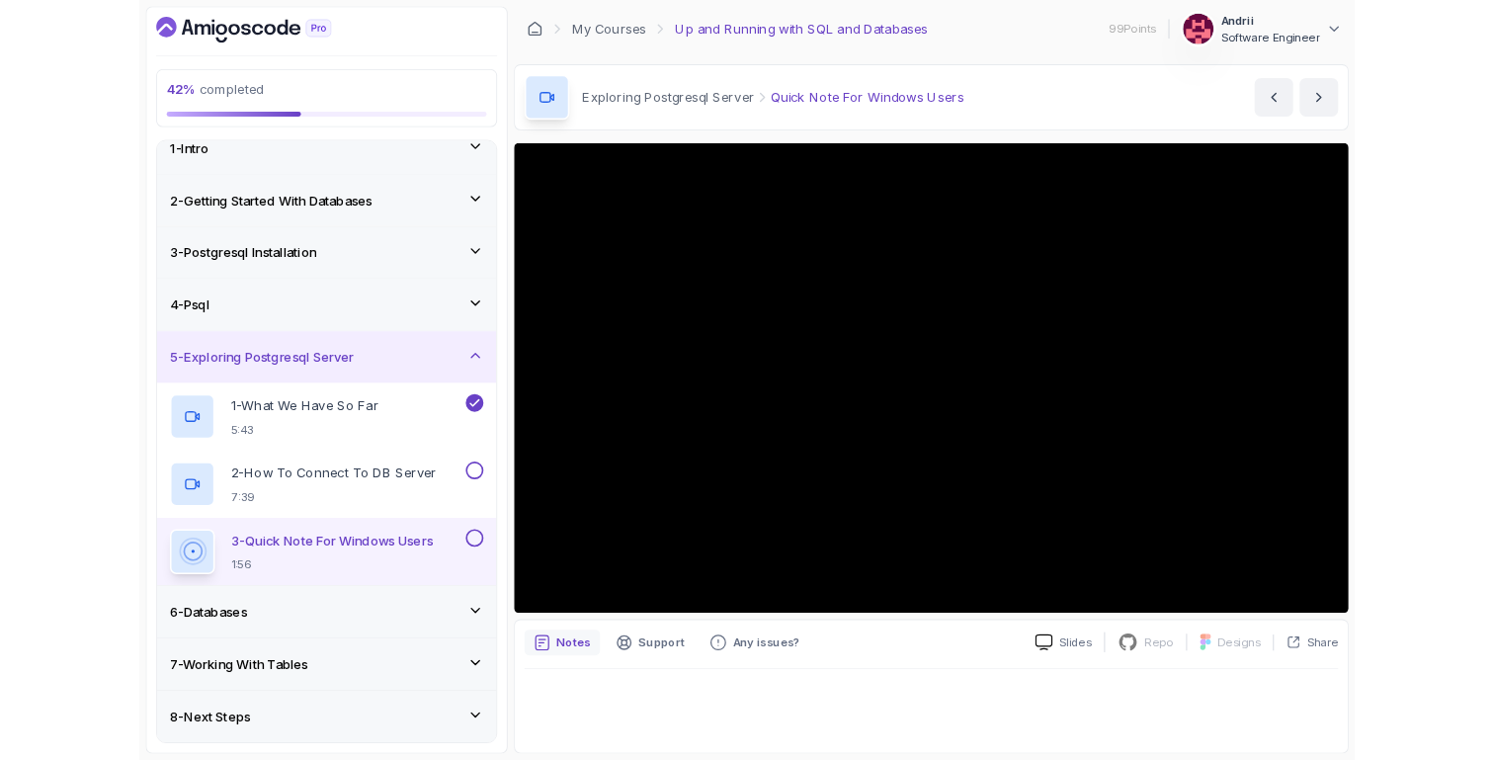
scroll to position [157, 0]
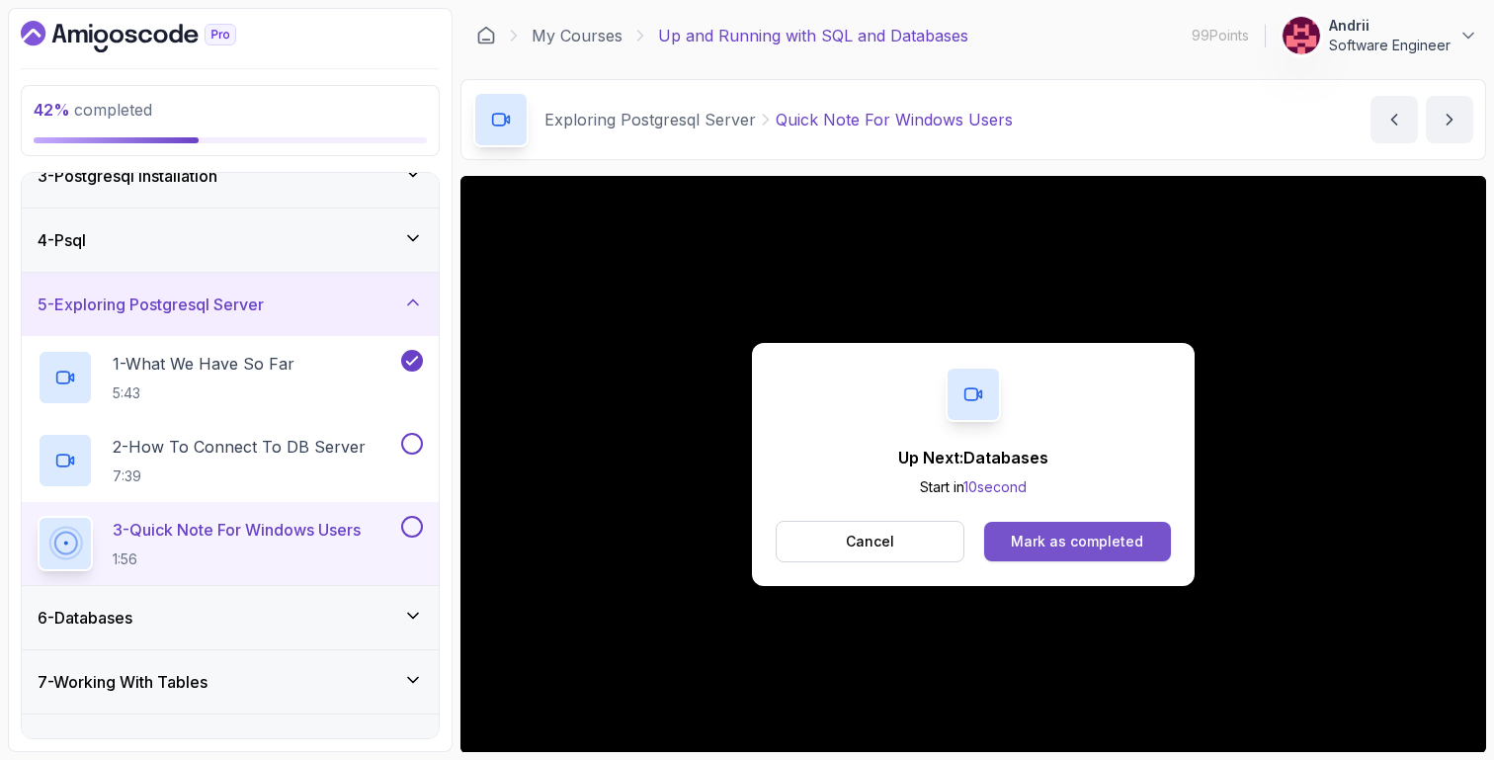
click at [1123, 530] on button "Mark as completed" at bounding box center [1077, 542] width 187 height 40
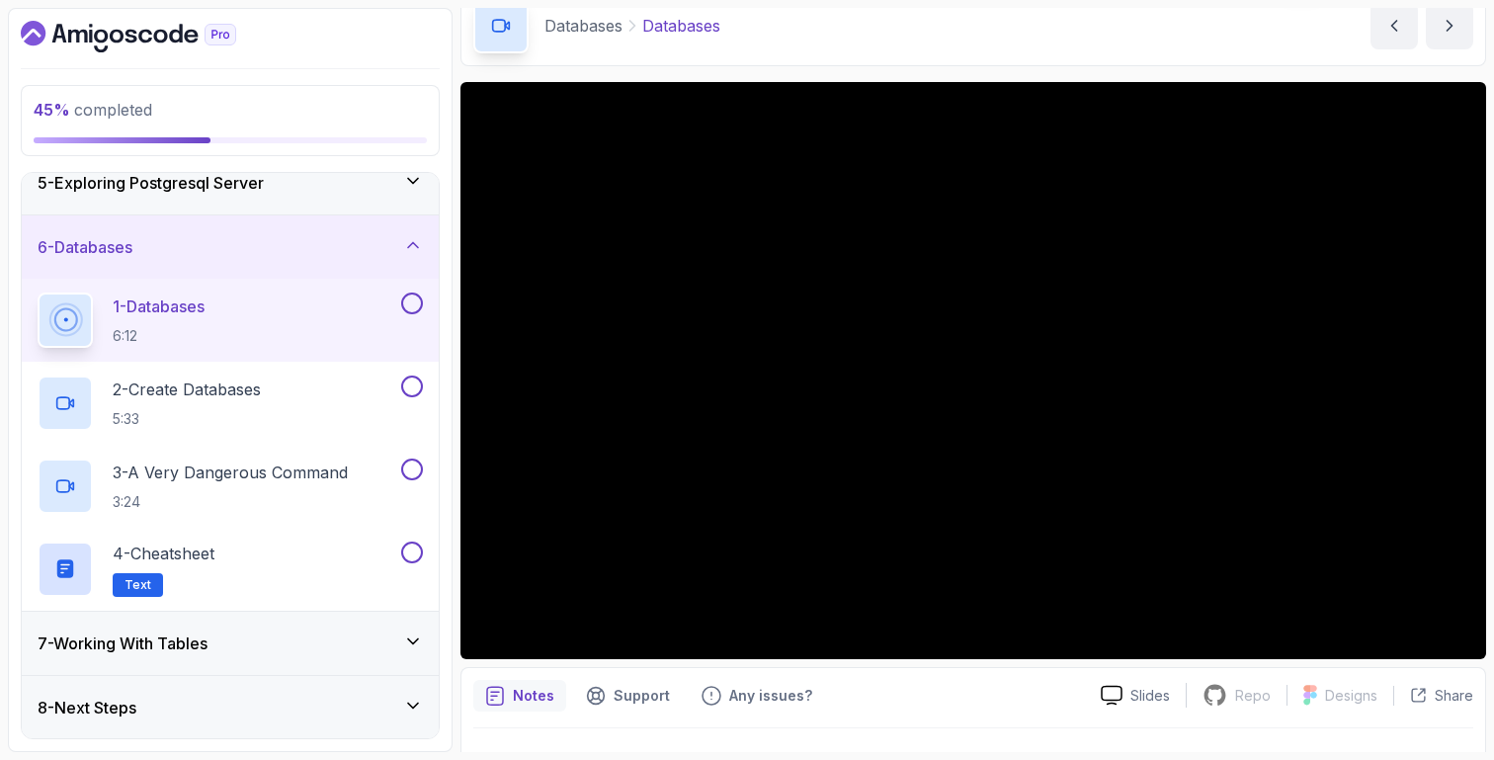
scroll to position [72, 0]
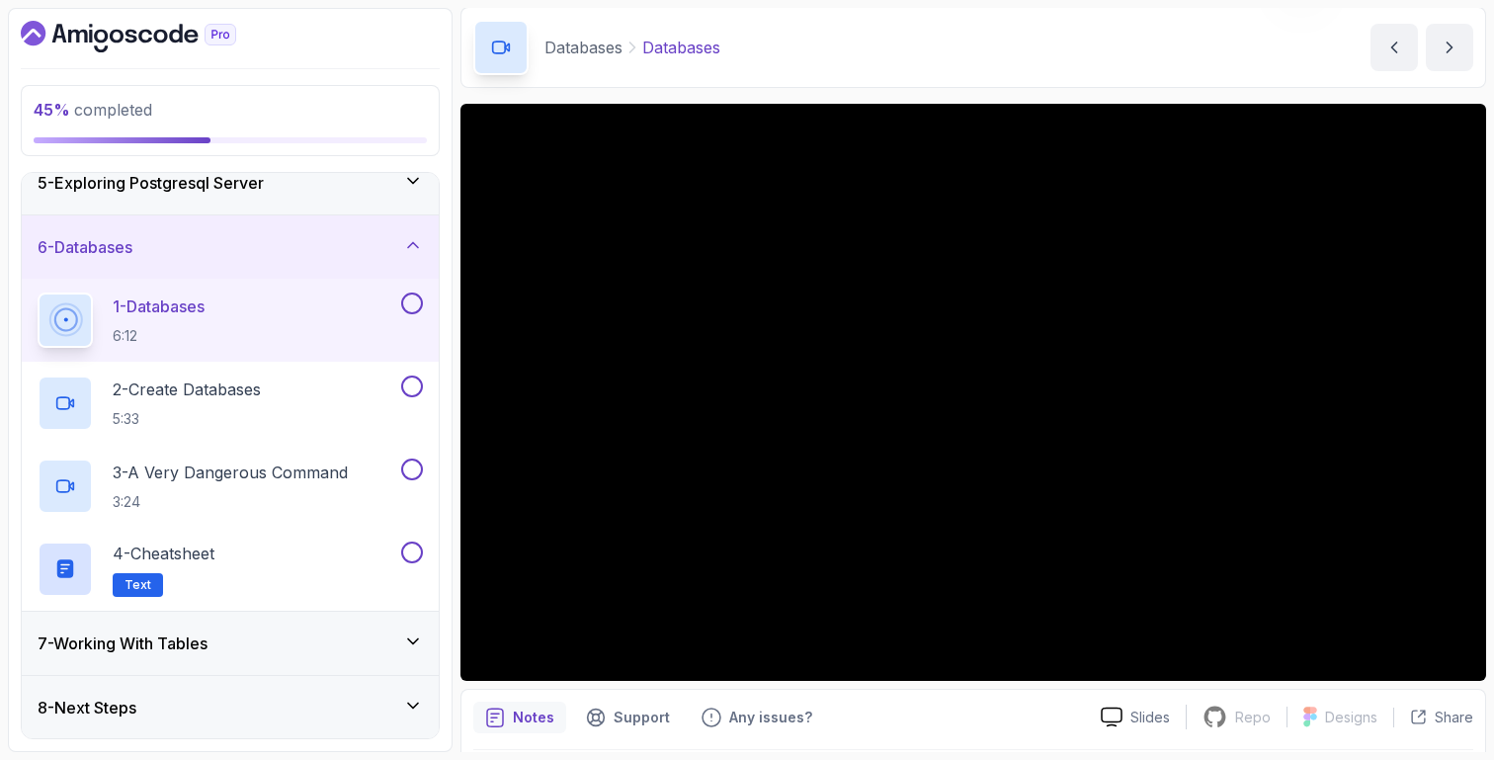
click at [672, 93] on main "My Courses Up and Running with SQL and Databases 99 Points Andrii Software Engi…" at bounding box center [974, 380] width 1026 height 744
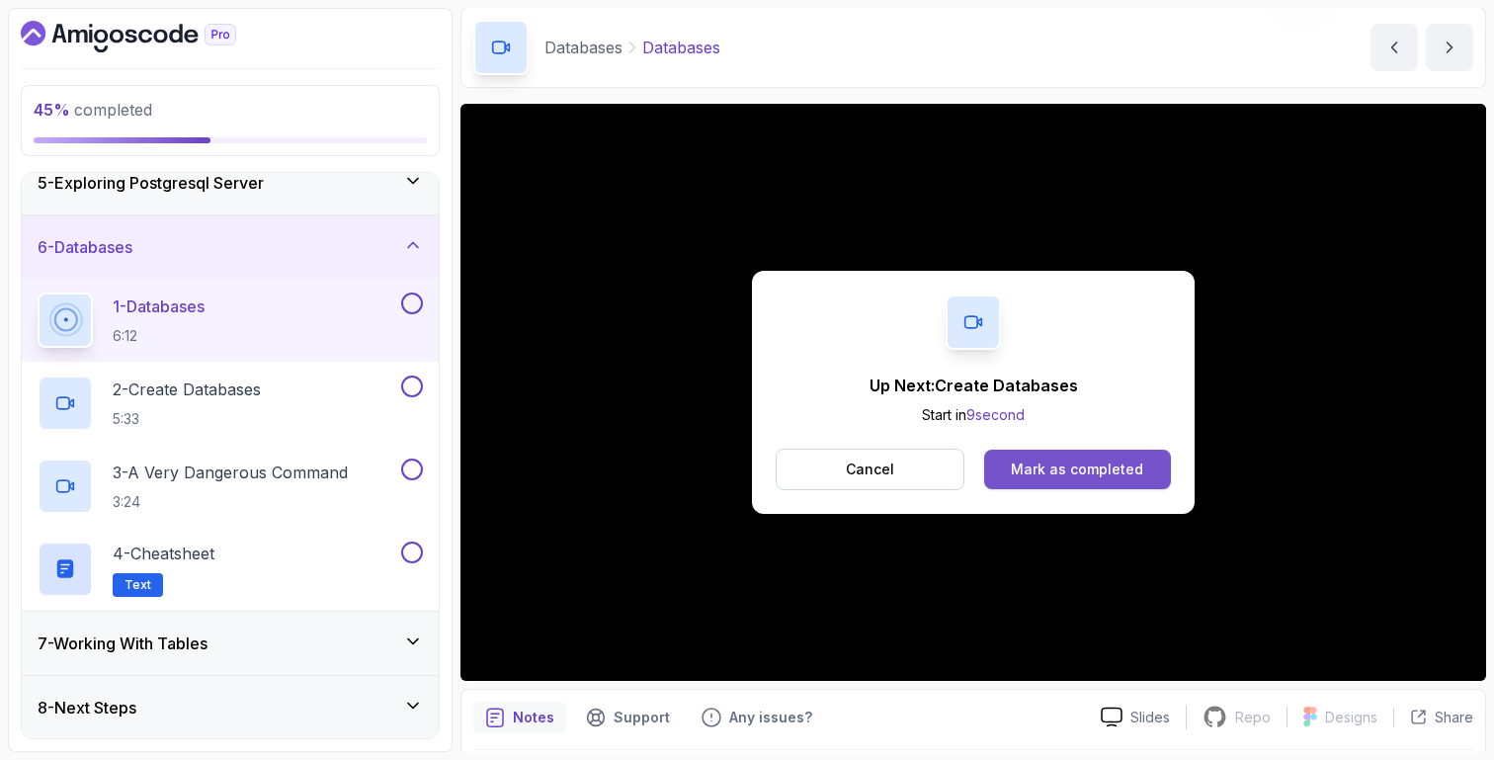
click at [1115, 473] on div "Mark as completed" at bounding box center [1077, 470] width 132 height 20
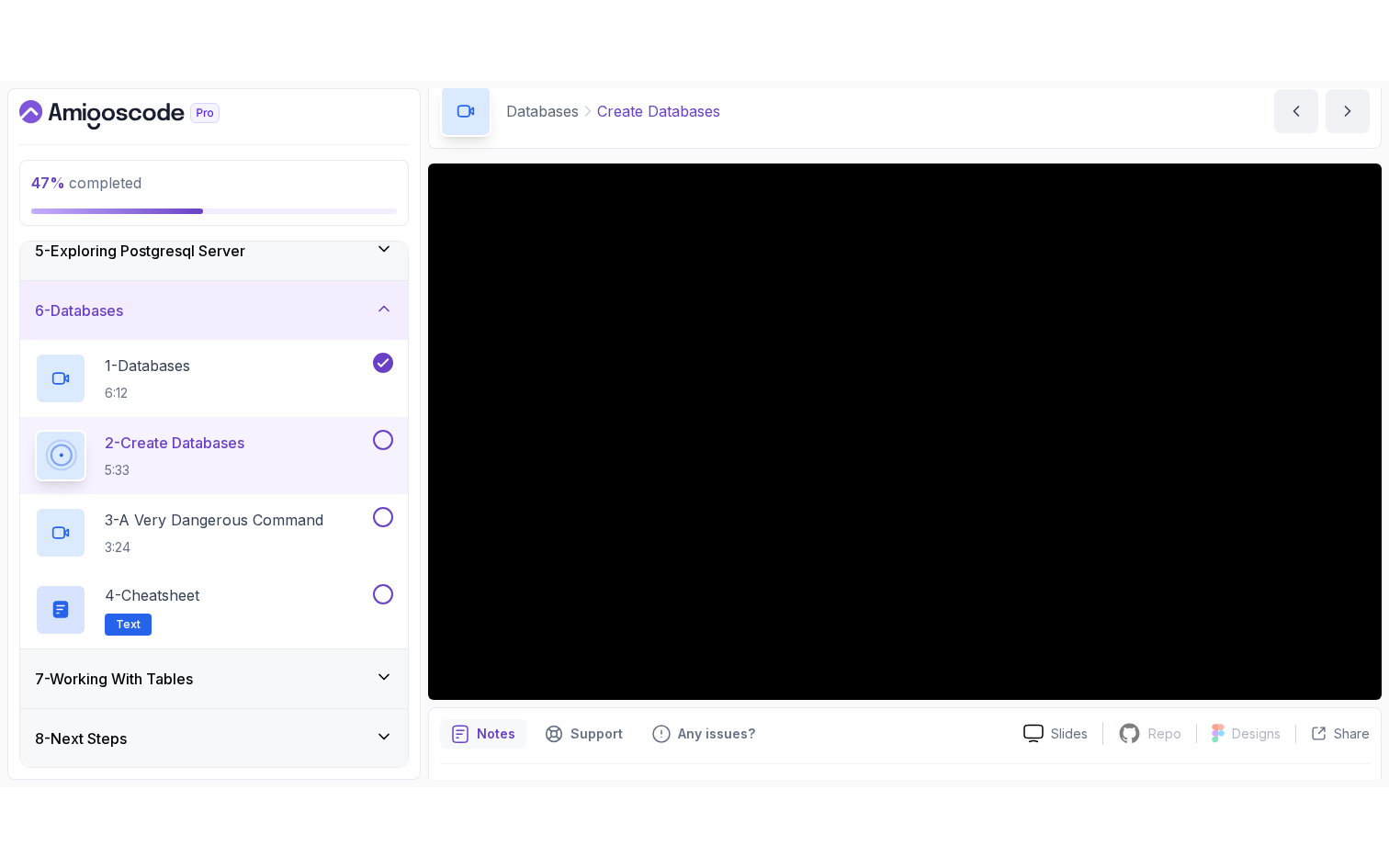
scroll to position [128, 0]
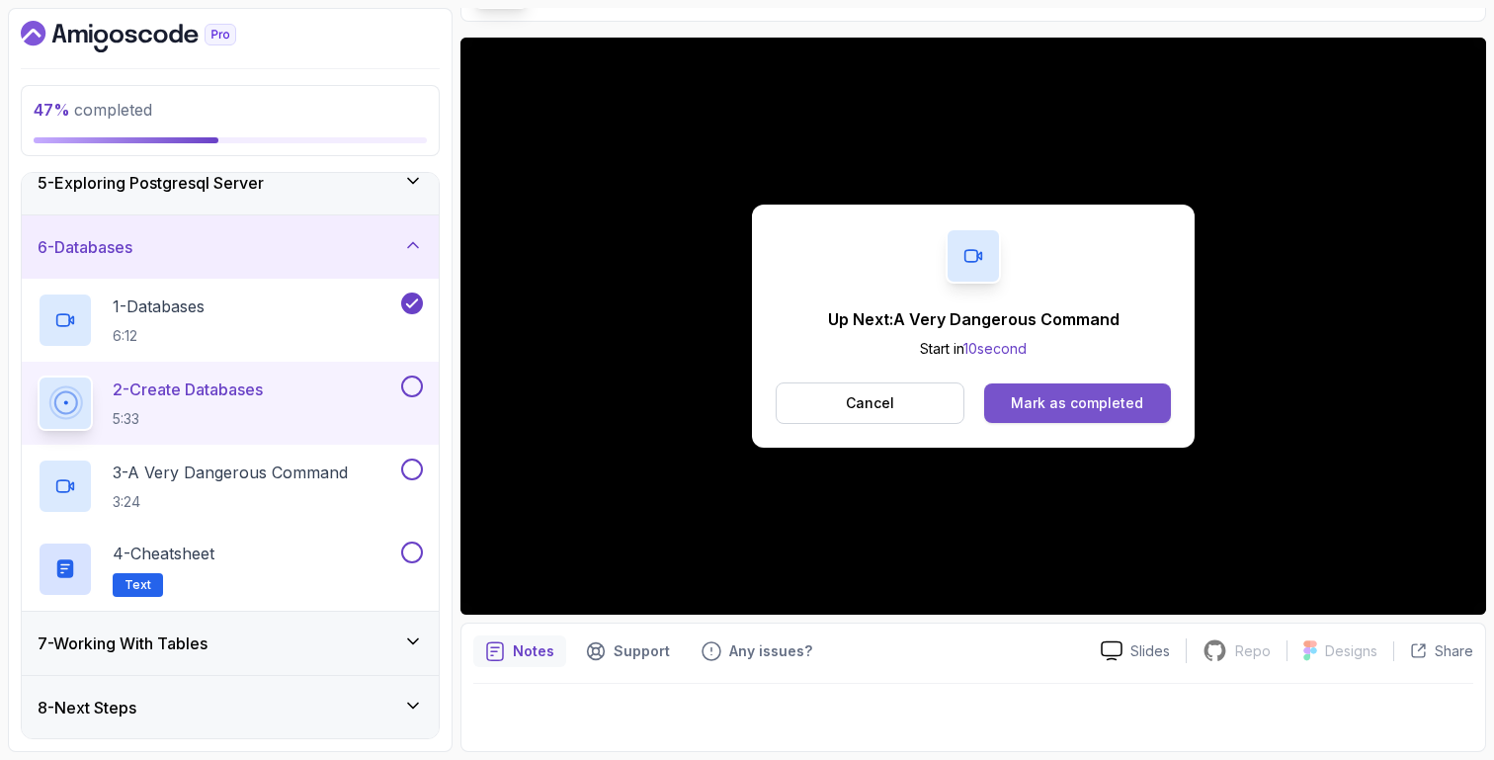
click at [1106, 422] on button "Mark as completed" at bounding box center [1077, 403] width 187 height 40
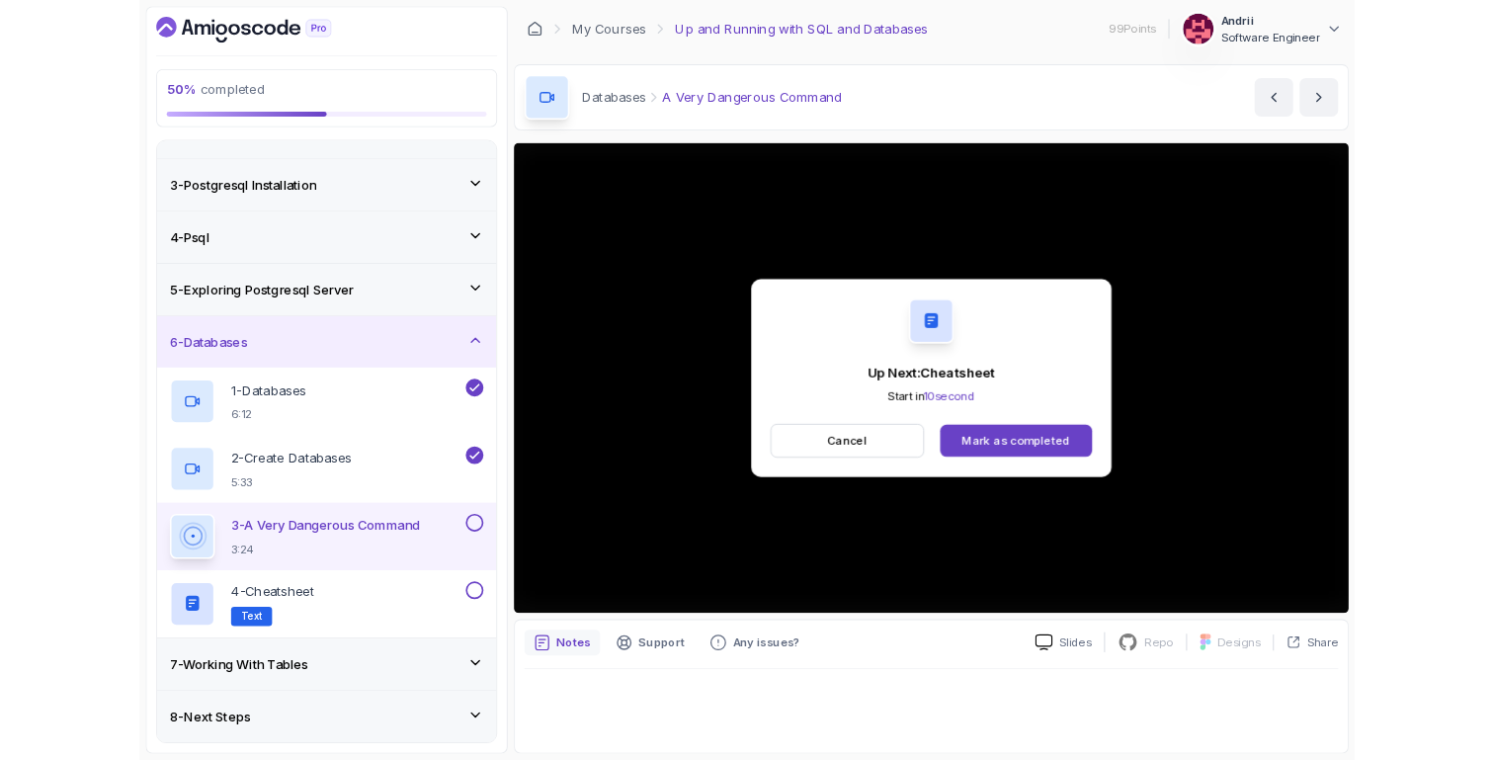
scroll to position [279, 0]
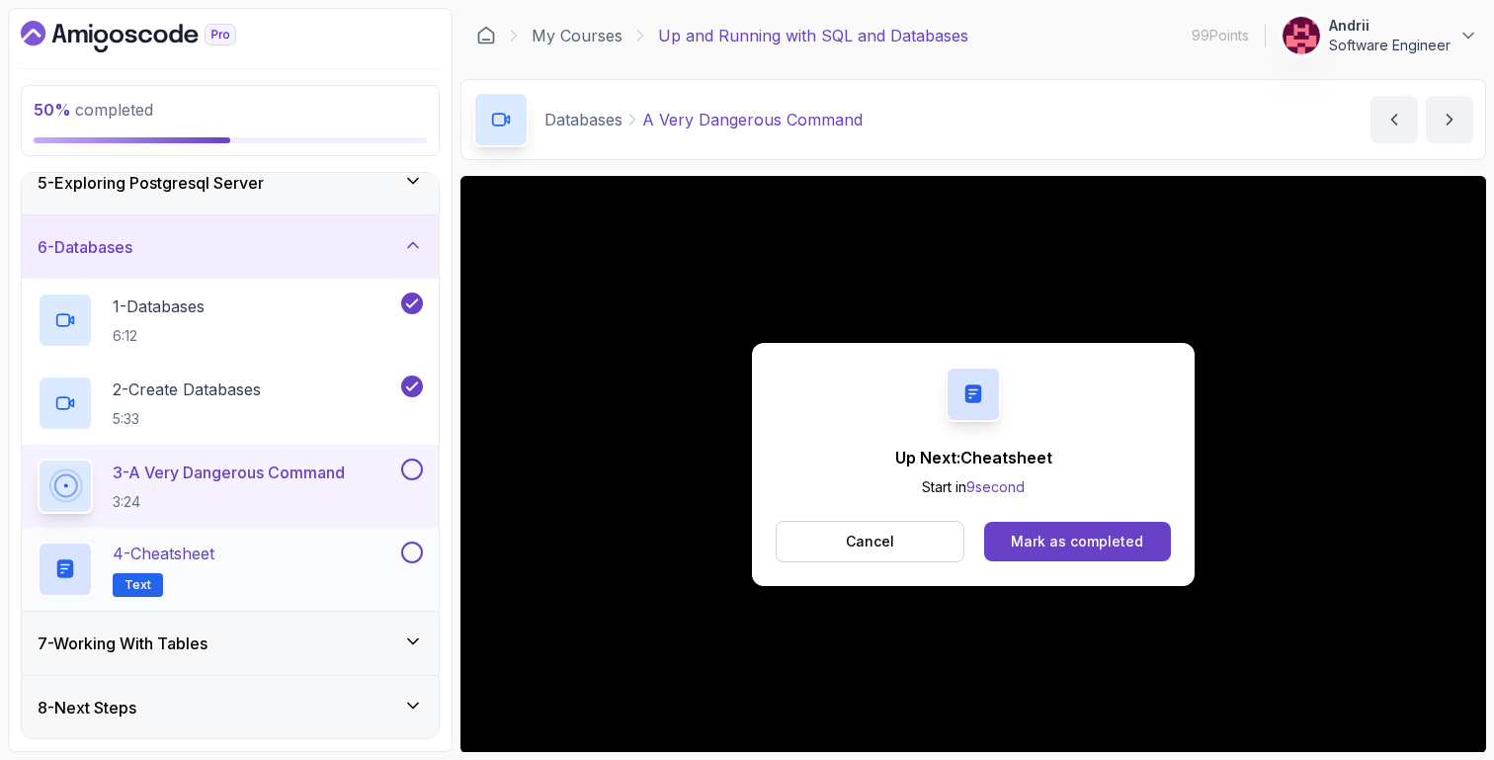
click at [323, 548] on div "4 - Cheatsheet Text" at bounding box center [218, 569] width 360 height 55
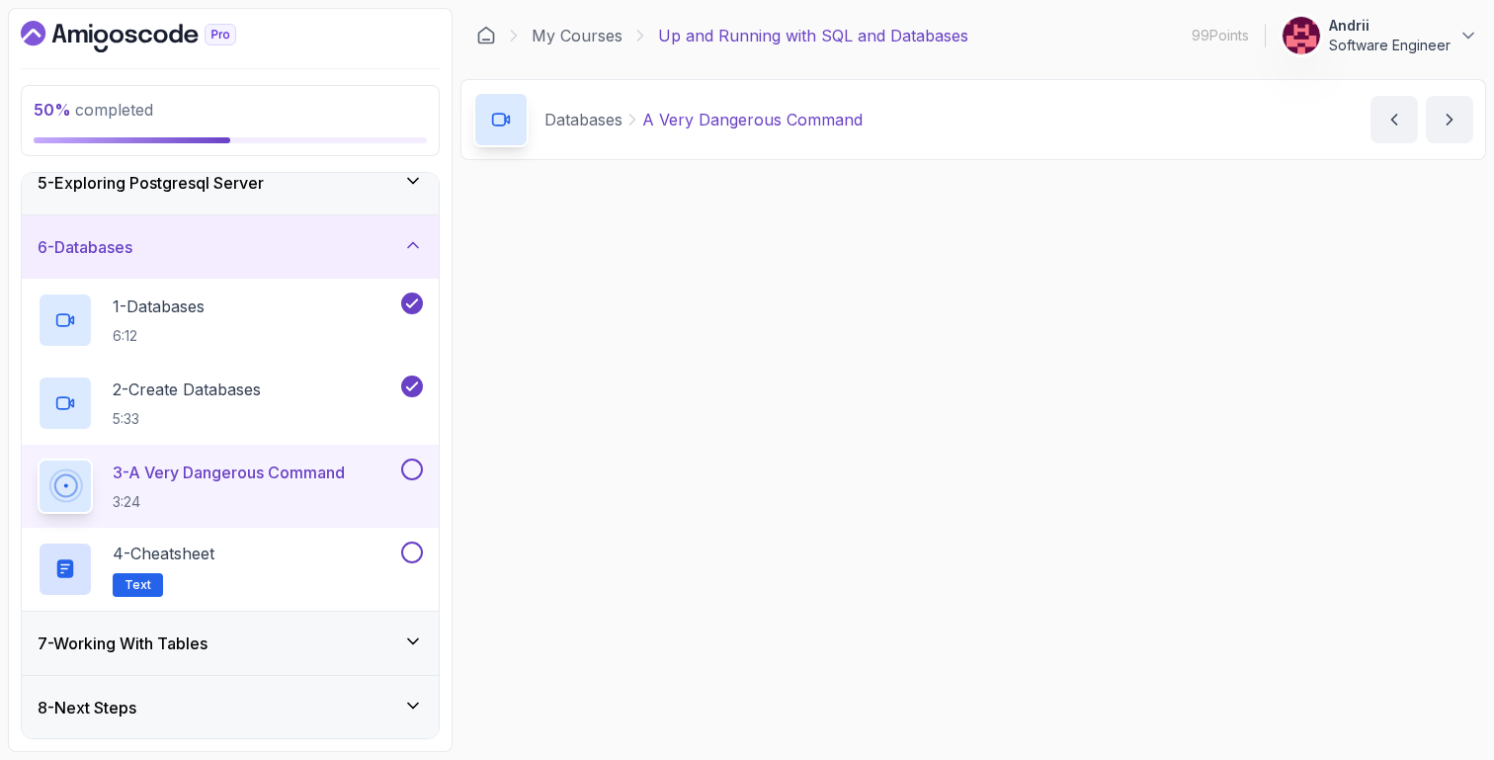
drag, startPoint x: 323, startPoint y: 548, endPoint x: 837, endPoint y: 583, distance: 515.2
click at [833, 581] on div "50 % completed 1 - Intro 2 - Getting Started With Databases 3 - Postgresql Inst…" at bounding box center [747, 380] width 1479 height 744
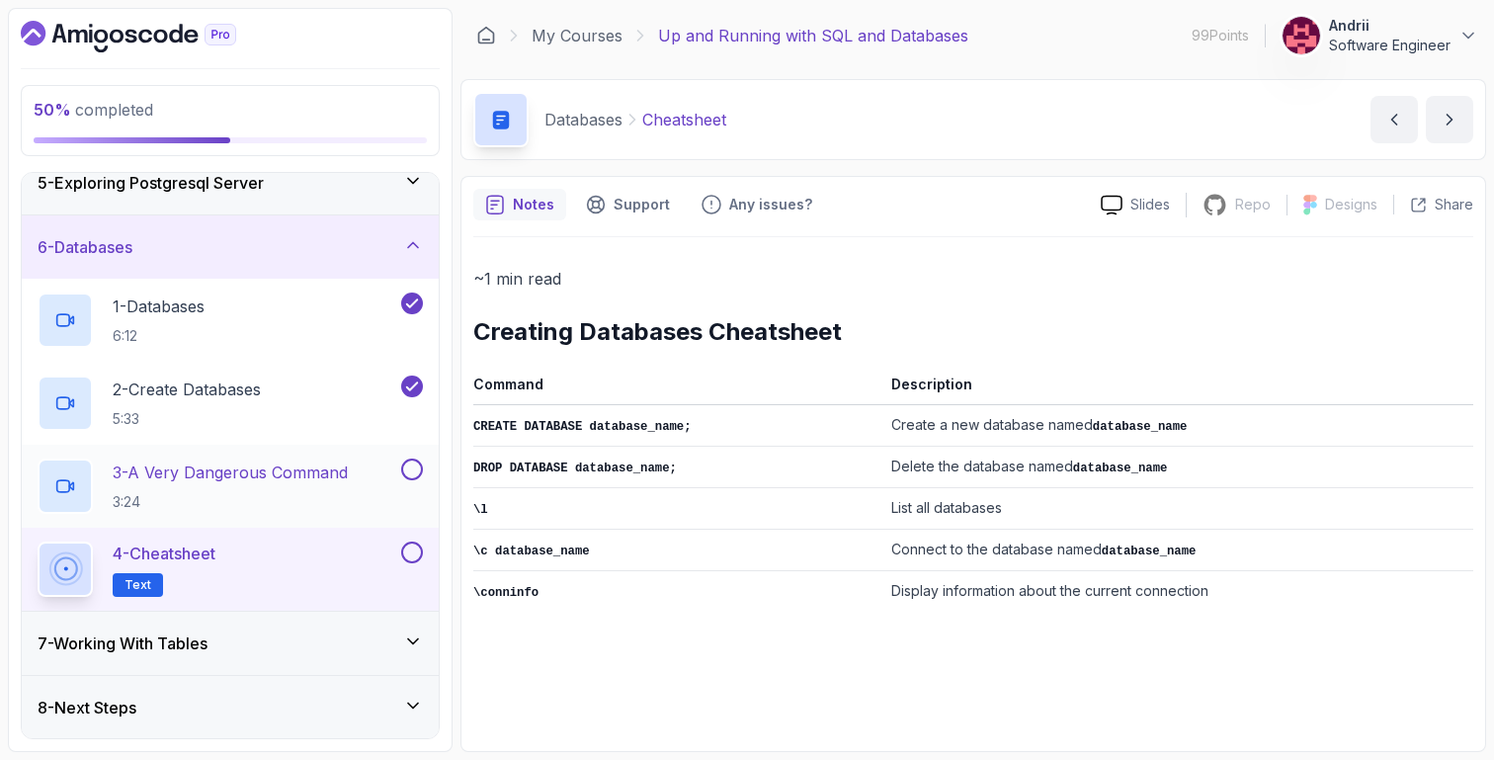
click at [357, 483] on div "3 - A Very Dangerous Command 3:24" at bounding box center [218, 486] width 360 height 55
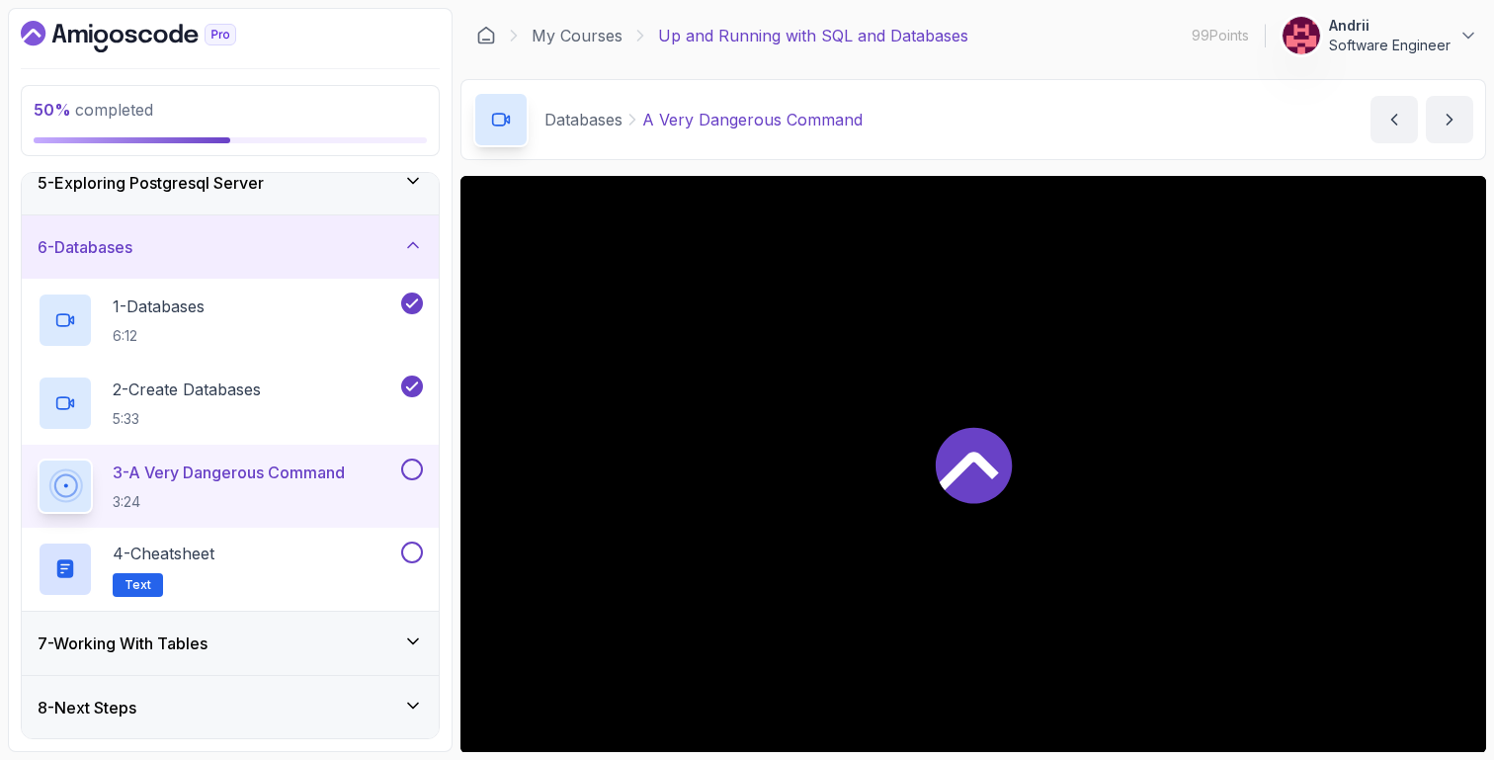
scroll to position [138, 0]
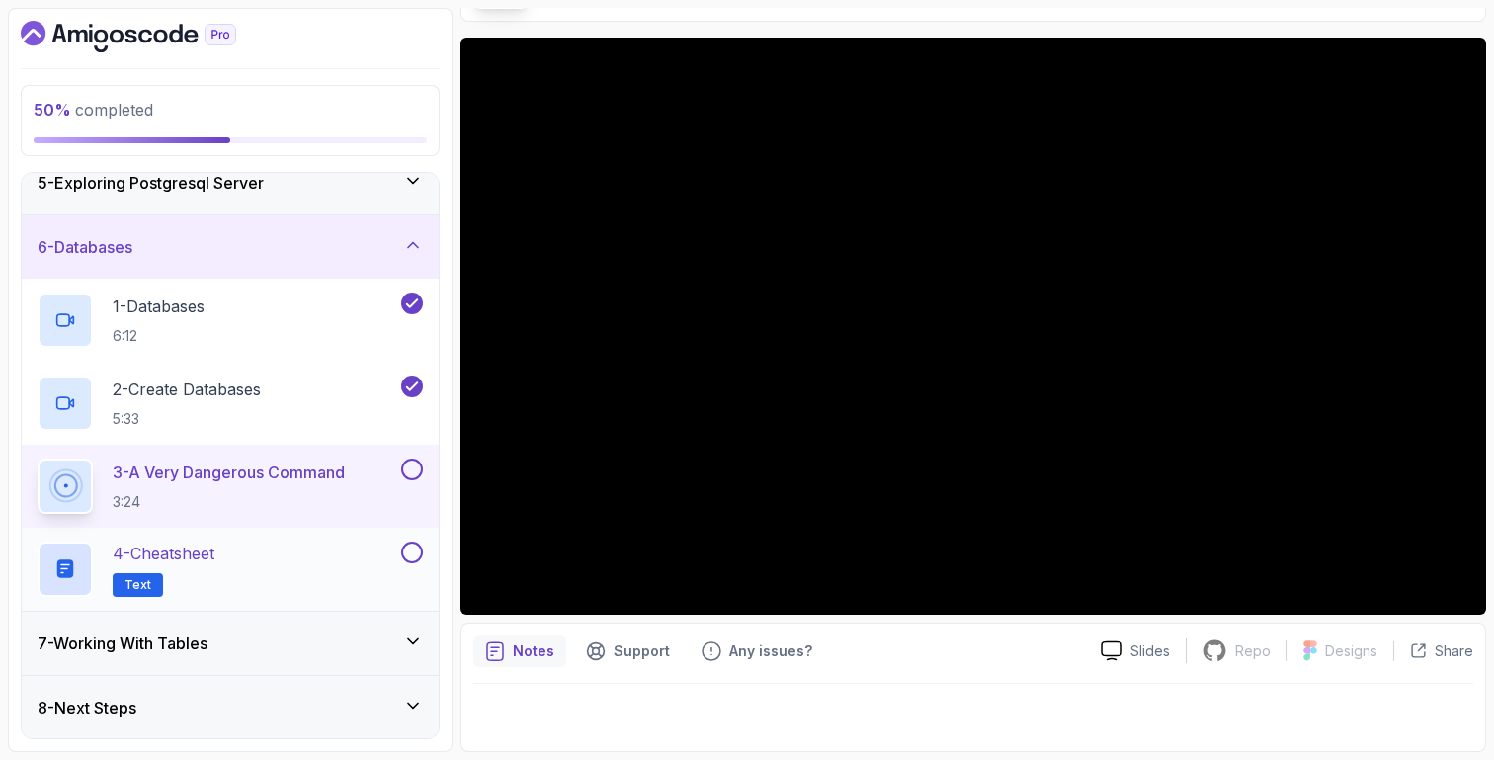
click at [354, 530] on div "4 - Cheatsheet Text" at bounding box center [230, 569] width 417 height 83
click at [363, 575] on div "4 - Cheatsheet Text" at bounding box center [218, 569] width 360 height 55
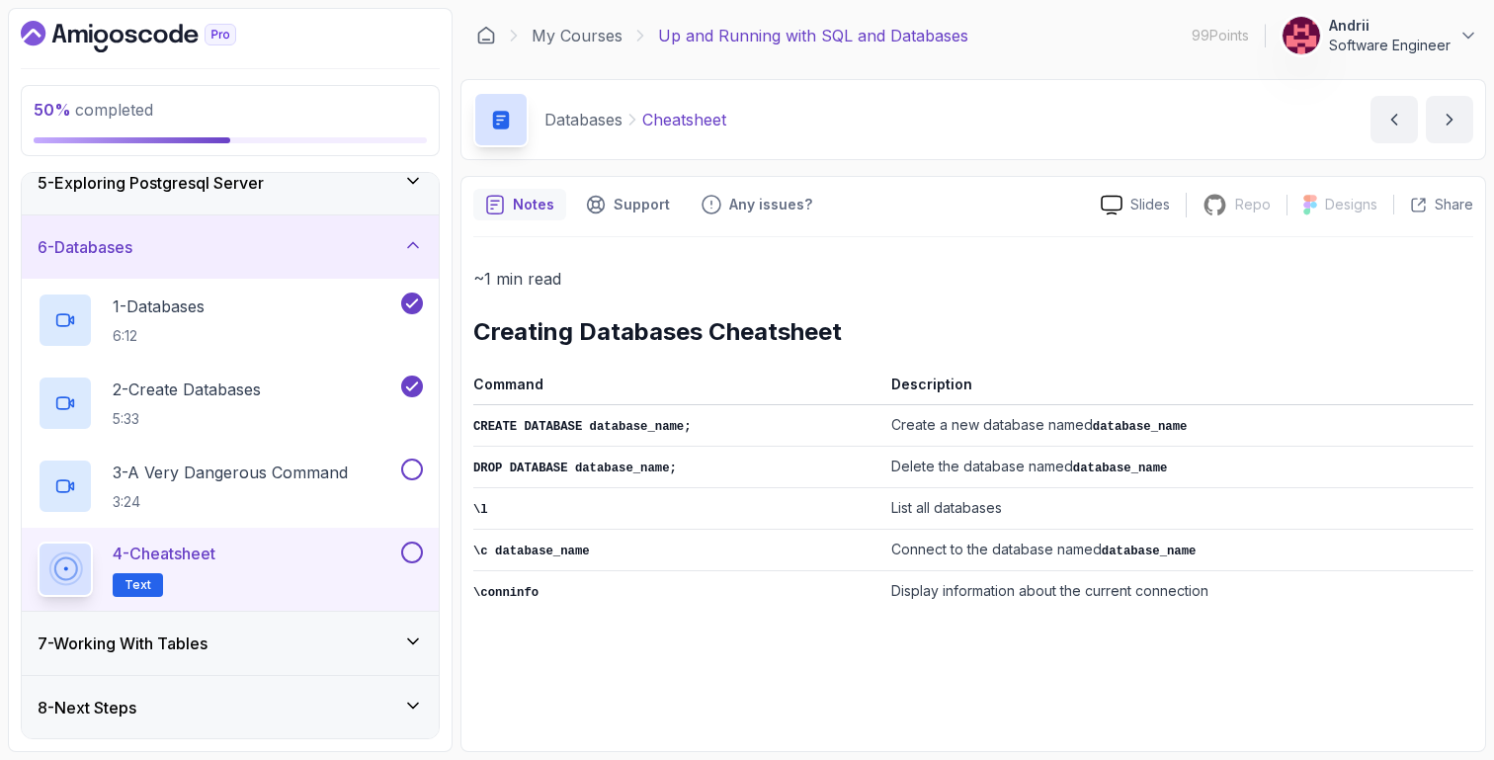
click at [348, 611] on div "7 - Working With Tables" at bounding box center [230, 643] width 417 height 64
click at [347, 628] on div "7 - Working With Tables" at bounding box center [230, 643] width 417 height 63
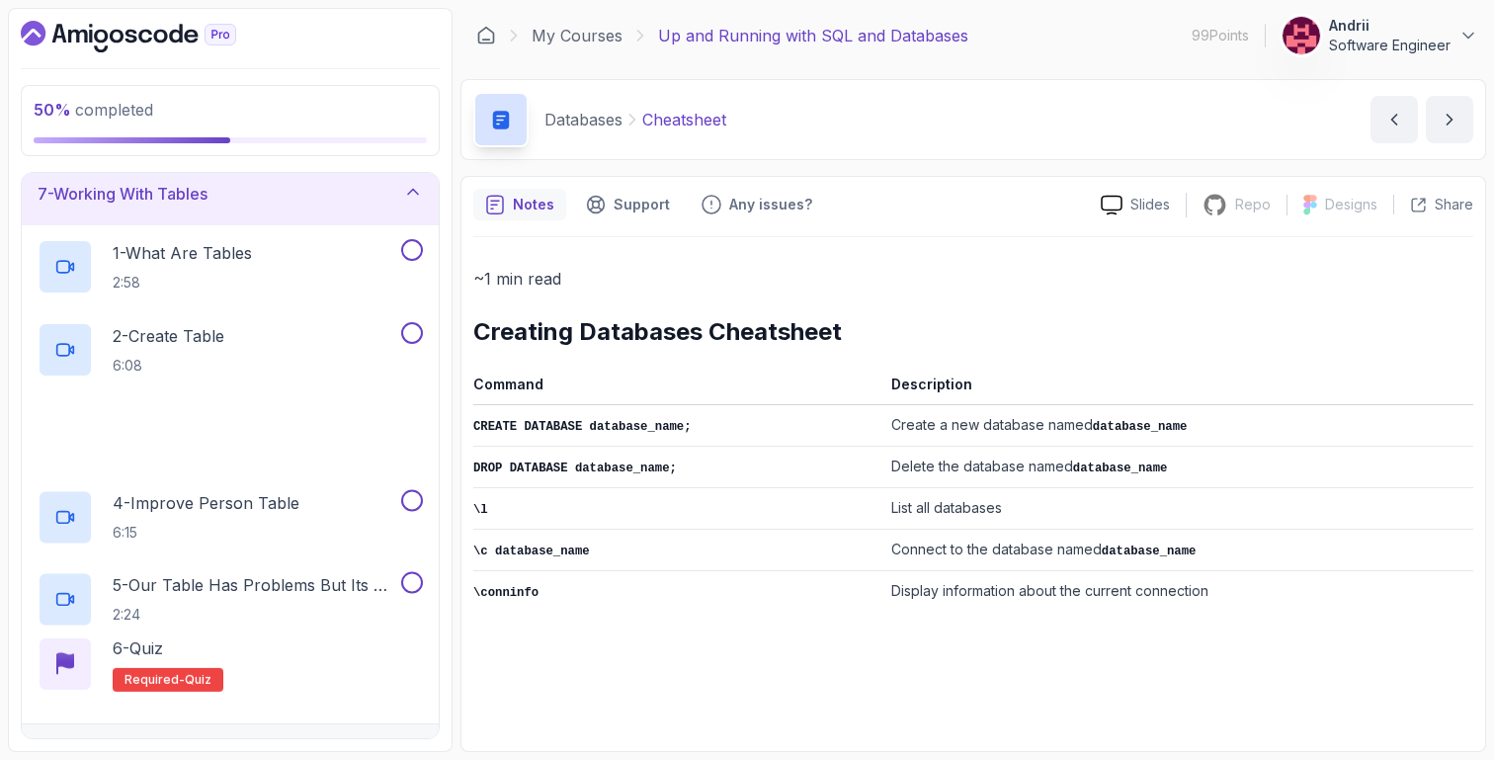
scroll to position [445, 0]
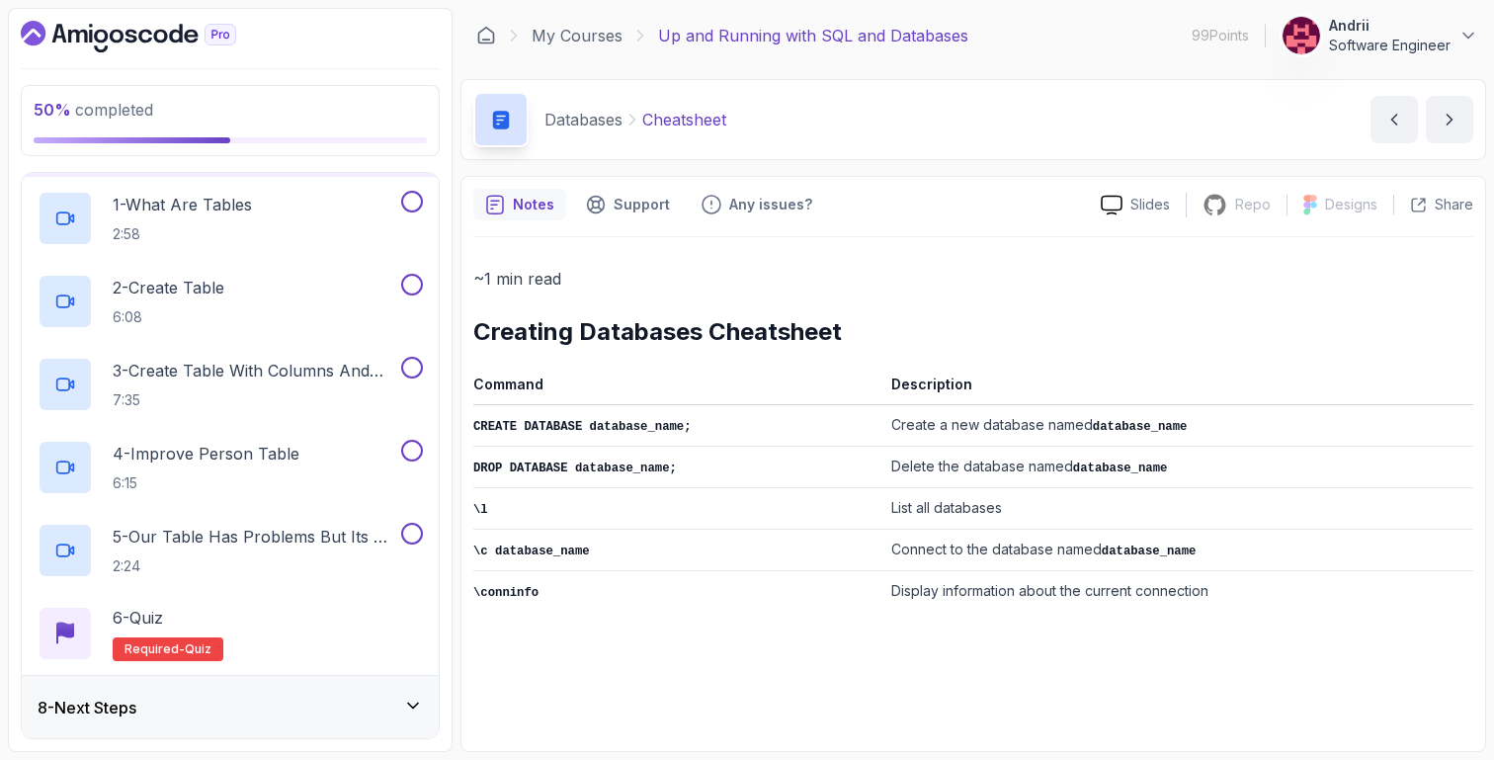
click at [331, 707] on div "8 - Next Steps" at bounding box center [230, 708] width 385 height 24
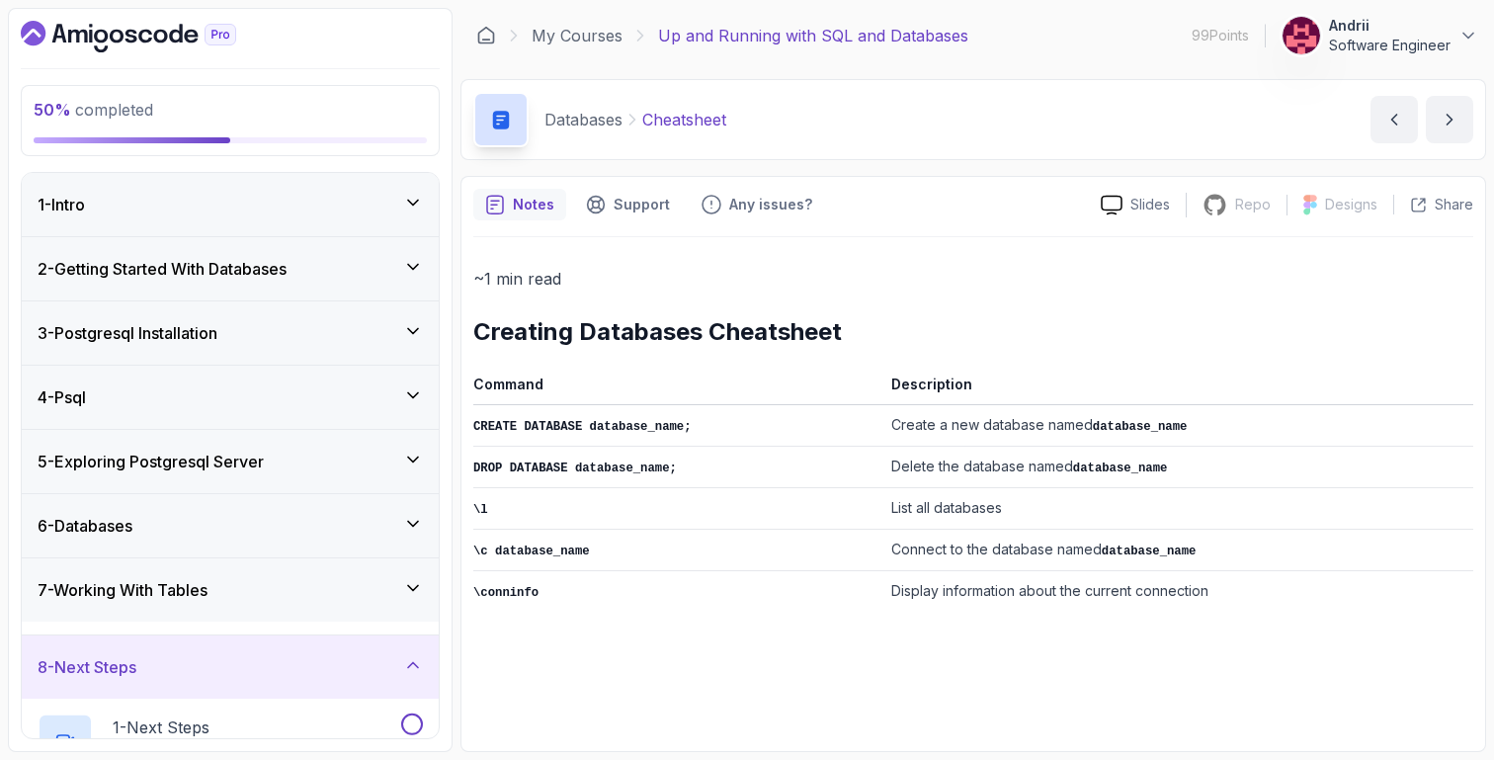
scroll to position [196, 0]
